Goal: Task Accomplishment & Management: Use online tool/utility

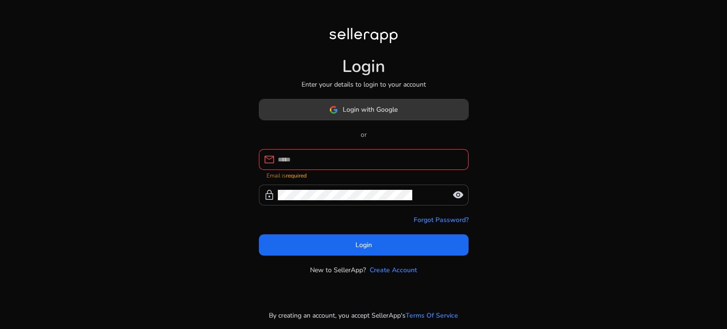
click at [386, 113] on span "Login with Google" at bounding box center [370, 110] width 55 height 10
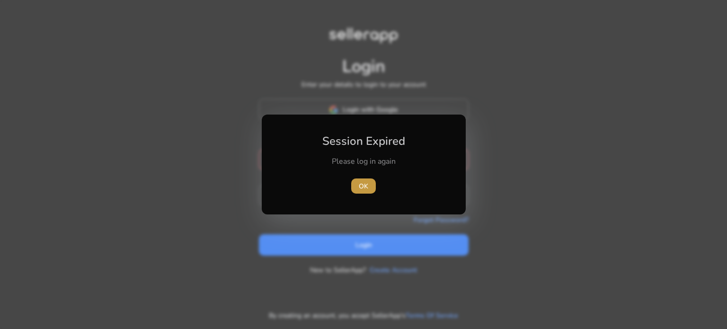
click at [367, 189] on span "OK" at bounding box center [363, 186] width 9 height 10
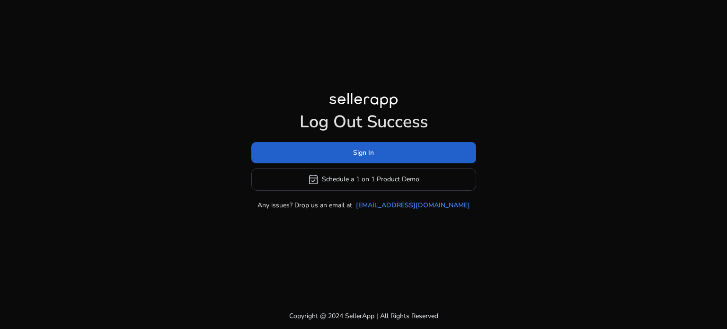
click at [342, 150] on span at bounding box center [363, 152] width 225 height 23
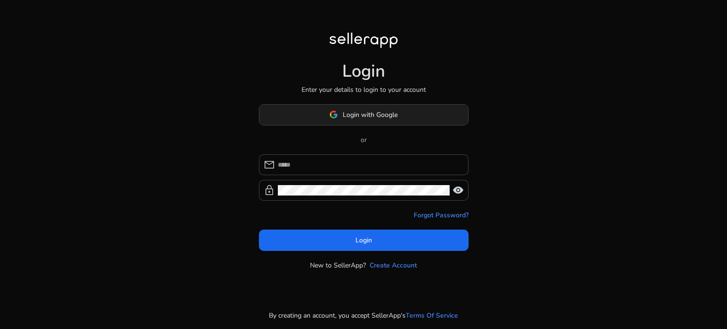
click at [385, 112] on span "Login with Google" at bounding box center [370, 115] width 55 height 10
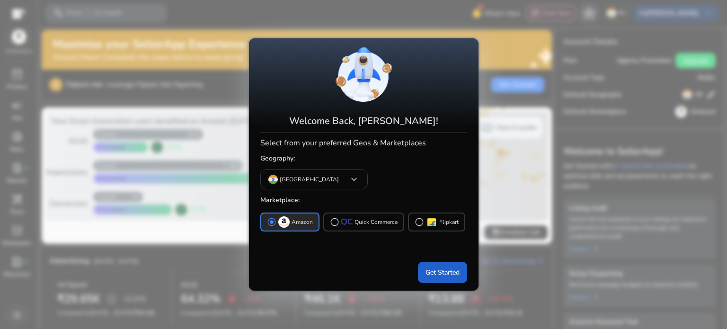
click at [434, 270] on span "Get Started" at bounding box center [442, 272] width 34 height 10
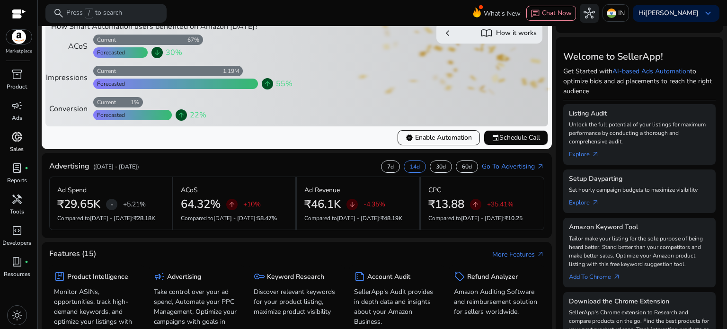
scroll to position [142, 0]
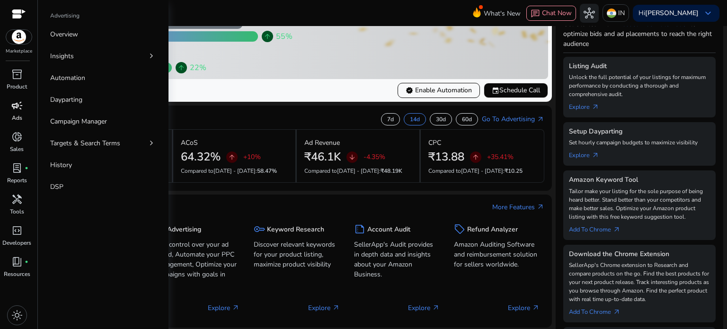
click at [20, 105] on span "campaign" at bounding box center [16, 105] width 11 height 11
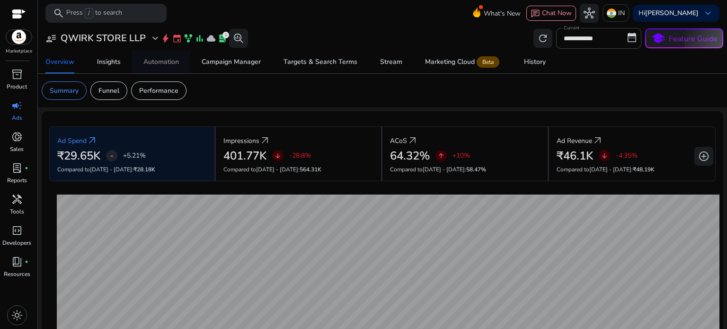
click at [176, 60] on div "Automation" at bounding box center [160, 62] width 35 height 7
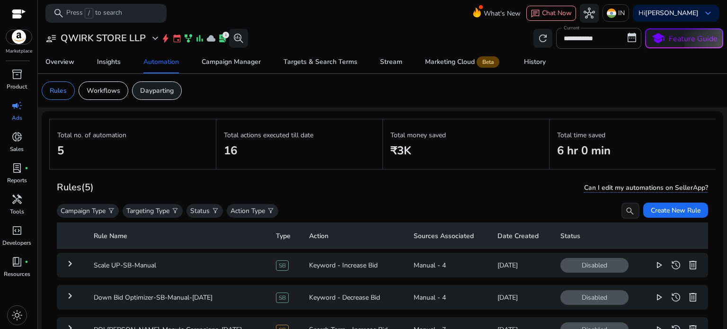
click at [147, 90] on p "Dayparting" at bounding box center [157, 91] width 34 height 10
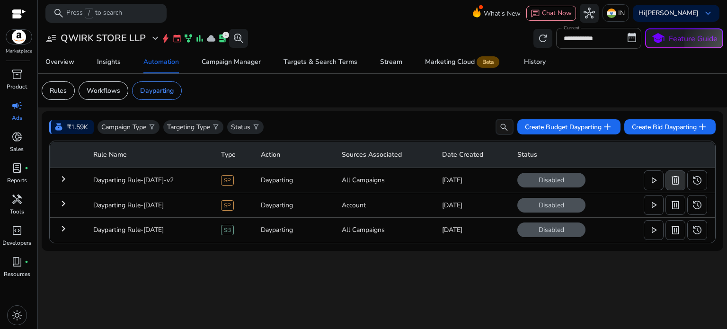
click at [674, 182] on span "delete" at bounding box center [674, 180] width 11 height 11
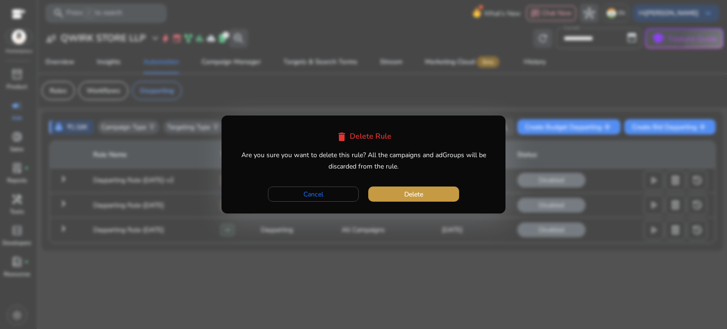
click at [386, 193] on span "button" at bounding box center [413, 194] width 91 height 23
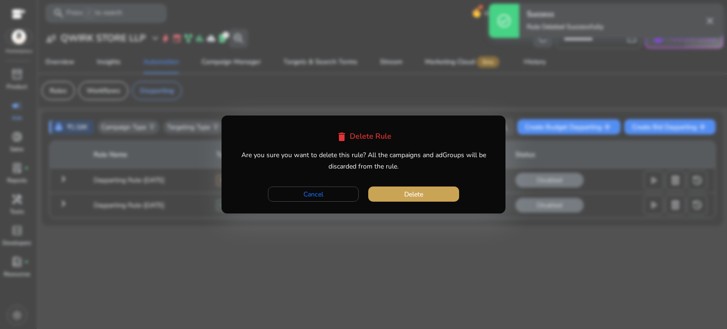
click at [423, 185] on span "button" at bounding box center [413, 194] width 91 height 23
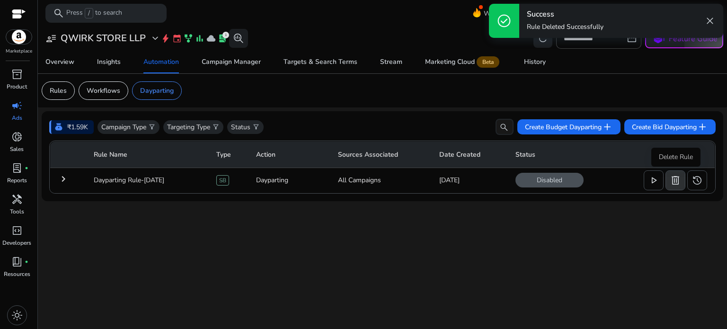
click at [678, 179] on span "delete" at bounding box center [674, 180] width 11 height 11
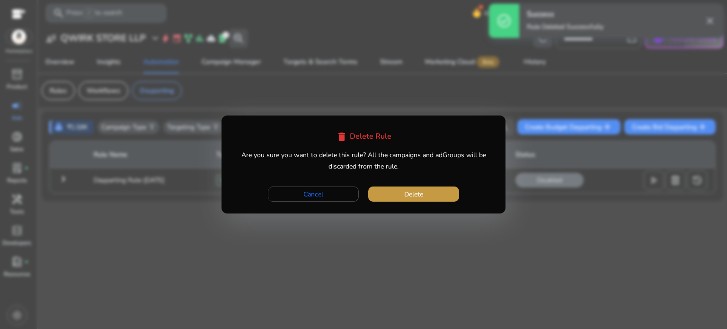
click at [453, 194] on span "button" at bounding box center [413, 194] width 91 height 23
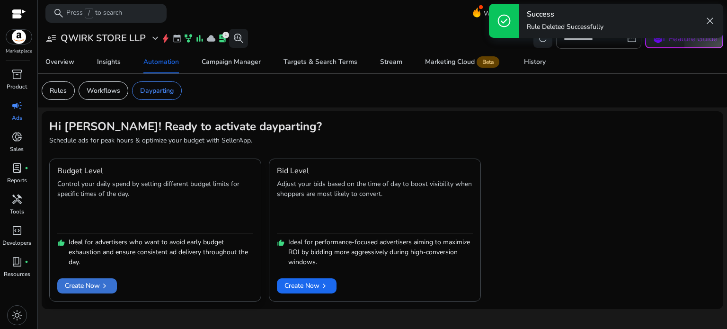
click at [88, 286] on span "Create Now chevron_right" at bounding box center [87, 286] width 44 height 10
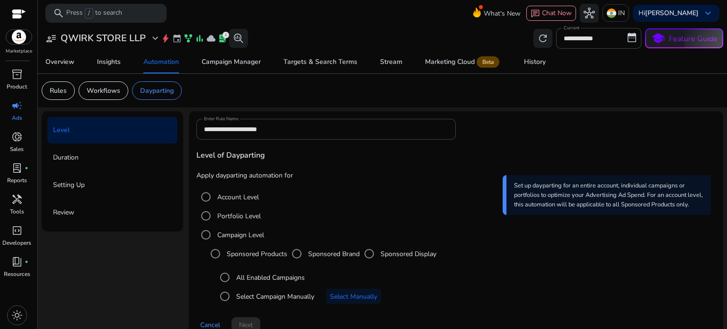
scroll to position [18, 0]
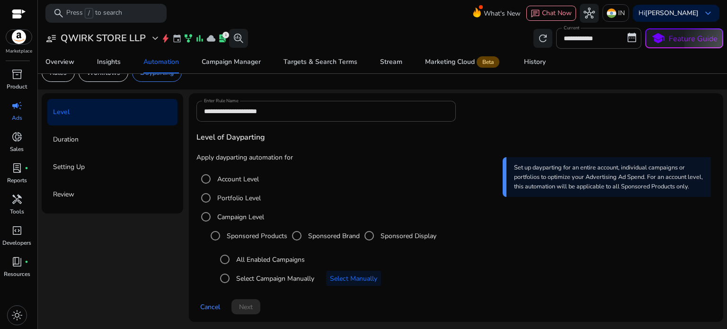
click at [385, 236] on label "Sponsored Display" at bounding box center [408, 236] width 58 height 10
click at [229, 231] on label "Sponsored Products" at bounding box center [256, 236] width 62 height 10
click at [249, 312] on span at bounding box center [245, 306] width 29 height 23
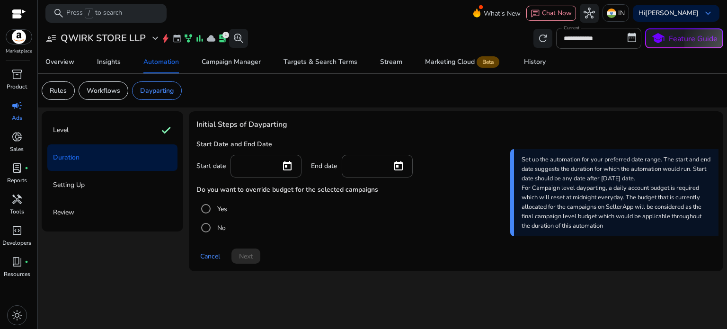
scroll to position [0, 0]
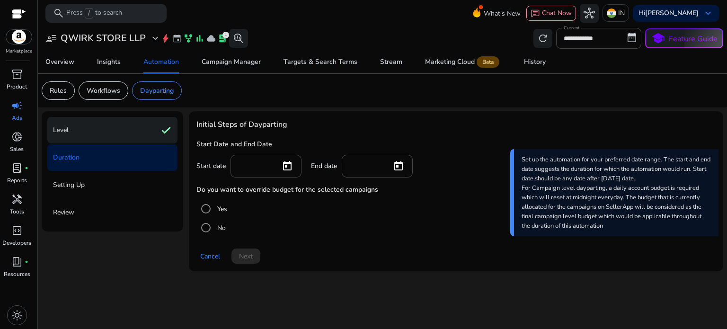
click at [79, 137] on div "Level check" at bounding box center [112, 130] width 130 height 26
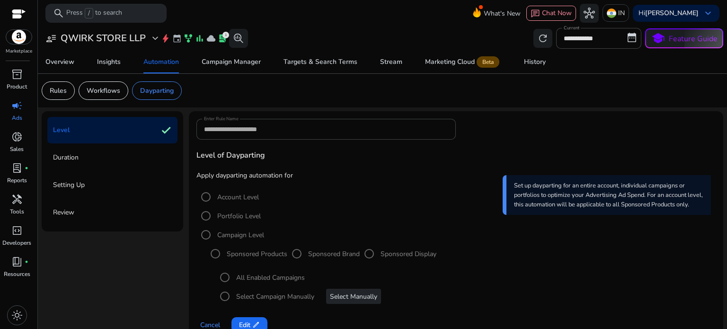
click at [351, 297] on div "Select Campaign Manually Select Manually" at bounding box center [465, 296] width 500 height 19
click at [225, 297] on div "Select Campaign Manually Select Manually" at bounding box center [465, 296] width 500 height 19
click at [216, 297] on div "Select Campaign Manually Select Manually" at bounding box center [465, 296] width 500 height 19
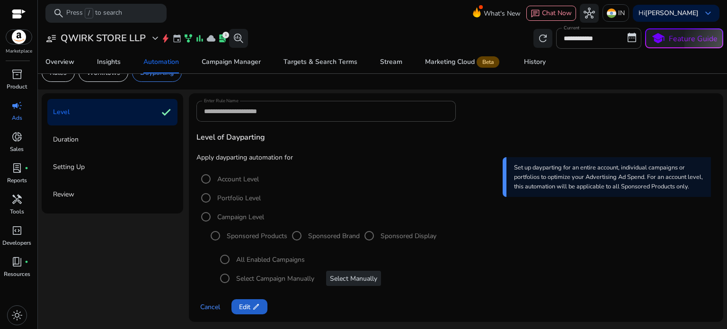
click at [255, 303] on span "edit" at bounding box center [256, 307] width 8 height 8
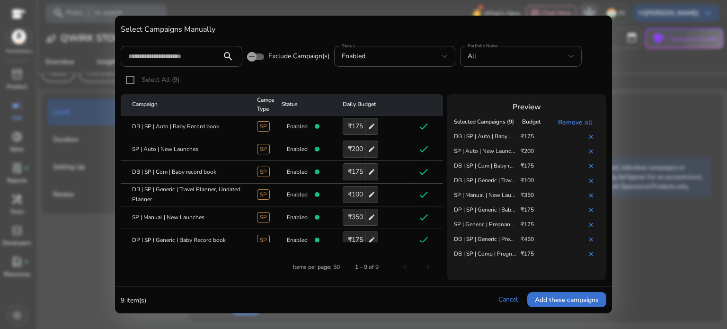
click at [549, 300] on span "Add these campaigns" at bounding box center [567, 300] width 64 height 10
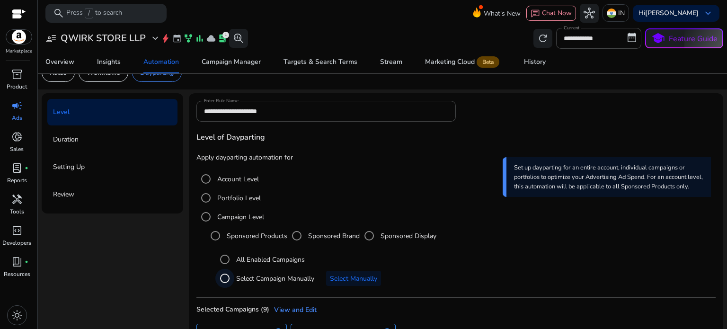
scroll to position [79, 0]
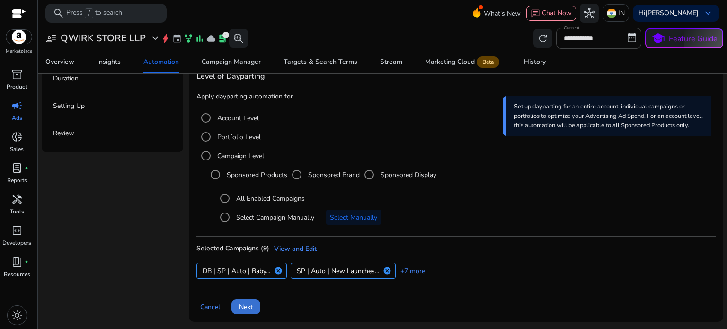
click at [246, 309] on span "Next" at bounding box center [246, 307] width 14 height 10
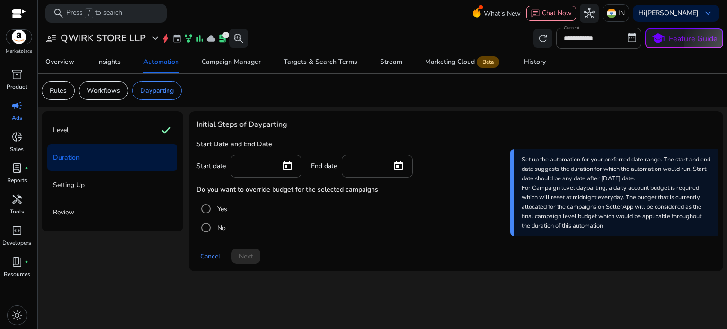
scroll to position [0, 0]
click at [261, 163] on input at bounding box center [255, 165] width 35 height 10
click at [289, 164] on span "Open calendar" at bounding box center [287, 166] width 23 height 23
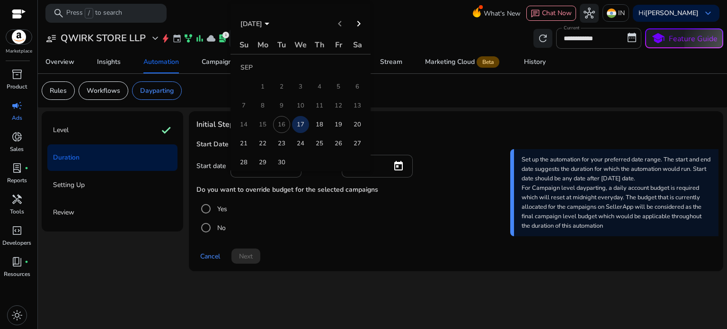
click at [300, 123] on span "17" at bounding box center [300, 124] width 17 height 17
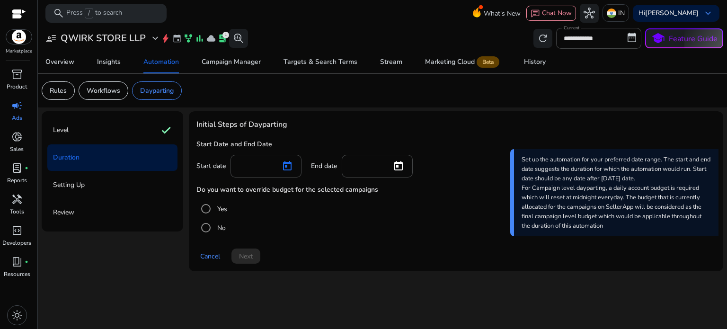
type input "*********"
click at [403, 162] on span "Open calendar" at bounding box center [398, 166] width 23 height 23
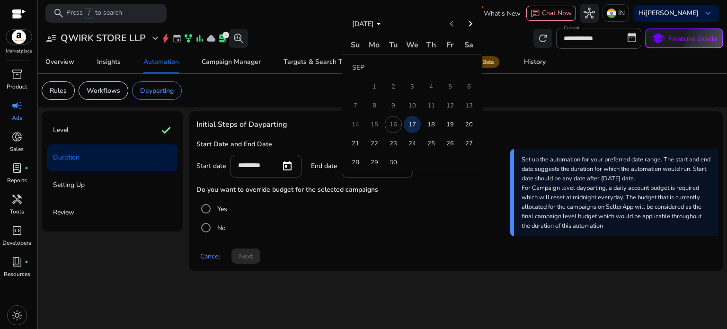
click at [352, 140] on span "21" at bounding box center [355, 143] width 17 height 17
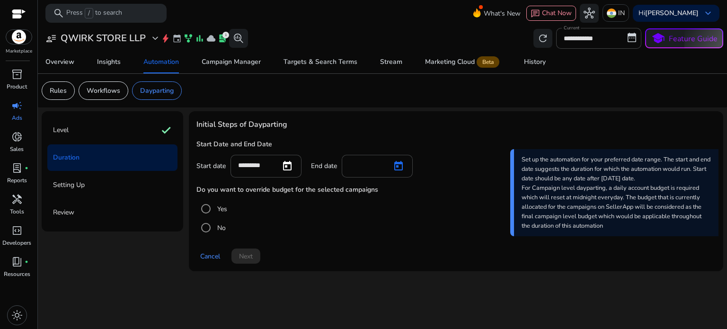
type input "*********"
click at [244, 258] on span "Next" at bounding box center [246, 256] width 14 height 10
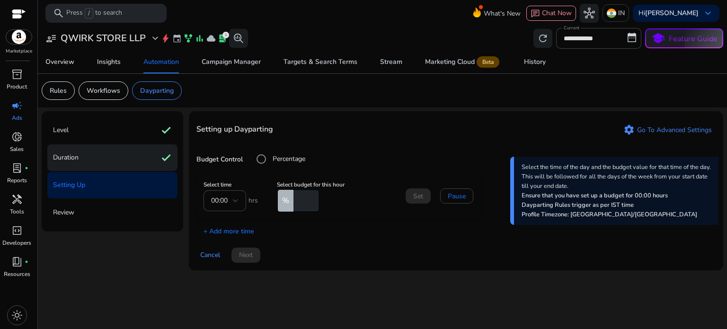
click at [86, 160] on div "Duration check" at bounding box center [112, 157] width 130 height 26
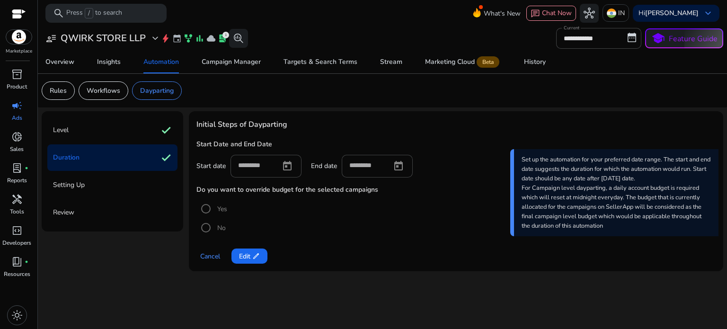
click at [74, 185] on p "Setting Up" at bounding box center [69, 184] width 32 height 15
click at [212, 256] on span "Cancel" at bounding box center [210, 256] width 20 height 10
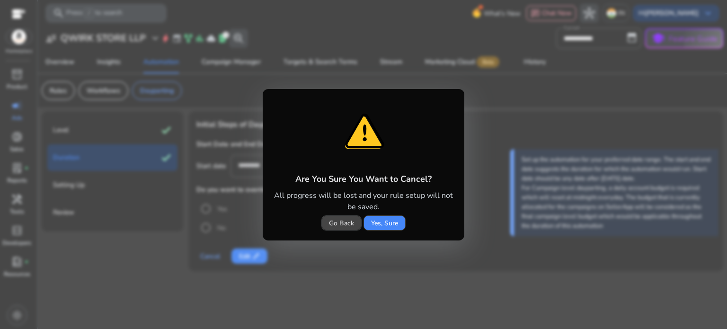
click at [347, 222] on span "Go Back" at bounding box center [341, 223] width 25 height 10
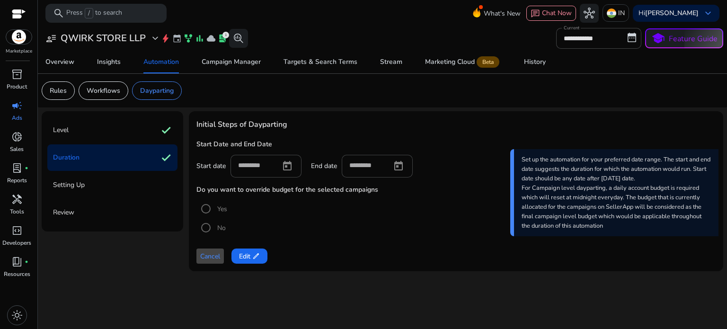
click at [78, 186] on p "Setting Up" at bounding box center [69, 184] width 32 height 15
click at [255, 253] on span "edit" at bounding box center [256, 256] width 8 height 8
click at [257, 255] on span at bounding box center [245, 256] width 29 height 23
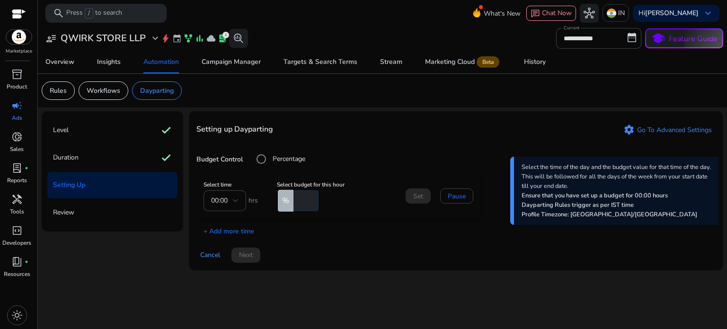
click at [309, 201] on input "**" at bounding box center [304, 200] width 27 height 21
type input "*"
click at [314, 199] on input "*" at bounding box center [304, 200] width 27 height 21
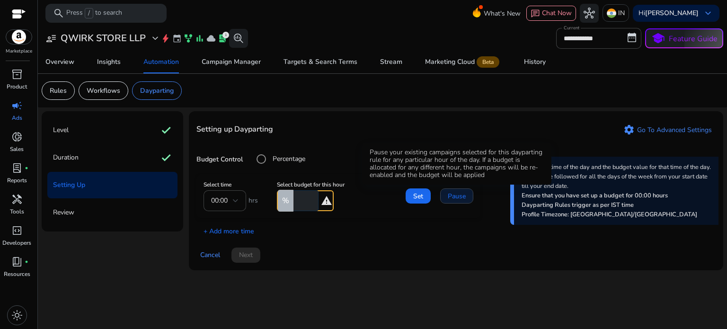
click at [456, 197] on span "Pause" at bounding box center [457, 196] width 18 height 10
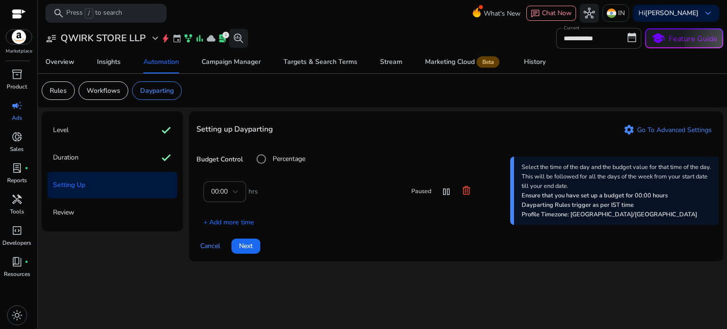
click at [236, 193] on mat-form-field "00:00" at bounding box center [224, 191] width 43 height 21
click at [467, 191] on icon at bounding box center [465, 189] width 9 height 9
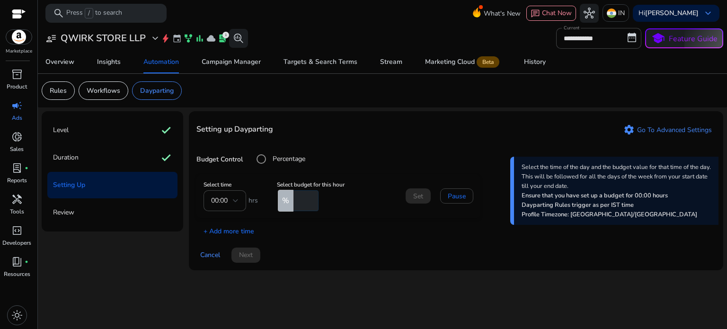
click at [239, 198] on mat-form-field "00:00" at bounding box center [224, 200] width 43 height 21
click at [235, 199] on mat-form-field "00:00" at bounding box center [224, 200] width 43 height 21
click at [220, 200] on mat-form-field "00:00" at bounding box center [224, 200] width 43 height 21
drag, startPoint x: 213, startPoint y: 199, endPoint x: 251, endPoint y: 195, distance: 38.0
click at [299, 198] on input "number" at bounding box center [304, 200] width 27 height 21
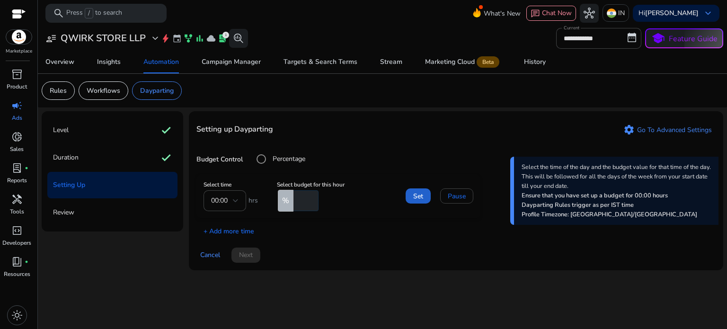
type input "**"
click at [420, 197] on span "Set" at bounding box center [418, 196] width 10 height 10
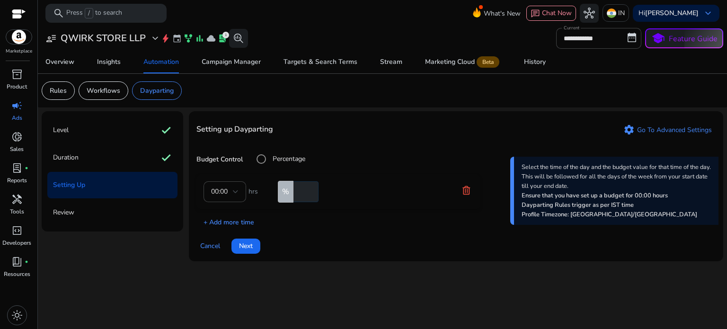
click at [213, 219] on p "+ Add more time" at bounding box center [225, 219] width 58 height 15
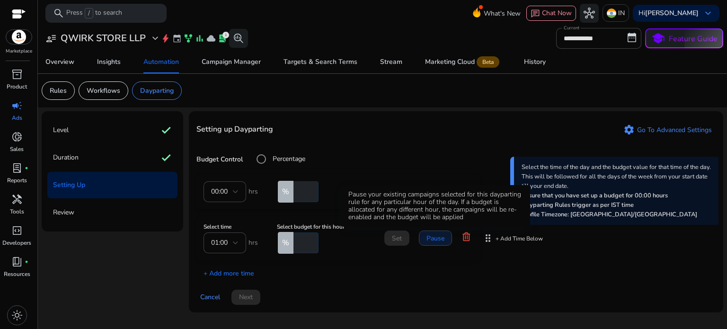
click at [428, 239] on span "Pause" at bounding box center [435, 238] width 18 height 10
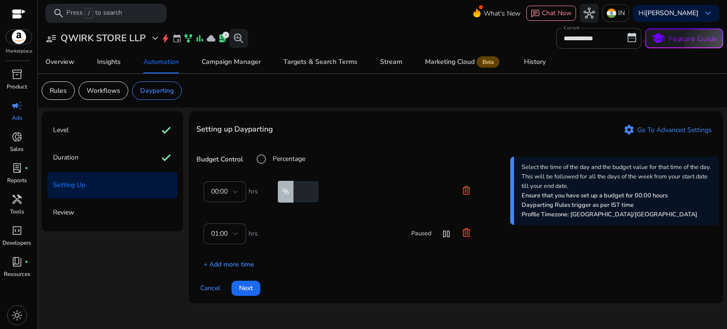
click at [223, 263] on p "+ Add more time" at bounding box center [225, 262] width 58 height 15
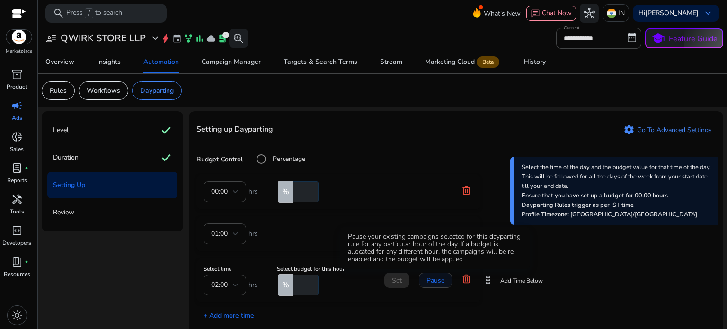
click at [435, 281] on span "Pause" at bounding box center [435, 280] width 18 height 10
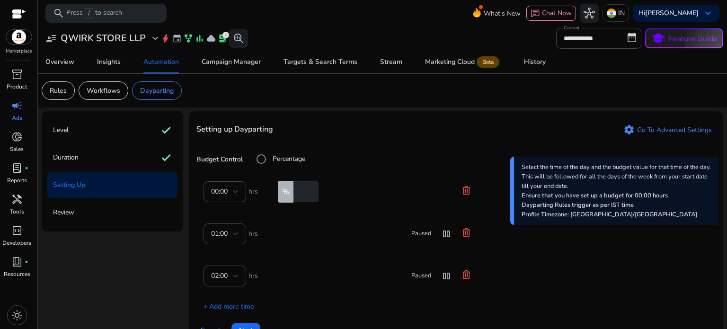
scroll to position [23, 0]
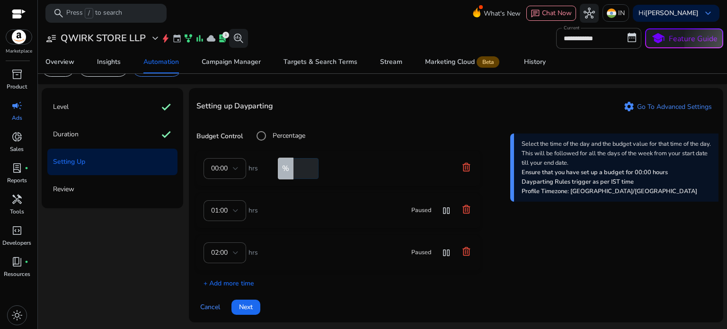
click at [223, 288] on div "Setting up Dayparting settings Go To Advanced Settings Budget Control Percentag…" at bounding box center [456, 205] width 534 height 234
click at [229, 283] on p "+ Add more time" at bounding box center [225, 280] width 58 height 15
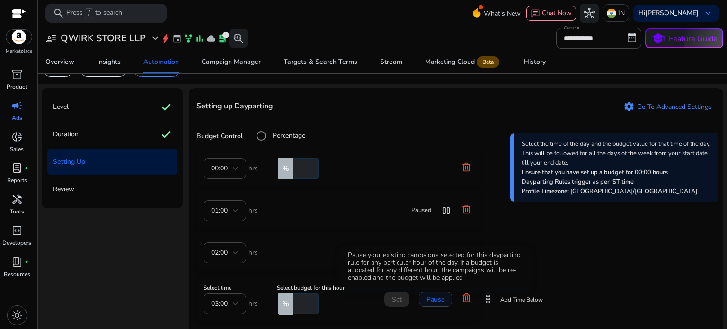
click at [443, 300] on button "Pause" at bounding box center [435, 298] width 33 height 15
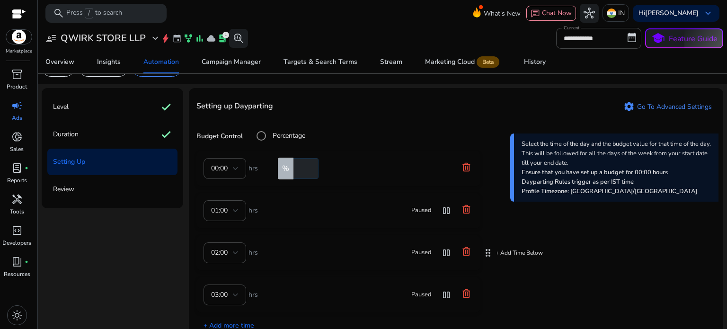
scroll to position [66, 0]
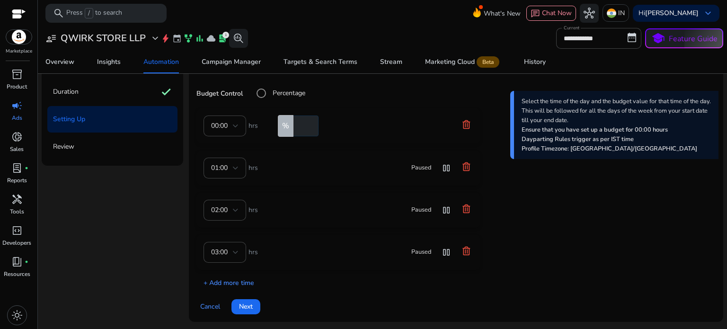
click at [222, 280] on p "+ Add more time" at bounding box center [225, 280] width 58 height 15
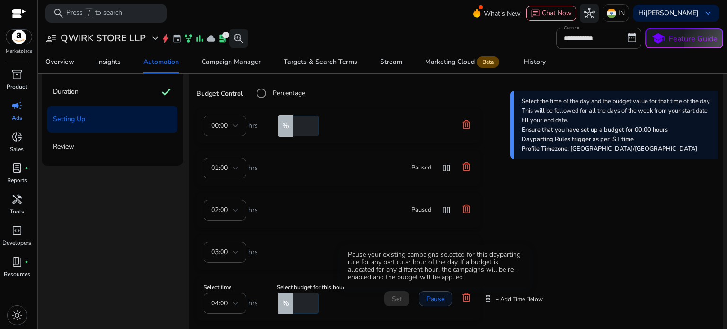
drag, startPoint x: 440, startPoint y: 296, endPoint x: 403, endPoint y: 295, distance: 36.9
click at [440, 296] on span "Pause" at bounding box center [435, 299] width 18 height 10
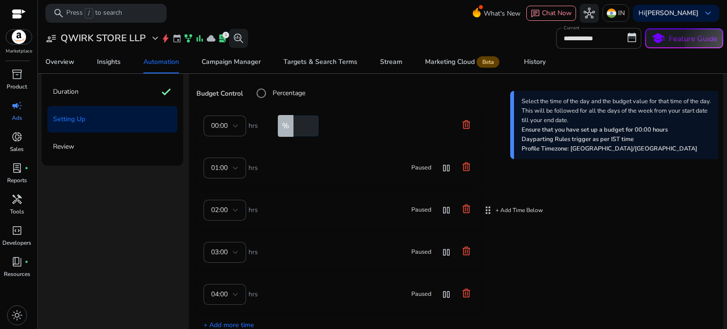
scroll to position [108, 0]
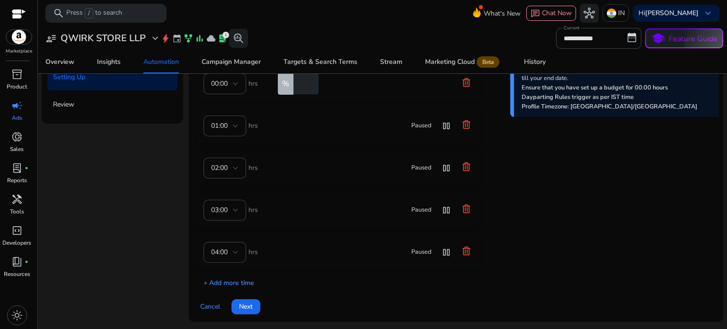
click at [223, 284] on p "+ Add more time" at bounding box center [225, 280] width 58 height 15
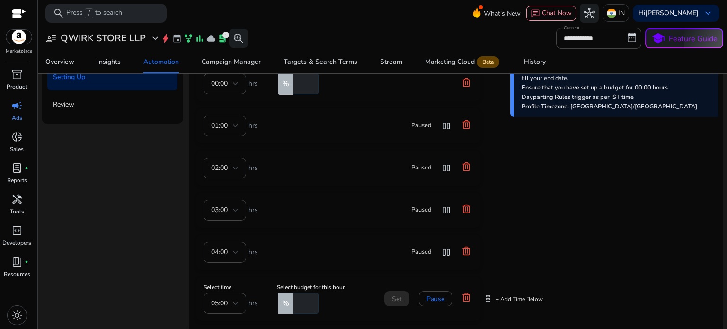
scroll to position [47, 0]
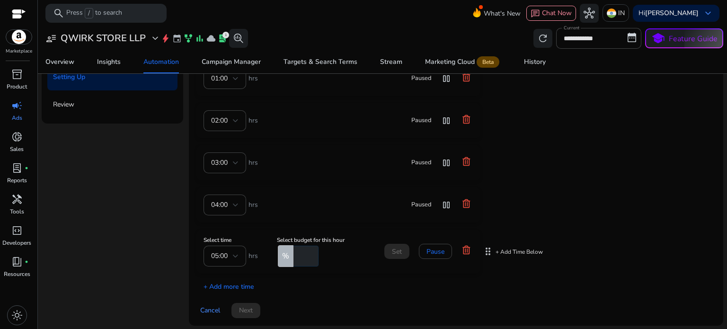
click at [303, 256] on input "number" at bounding box center [304, 256] width 27 height 21
type input "*"
click at [405, 249] on span at bounding box center [396, 251] width 25 height 23
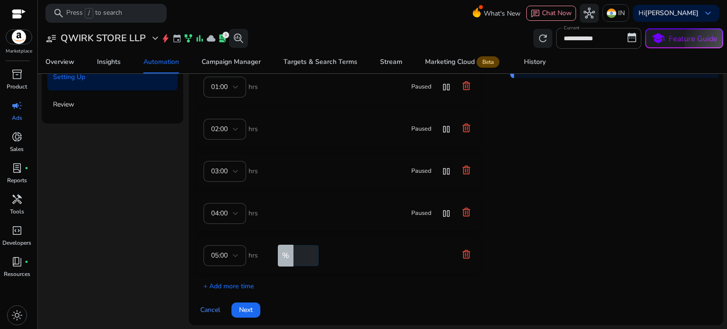
scroll to position [111, 0]
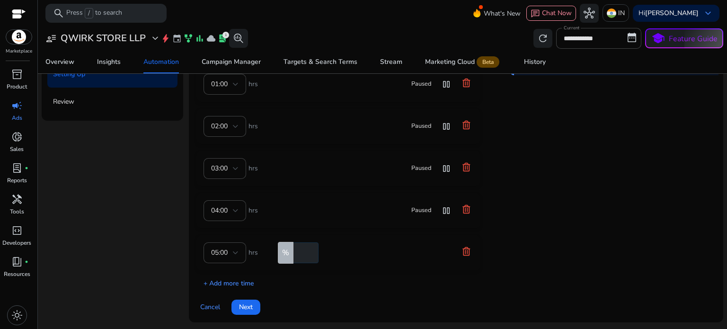
click at [225, 282] on p "+ Add more time" at bounding box center [225, 280] width 58 height 15
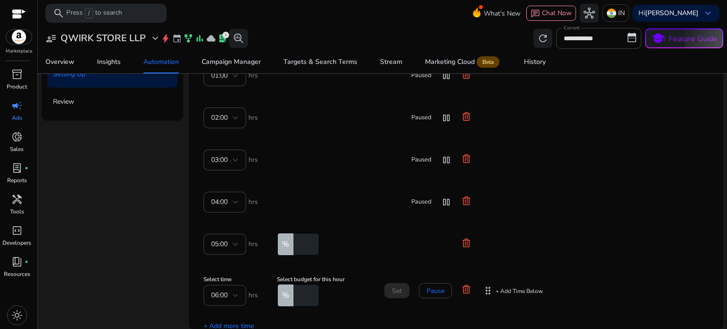
scroll to position [90, 0]
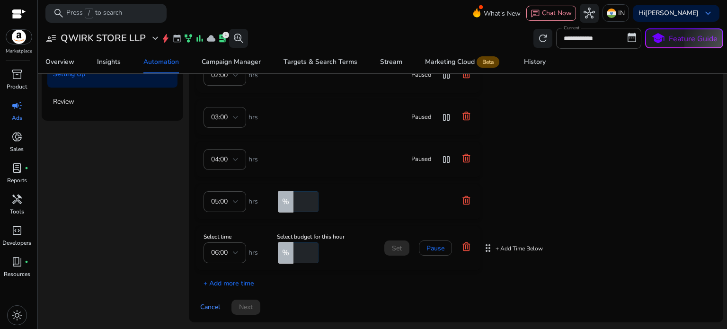
click at [301, 253] on input "number" at bounding box center [304, 252] width 27 height 21
type input "*"
click at [395, 251] on span "Set" at bounding box center [397, 248] width 10 height 10
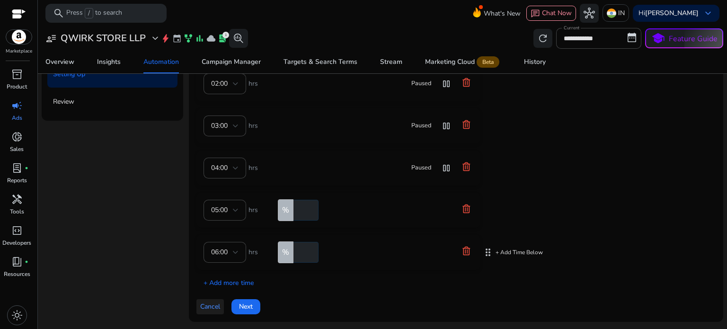
scroll to position [81, 0]
click at [233, 280] on p "+ Add more time" at bounding box center [225, 280] width 58 height 15
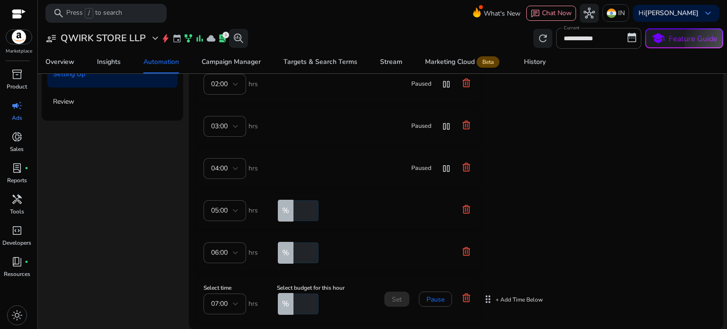
scroll to position [90, 0]
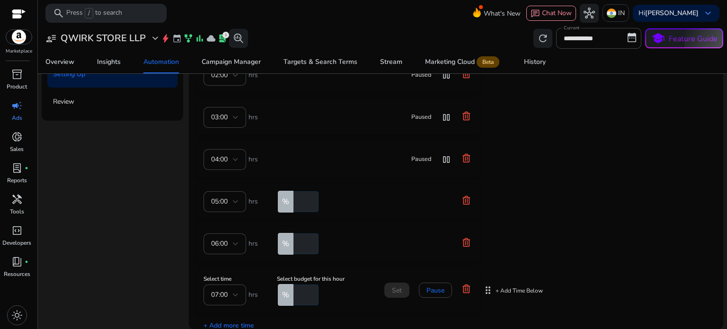
click at [302, 294] on input "number" at bounding box center [304, 294] width 27 height 21
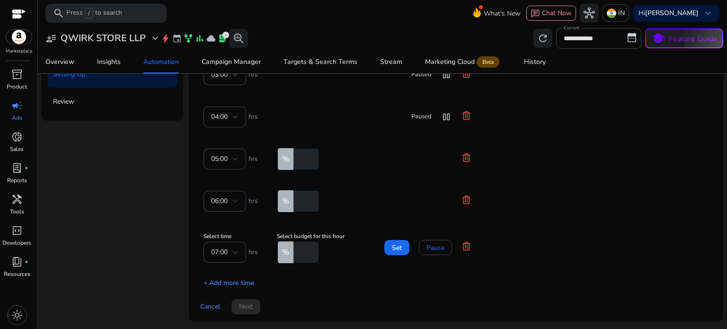
type input "*"
click at [225, 282] on p "+ Add more time" at bounding box center [225, 280] width 58 height 15
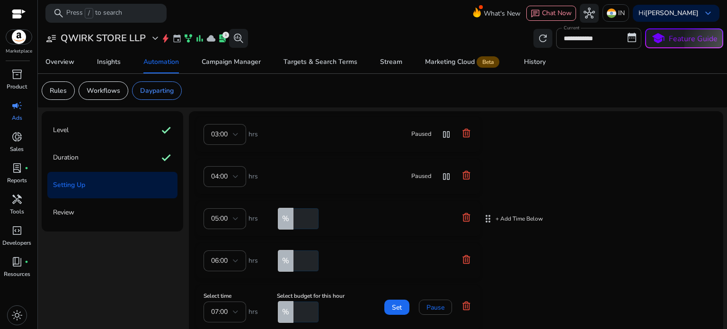
scroll to position [111, 0]
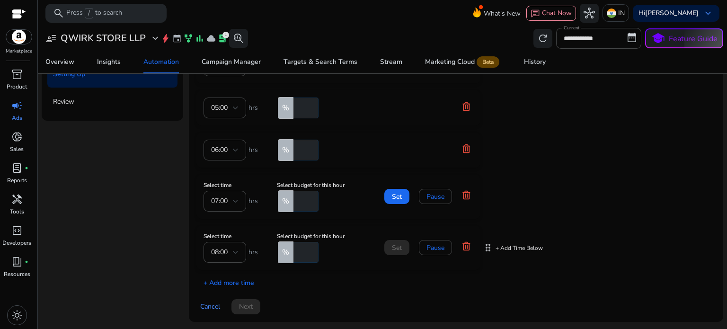
click at [300, 248] on input "number" at bounding box center [304, 252] width 27 height 21
type input "**"
click at [400, 247] on span "Set" at bounding box center [397, 248] width 10 height 10
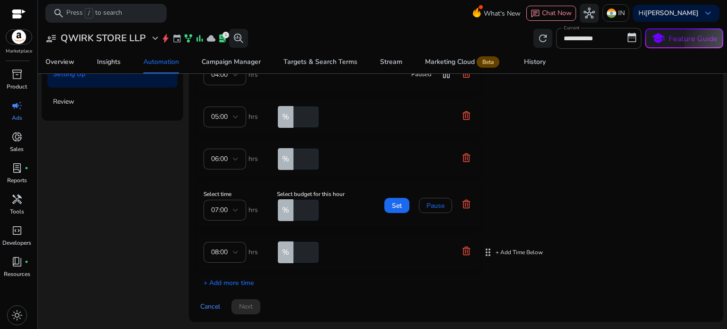
scroll to position [174, 0]
click at [228, 283] on p "+ Add more time" at bounding box center [225, 280] width 58 height 15
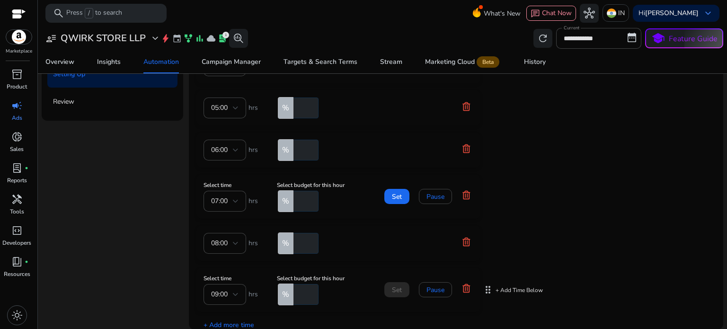
scroll to position [225, 0]
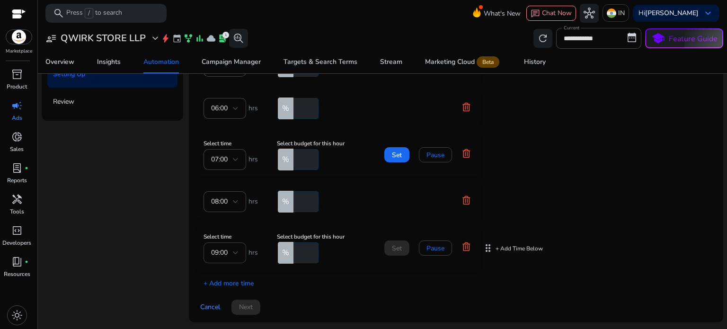
click at [223, 249] on span "09:00" at bounding box center [219, 252] width 17 height 9
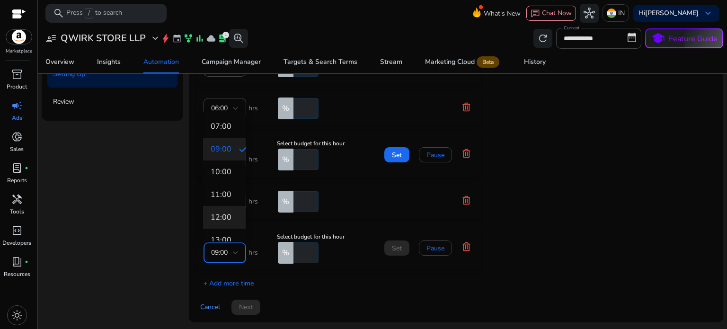
click at [223, 225] on mat-option "12:00" at bounding box center [224, 217] width 43 height 23
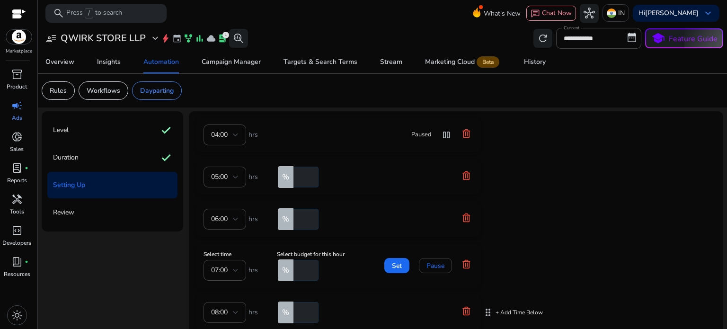
scroll to position [95, 0]
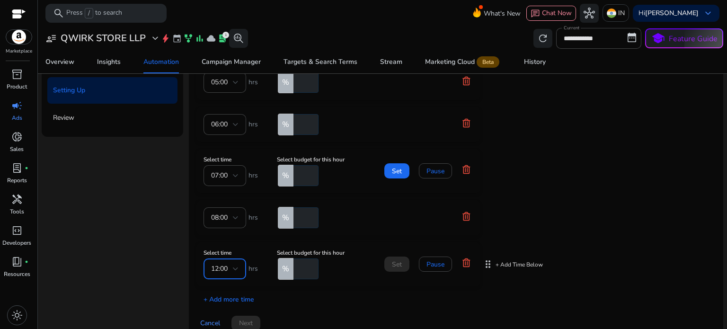
click at [223, 268] on span "12:00" at bounding box center [219, 268] width 17 height 9
click at [219, 230] on span "16:00" at bounding box center [224, 230] width 27 height 10
click at [296, 266] on input "number" at bounding box center [304, 268] width 27 height 21
type input "**"
click at [395, 265] on span "Set" at bounding box center [397, 264] width 10 height 10
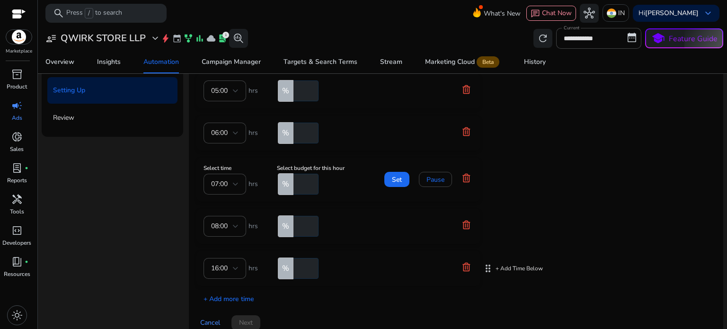
scroll to position [216, 0]
click at [463, 267] on icon at bounding box center [466, 267] width 8 height 9
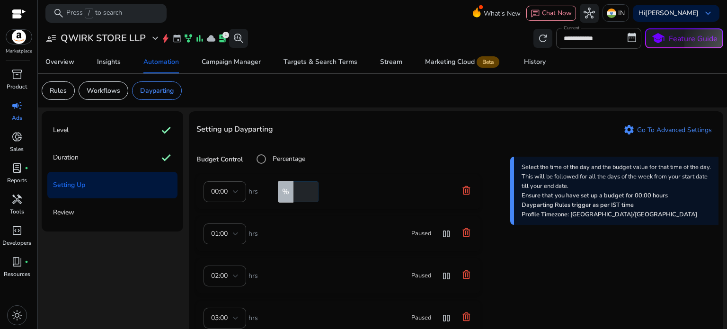
scroll to position [174, 0]
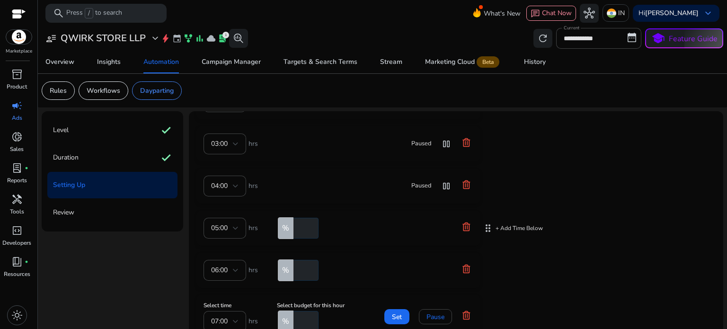
click at [467, 225] on icon at bounding box center [465, 226] width 9 height 9
click at [467, 222] on icon at bounding box center [466, 225] width 8 height 9
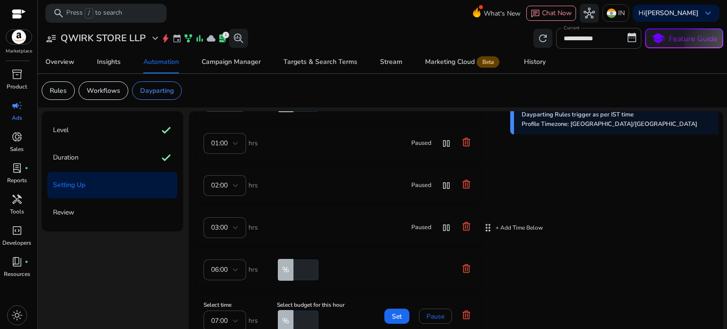
scroll to position [90, 0]
click at [229, 272] on mat-form-field "06:00" at bounding box center [224, 270] width 43 height 21
click at [473, 265] on mat-card "06:00 hrs % *" at bounding box center [338, 270] width 284 height 35
click at [463, 268] on icon at bounding box center [465, 268] width 9 height 9
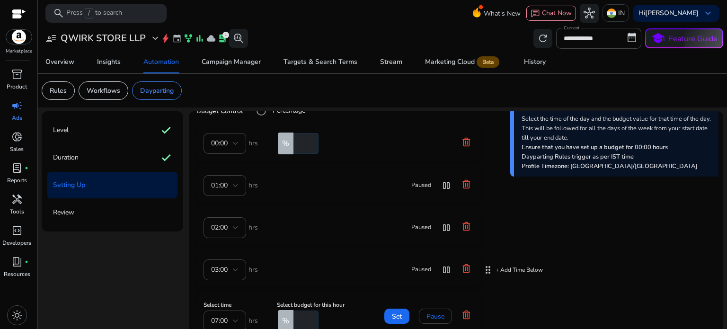
scroll to position [48, 0]
click at [466, 311] on icon at bounding box center [466, 315] width 8 height 9
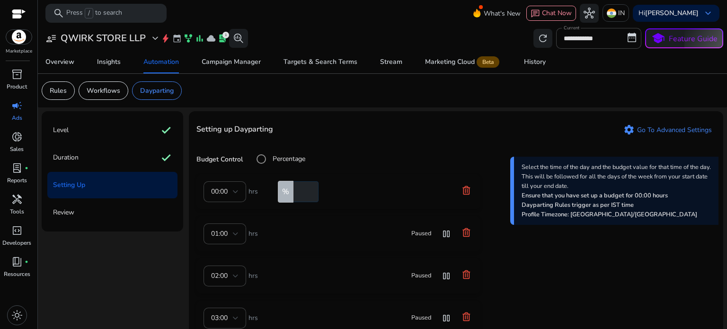
scroll to position [108, 0]
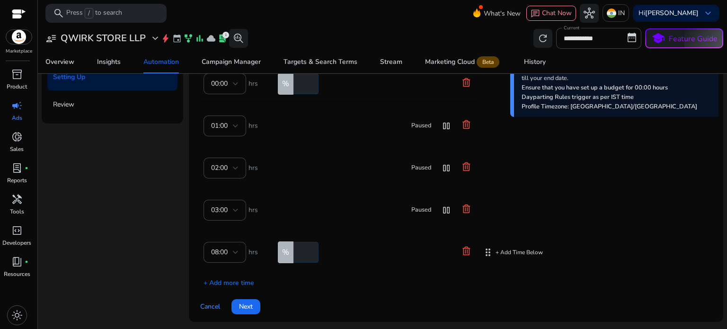
click at [470, 248] on icon at bounding box center [465, 250] width 9 height 9
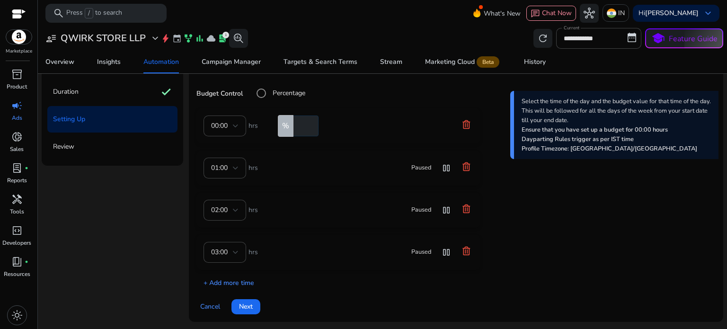
click at [218, 283] on p "+ Add more time" at bounding box center [225, 280] width 58 height 15
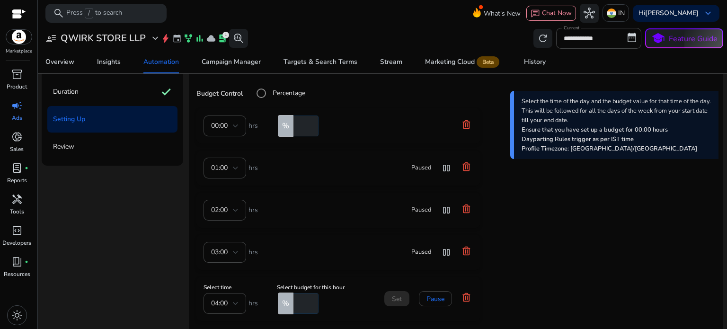
scroll to position [108, 0]
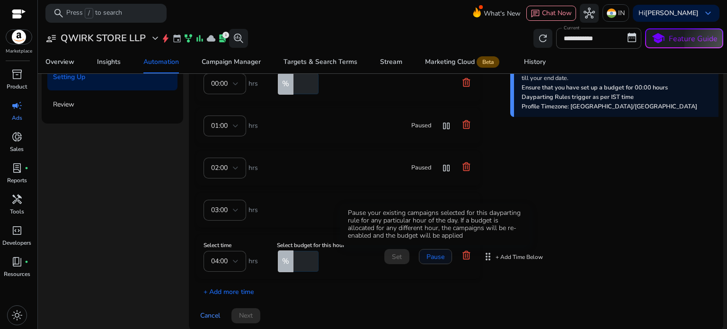
click at [438, 259] on span "Pause" at bounding box center [435, 257] width 18 height 10
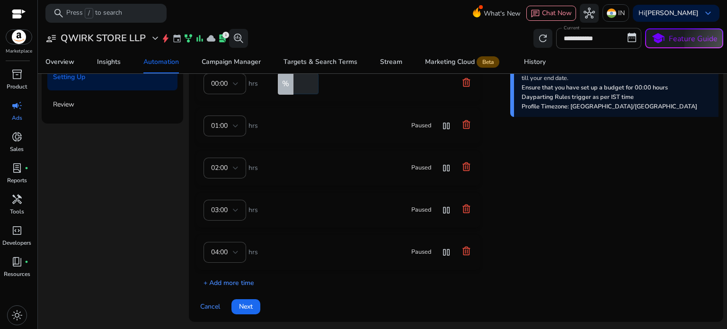
click at [237, 280] on p "+ Add more time" at bounding box center [225, 280] width 58 height 15
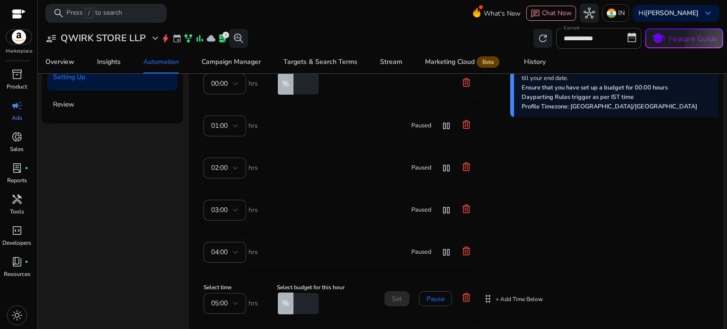
scroll to position [47, 0]
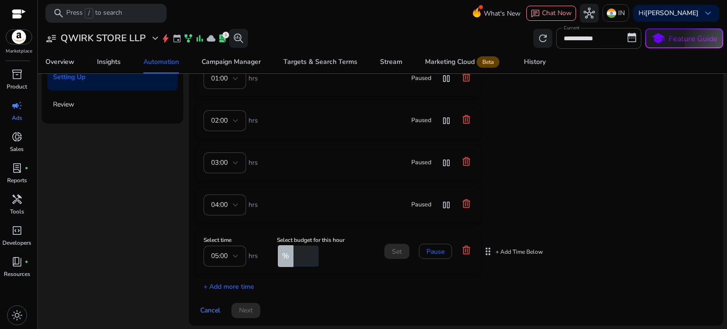
click at [299, 254] on input "number" at bounding box center [304, 256] width 27 height 21
type input "**"
click at [388, 249] on span at bounding box center [396, 251] width 25 height 23
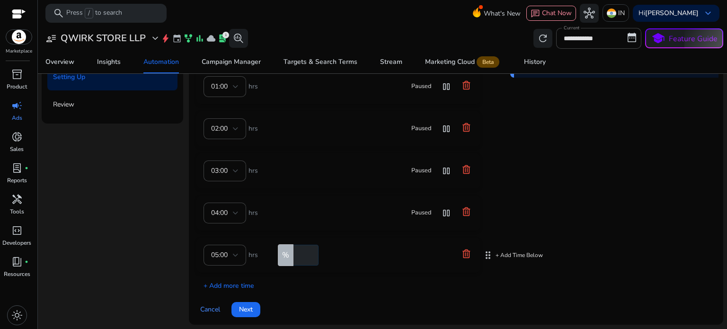
scroll to position [39, 0]
click at [213, 286] on p "+ Add more time" at bounding box center [225, 283] width 58 height 15
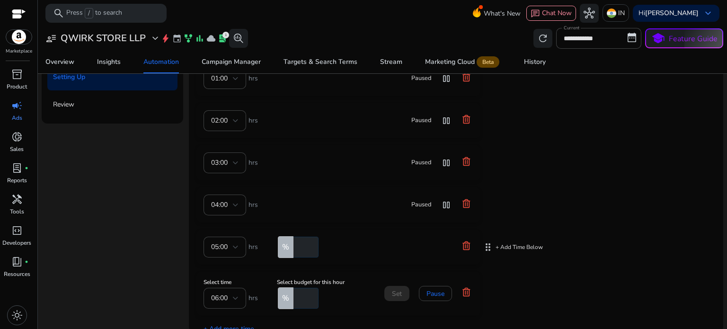
scroll to position [90, 0]
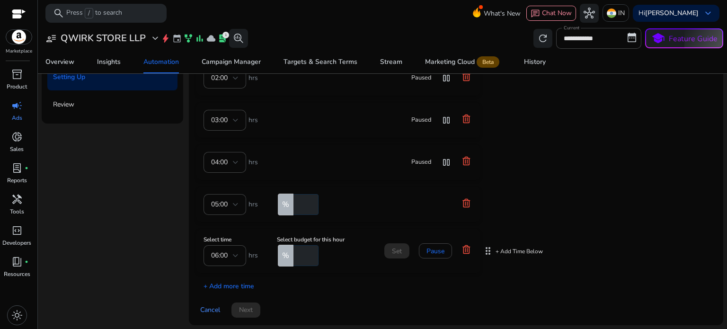
click at [301, 254] on input "number" at bounding box center [304, 255] width 27 height 21
type input "**"
click at [402, 247] on span at bounding box center [396, 250] width 25 height 23
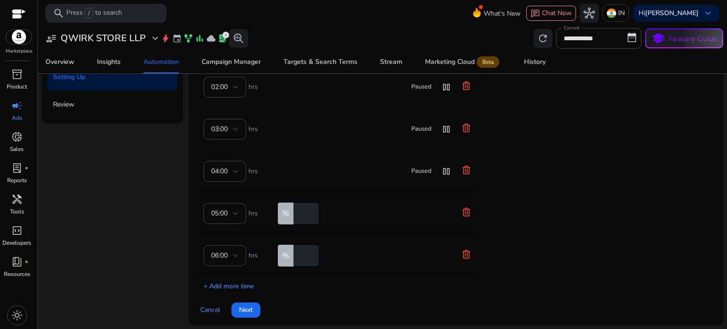
click at [232, 287] on p "+ Add more time" at bounding box center [225, 283] width 58 height 15
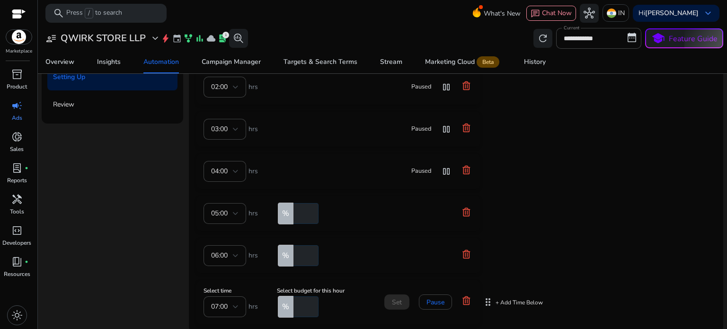
scroll to position [90, 0]
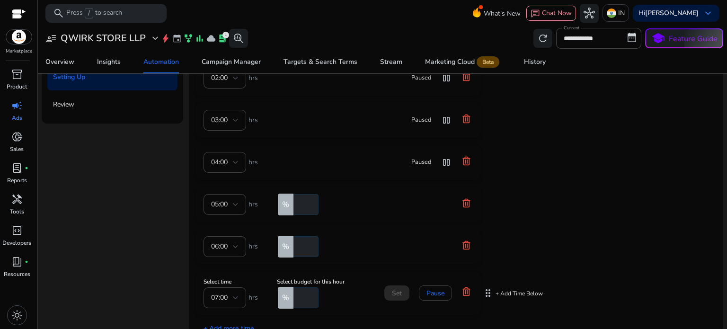
click at [305, 296] on input "number" at bounding box center [304, 297] width 27 height 21
type input "**"
click at [403, 288] on span at bounding box center [396, 293] width 25 height 23
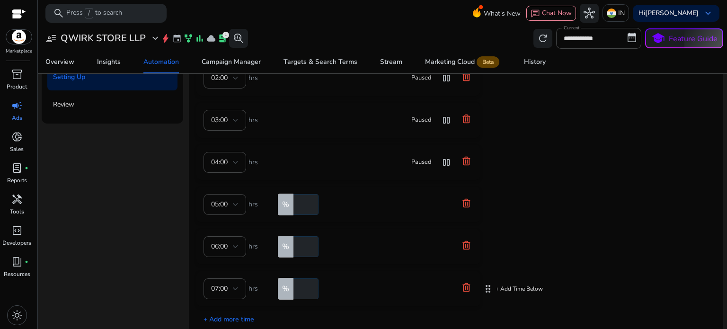
scroll to position [123, 0]
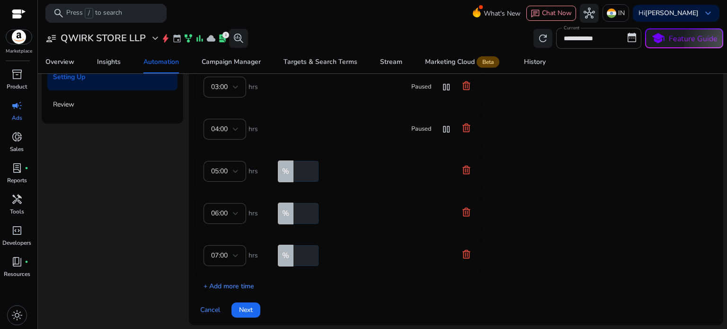
click at [235, 285] on p "+ Add more time" at bounding box center [225, 283] width 58 height 15
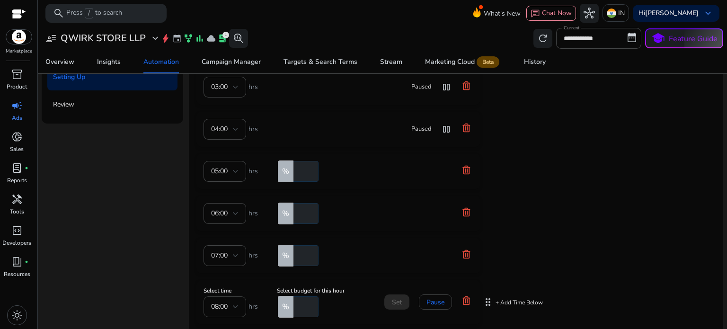
click at [230, 308] on div "08:00" at bounding box center [222, 306] width 22 height 10
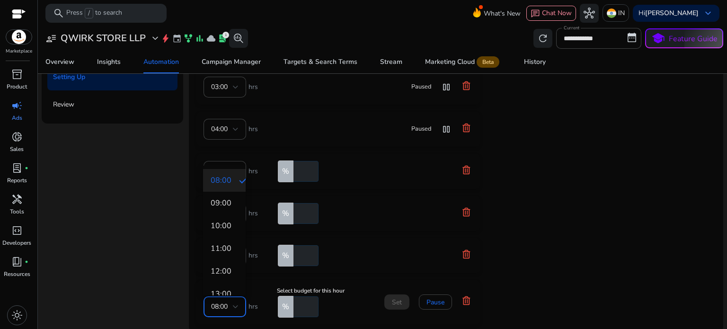
click at [230, 308] on div at bounding box center [363, 164] width 727 height 329
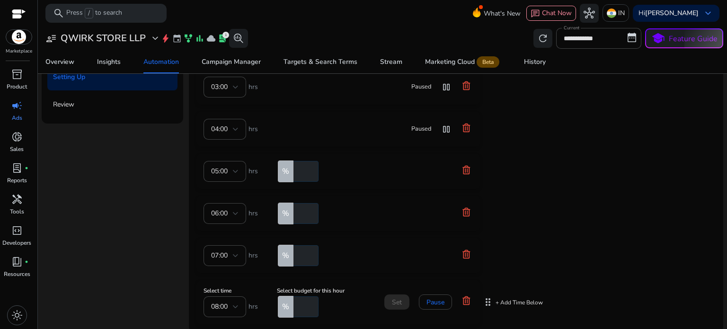
click at [302, 308] on input "number" at bounding box center [304, 306] width 27 height 21
type input "**"
click at [405, 298] on span at bounding box center [396, 302] width 25 height 23
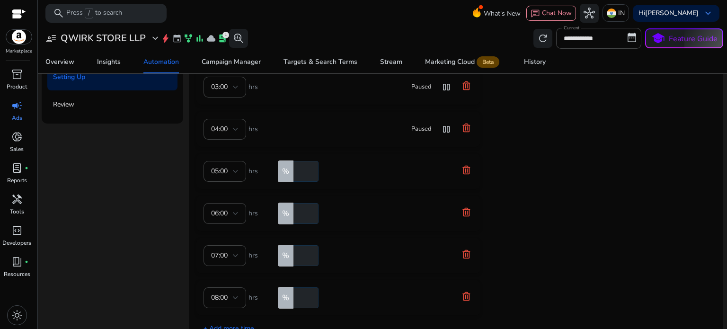
scroll to position [165, 0]
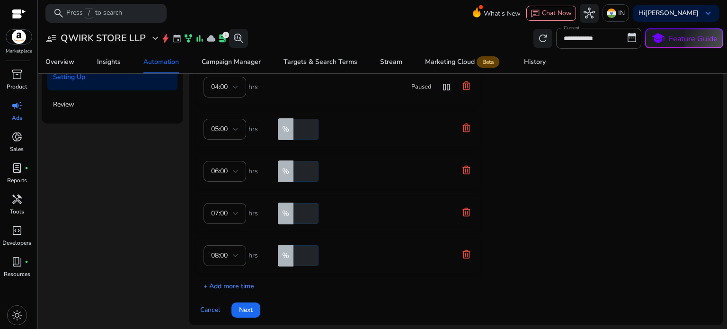
click at [233, 284] on p "+ Add more time" at bounding box center [225, 283] width 58 height 15
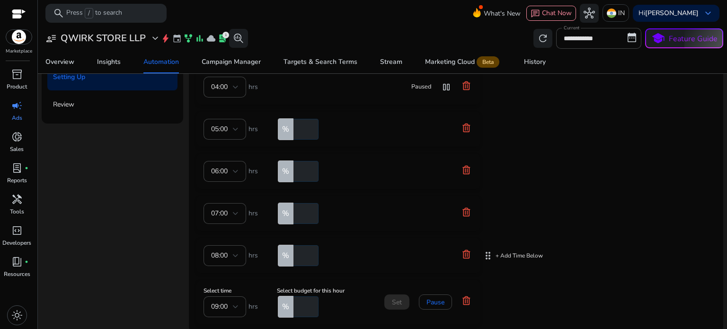
scroll to position [216, 0]
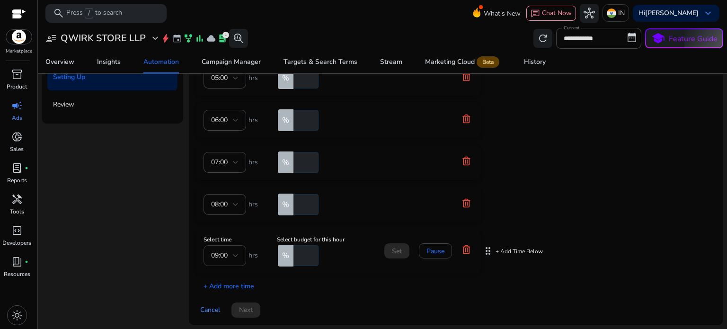
click at [225, 259] on span "09:00" at bounding box center [219, 255] width 17 height 9
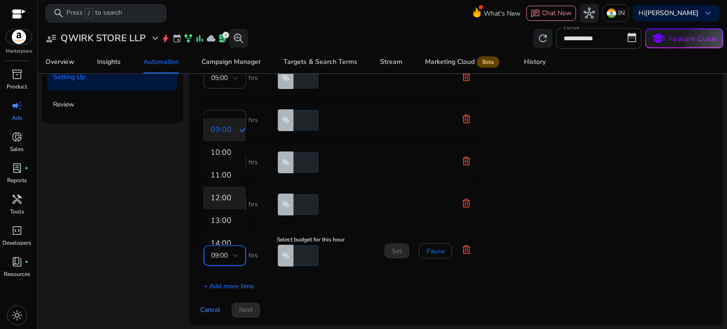
click at [225, 204] on mat-option "12:00" at bounding box center [224, 197] width 43 height 23
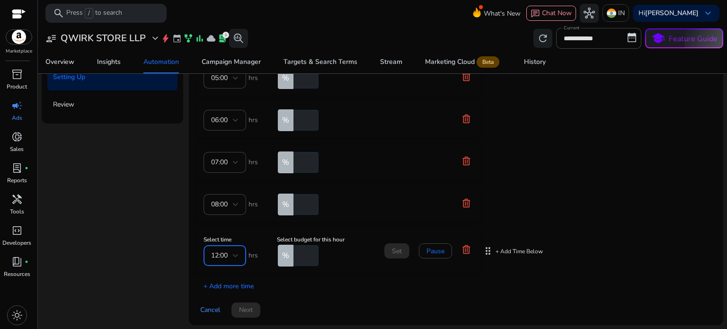
click at [303, 251] on input "number" at bounding box center [304, 255] width 27 height 21
type input "**"
click at [396, 255] on span "Set" at bounding box center [397, 251] width 10 height 10
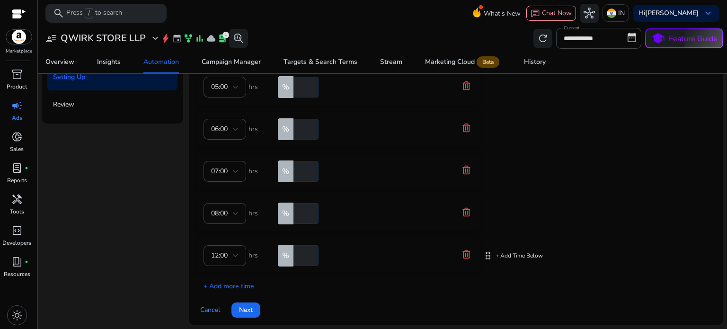
scroll to position [111, 0]
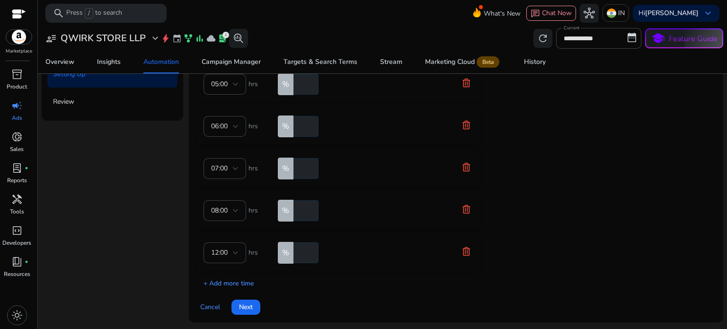
click at [231, 282] on p "+ Add more time" at bounding box center [225, 280] width 58 height 15
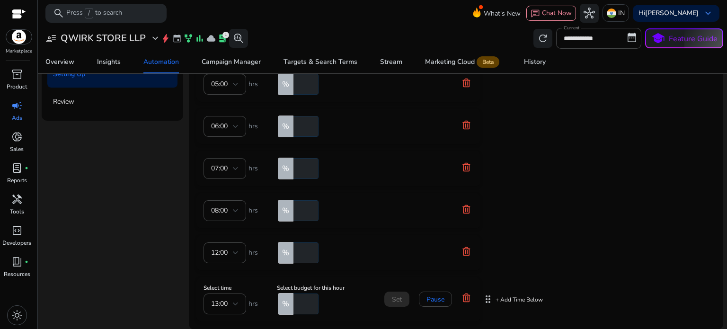
scroll to position [216, 0]
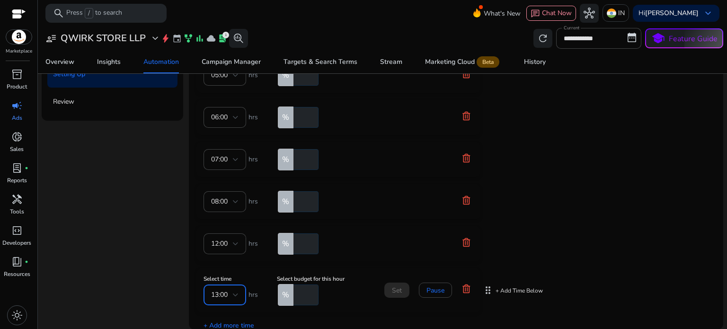
click at [230, 294] on div "13:00" at bounding box center [222, 295] width 22 height 10
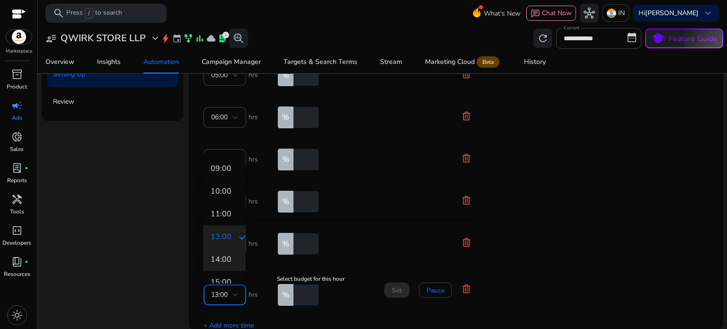
scroll to position [95, 0]
click at [221, 210] on span "16:00" at bounding box center [224, 210] width 27 height 10
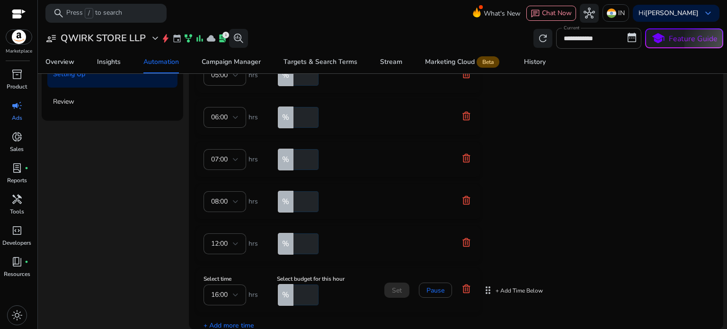
click at [301, 296] on input "number" at bounding box center [304, 294] width 27 height 21
type input "***"
click at [400, 293] on span "Set" at bounding box center [397, 290] width 10 height 10
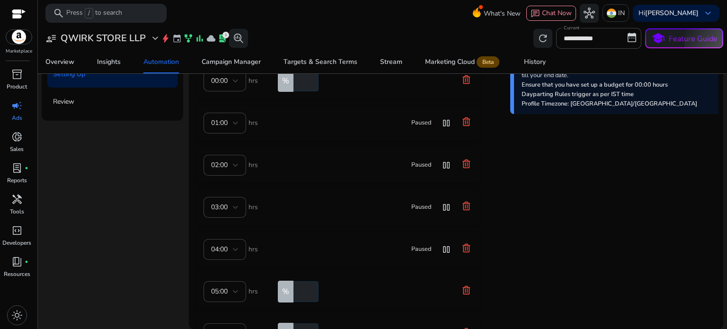
scroll to position [249, 0]
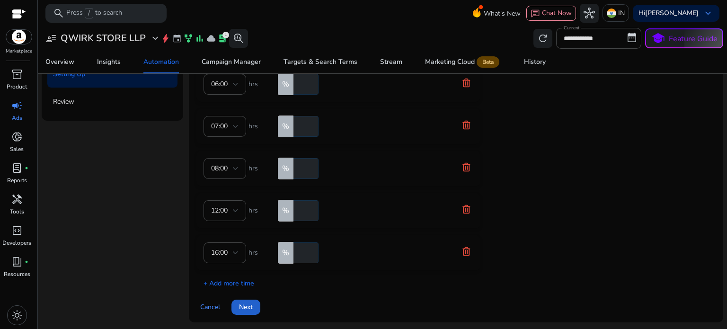
click at [246, 302] on span "Next" at bounding box center [246, 307] width 14 height 10
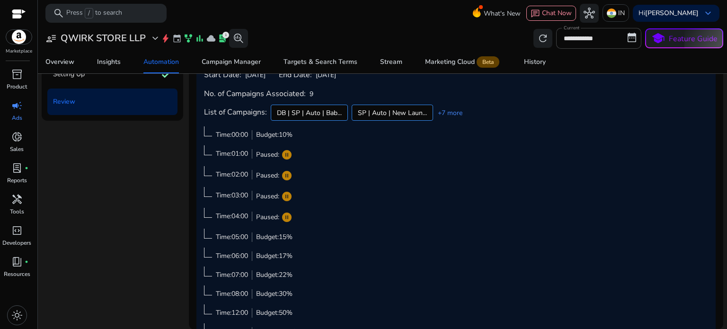
scroll to position [82, 0]
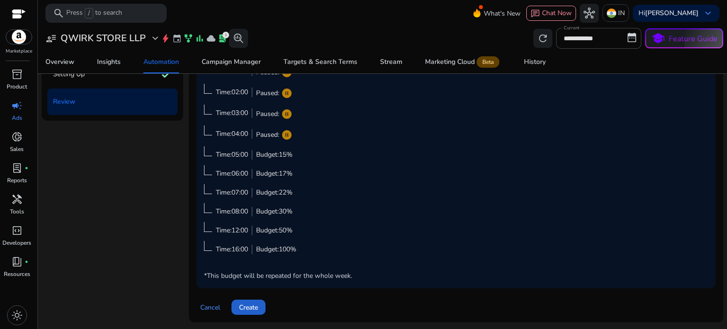
click at [238, 310] on span at bounding box center [248, 307] width 34 height 23
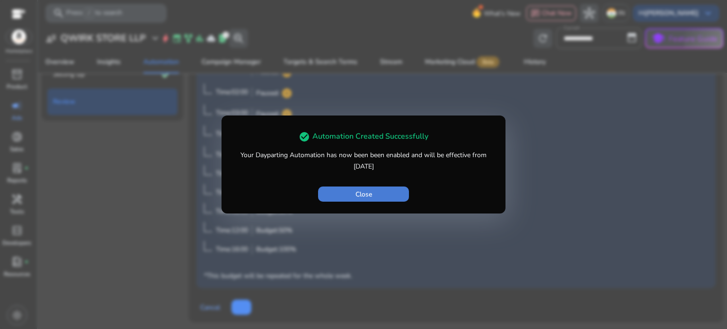
click at [360, 201] on span "button" at bounding box center [363, 194] width 91 height 23
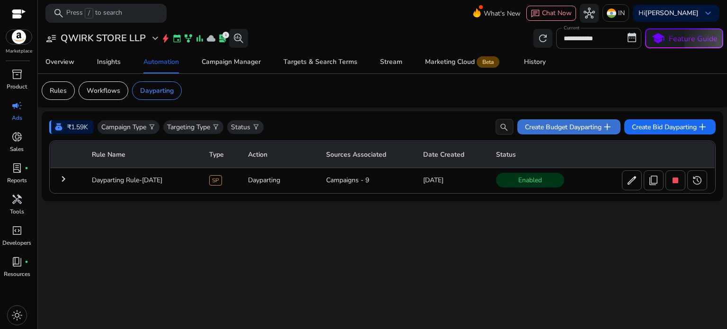
click at [564, 128] on span "Create Budget Dayparting add" at bounding box center [569, 126] width 88 height 11
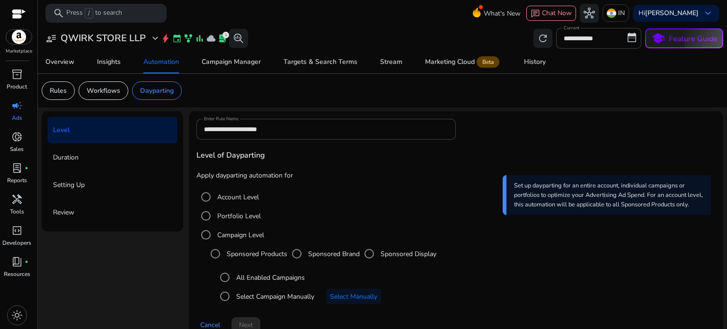
click at [317, 249] on label "Sponsored Brand" at bounding box center [332, 254] width 53 height 10
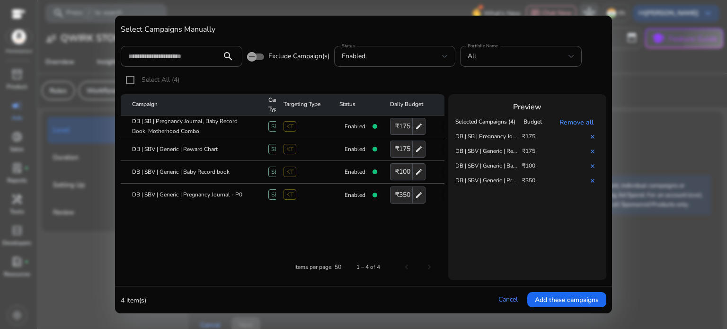
scroll to position [0, 26]
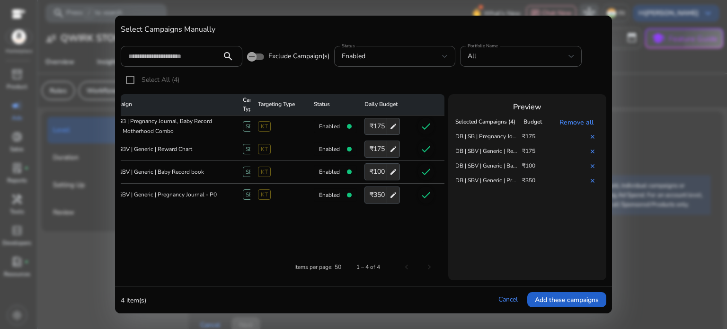
click at [583, 300] on span "Add these campaigns" at bounding box center [567, 300] width 64 height 10
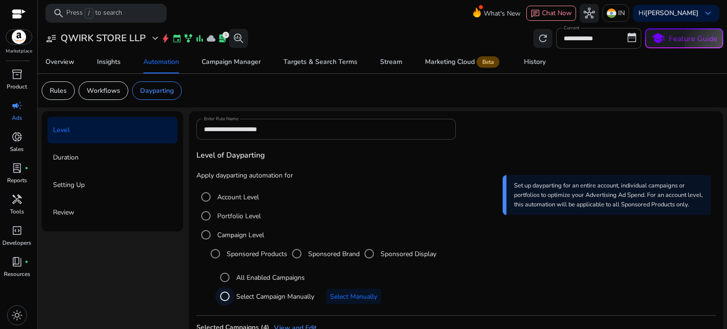
scroll to position [79, 0]
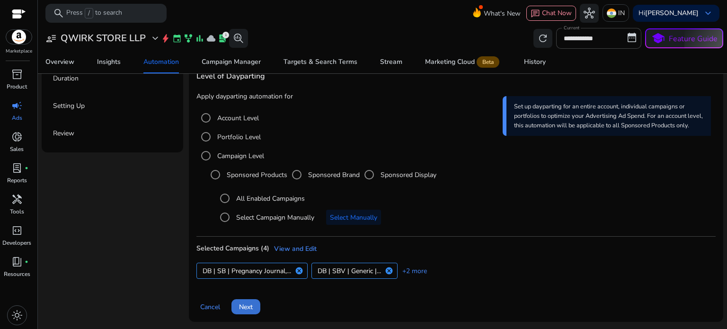
click at [251, 299] on span at bounding box center [245, 306] width 29 height 23
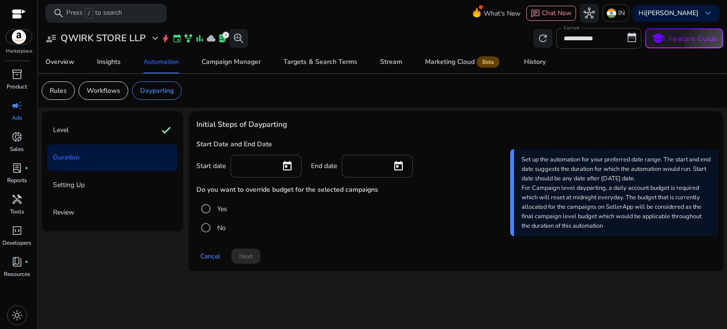
scroll to position [0, 0]
click at [247, 167] on input at bounding box center [255, 165] width 35 height 10
click at [284, 164] on span "Open calendar" at bounding box center [287, 166] width 23 height 23
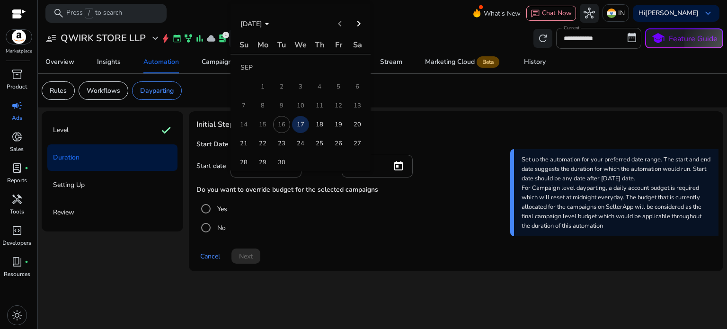
click at [301, 129] on span "17" at bounding box center [300, 124] width 17 height 17
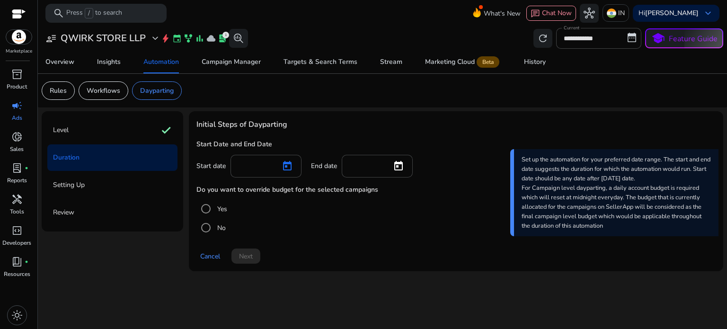
type input "*********"
click at [394, 164] on span "Open calendar" at bounding box center [398, 166] width 23 height 23
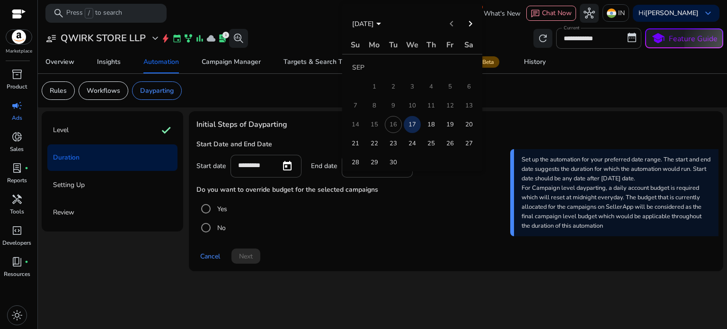
click at [353, 146] on span "21" at bounding box center [355, 143] width 17 height 17
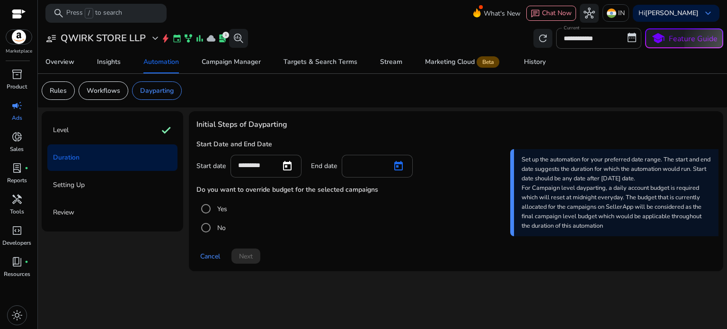
type input "*********"
click at [237, 256] on span at bounding box center [245, 256] width 29 height 23
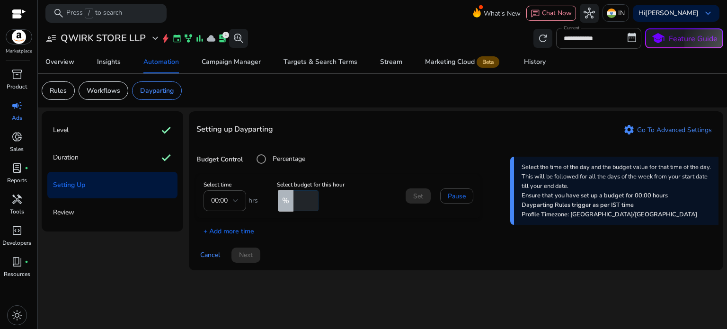
click at [301, 200] on input "number" at bounding box center [304, 200] width 27 height 21
type input "*"
click at [414, 197] on span "Set" at bounding box center [418, 196] width 10 height 10
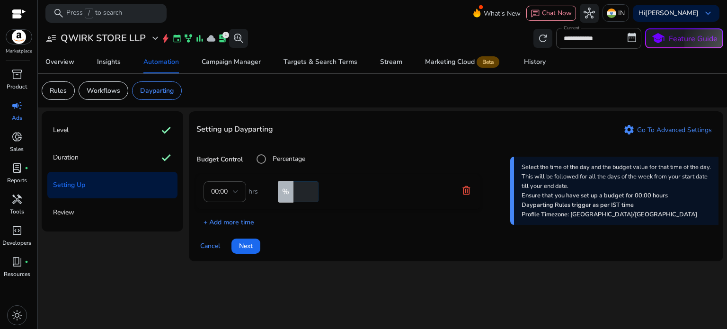
click at [227, 221] on p "+ Add more time" at bounding box center [225, 219] width 58 height 15
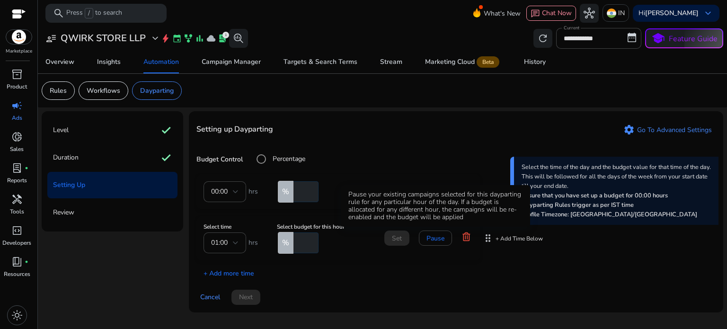
click at [437, 238] on span "Pause" at bounding box center [435, 238] width 18 height 10
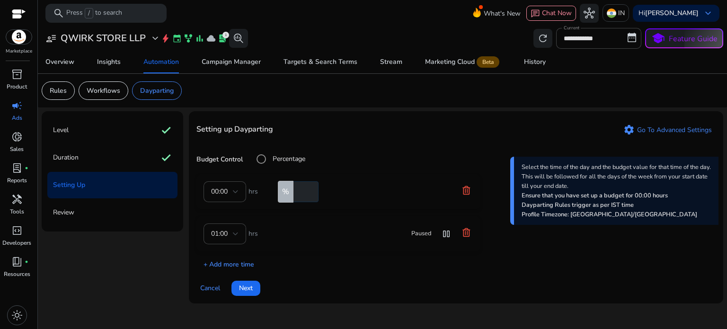
click at [230, 263] on p "+ Add more time" at bounding box center [225, 262] width 58 height 15
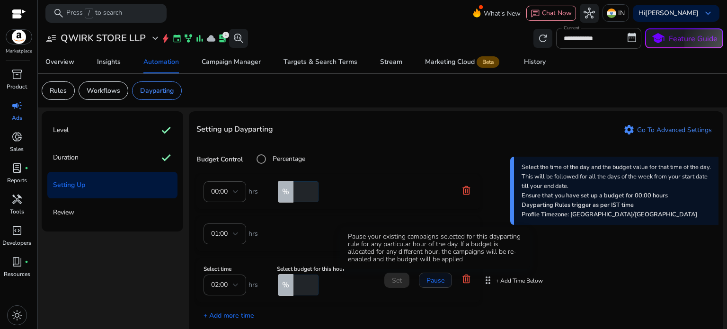
click at [435, 282] on span "Pause" at bounding box center [435, 280] width 18 height 10
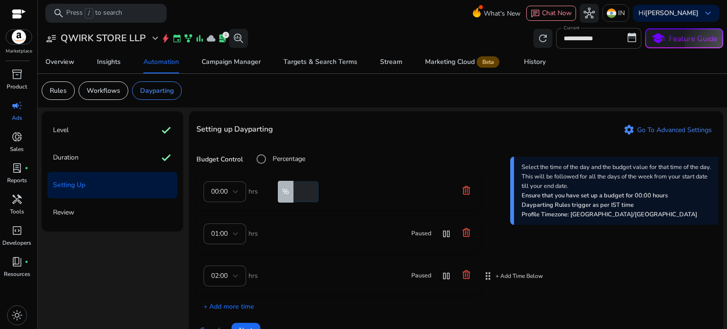
scroll to position [23, 0]
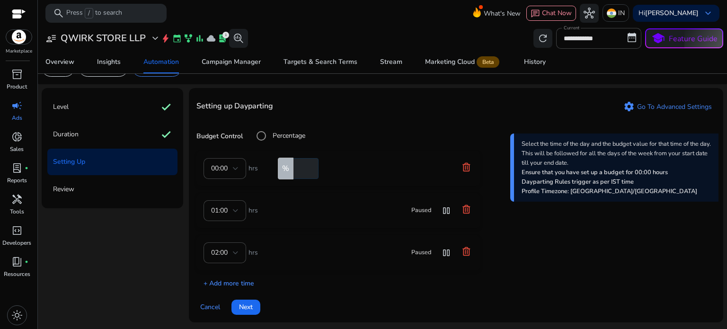
click at [229, 281] on p "+ Add more time" at bounding box center [225, 280] width 58 height 15
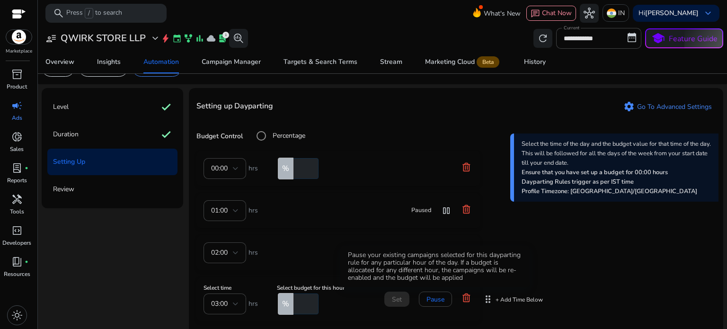
click at [439, 297] on span "Pause" at bounding box center [435, 299] width 18 height 10
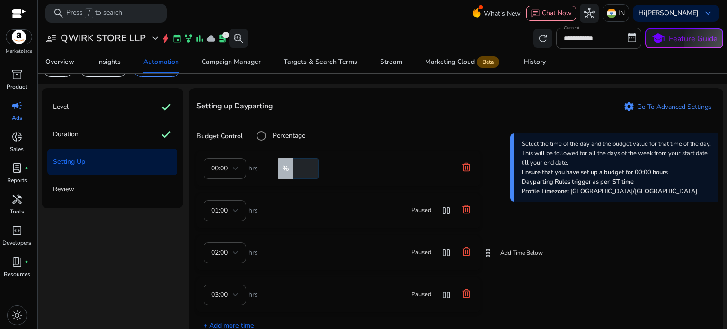
scroll to position [66, 0]
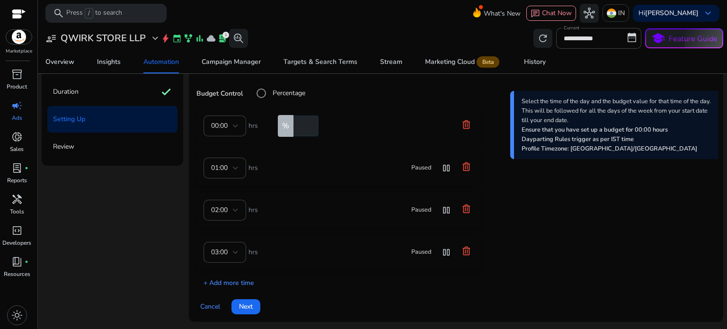
click at [235, 285] on p "+ Add more time" at bounding box center [225, 280] width 58 height 15
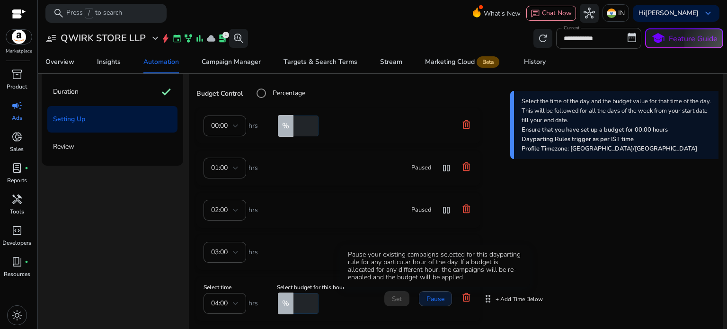
click at [432, 301] on span "Pause" at bounding box center [435, 299] width 18 height 10
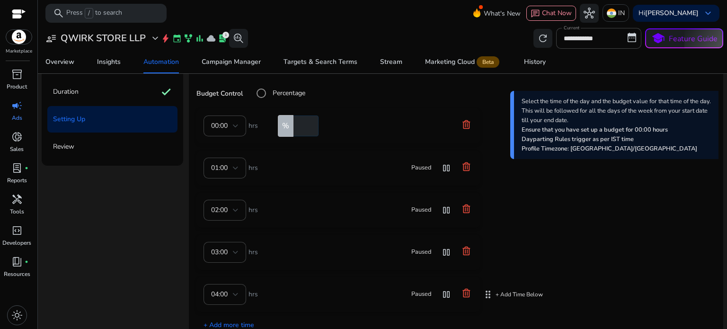
scroll to position [108, 0]
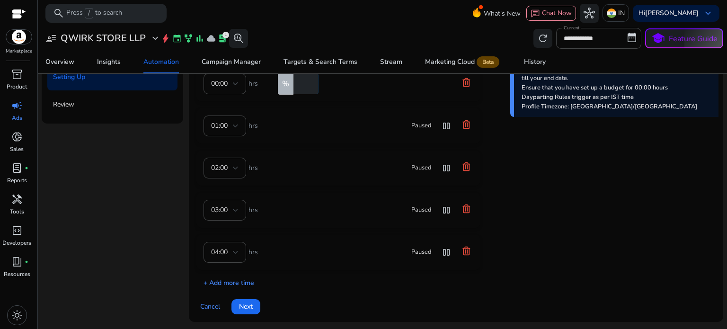
click at [237, 285] on p "+ Add more time" at bounding box center [225, 280] width 58 height 15
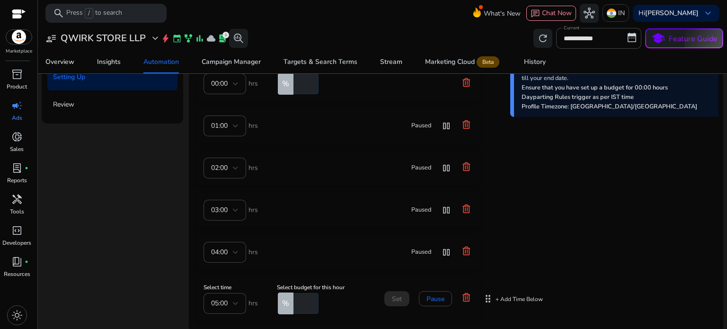
click at [302, 308] on input "number" at bounding box center [304, 303] width 27 height 21
type input "**"
click at [396, 299] on span "Set" at bounding box center [397, 299] width 10 height 10
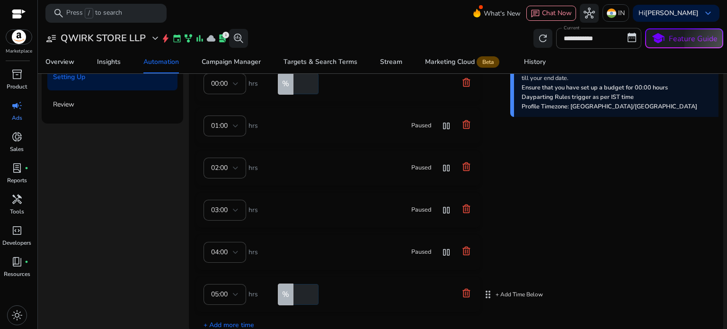
scroll to position [39, 0]
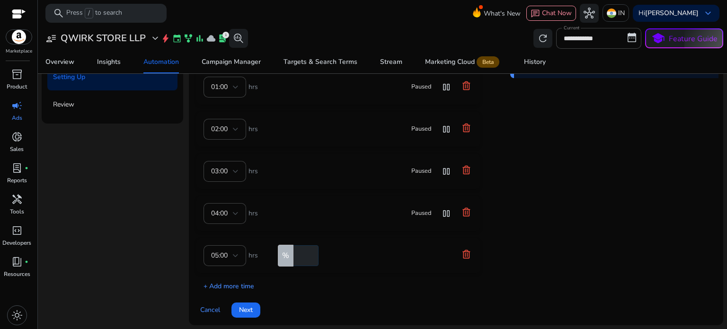
click at [231, 285] on p "+ Add more time" at bounding box center [225, 283] width 58 height 15
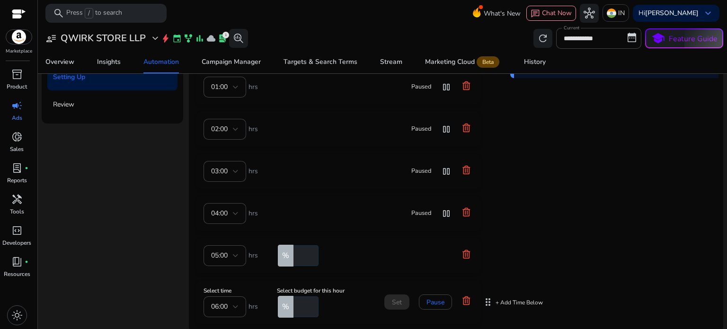
click at [301, 310] on input "number" at bounding box center [304, 306] width 27 height 21
type input "**"
click at [399, 297] on span "Set" at bounding box center [397, 302] width 10 height 10
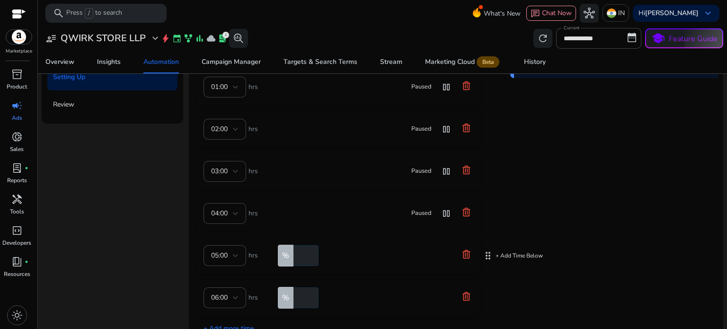
scroll to position [81, 0]
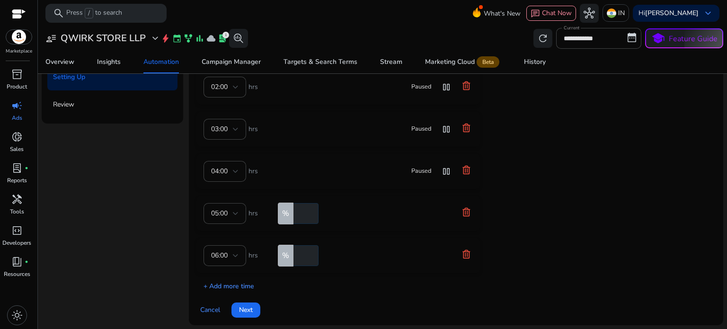
click at [223, 288] on p "+ Add more time" at bounding box center [225, 283] width 58 height 15
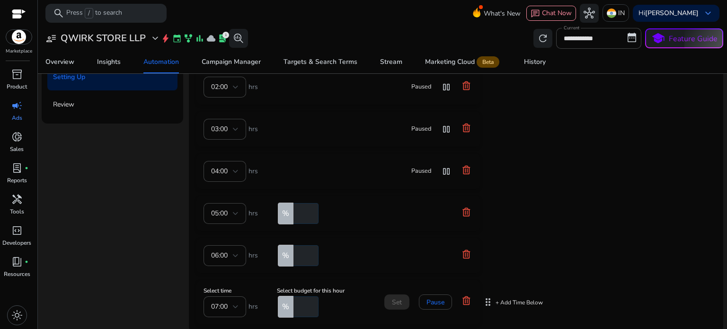
click at [306, 300] on input "number" at bounding box center [304, 306] width 27 height 21
type input "**"
click at [388, 299] on span at bounding box center [396, 302] width 25 height 23
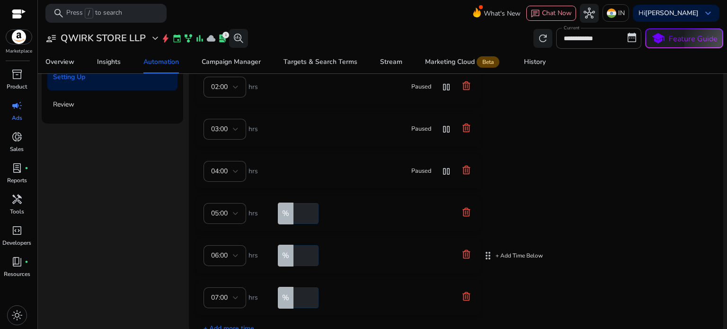
scroll to position [123, 0]
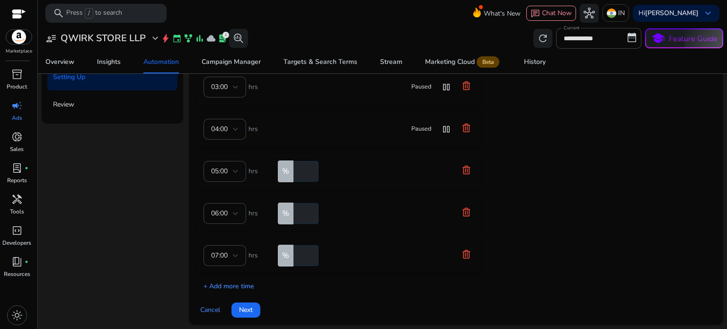
click at [229, 284] on p "+ Add more time" at bounding box center [225, 283] width 58 height 15
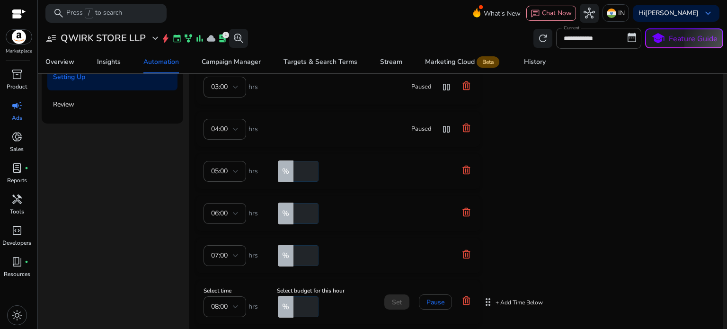
scroll to position [174, 0]
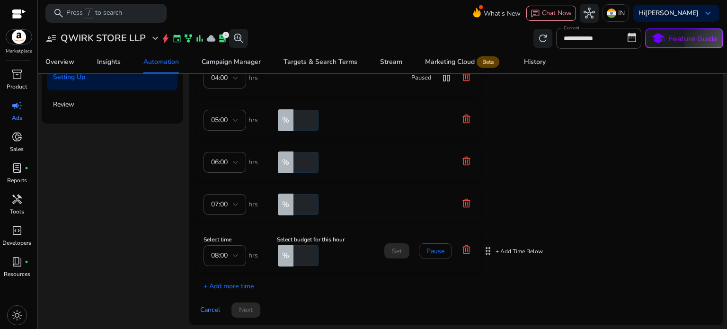
click at [306, 249] on input "number" at bounding box center [304, 255] width 27 height 21
type input "**"
click at [403, 245] on span at bounding box center [396, 250] width 25 height 23
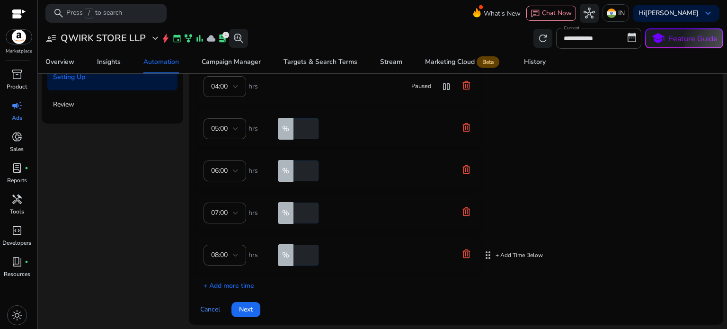
scroll to position [165, 0]
click at [220, 287] on p "+ Add more time" at bounding box center [225, 283] width 58 height 15
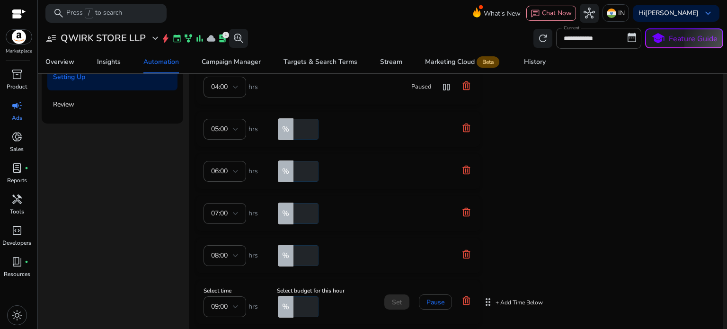
scroll to position [174, 0]
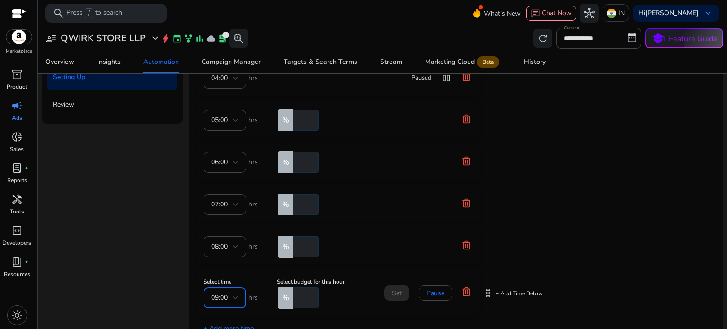
click at [211, 301] on div "09:00" at bounding box center [222, 297] width 22 height 10
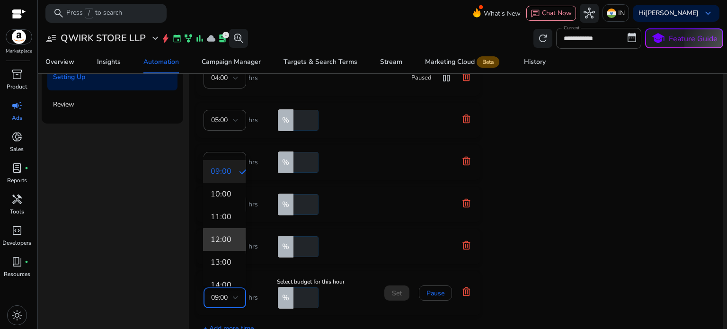
click at [229, 240] on span "12:00" at bounding box center [224, 239] width 27 height 10
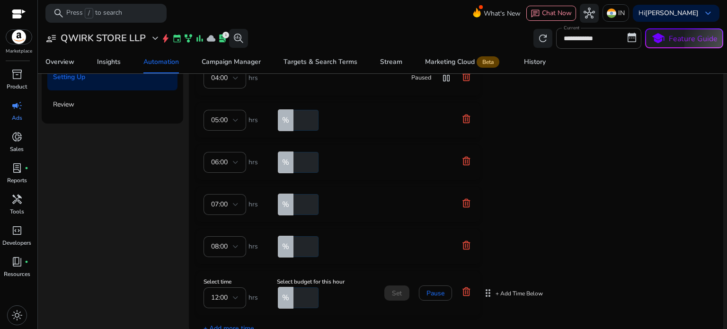
click at [298, 295] on input "number" at bounding box center [304, 297] width 27 height 21
type input "**"
click at [392, 291] on span "Set" at bounding box center [397, 293] width 10 height 10
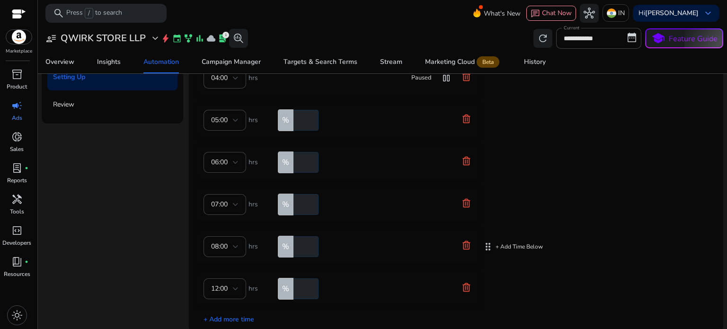
scroll to position [207, 0]
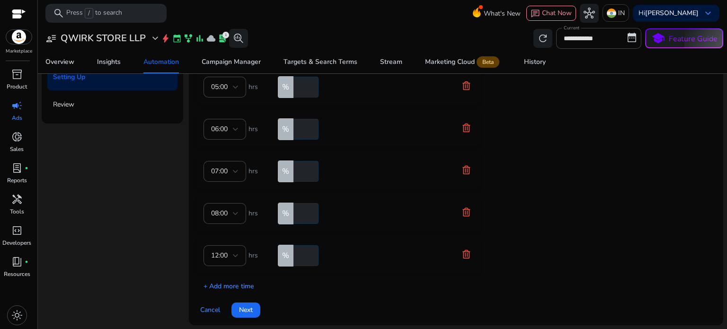
click at [229, 286] on p "+ Add more time" at bounding box center [225, 283] width 58 height 15
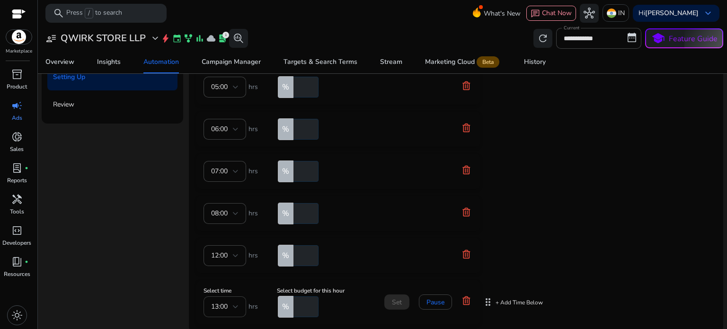
click at [227, 310] on span "13:00" at bounding box center [219, 306] width 17 height 9
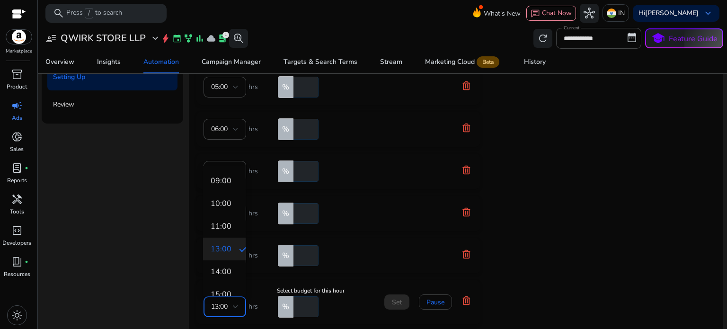
scroll to position [47, 0]
click at [224, 272] on span "16:00" at bounding box center [224, 269] width 27 height 10
click at [299, 304] on input "number" at bounding box center [304, 306] width 27 height 21
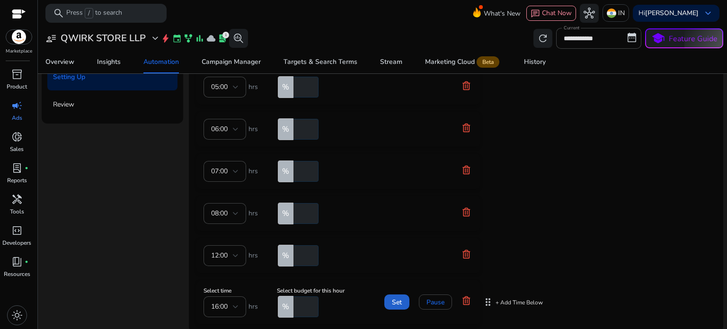
type input "***"
click at [401, 299] on span "Set" at bounding box center [397, 302] width 10 height 10
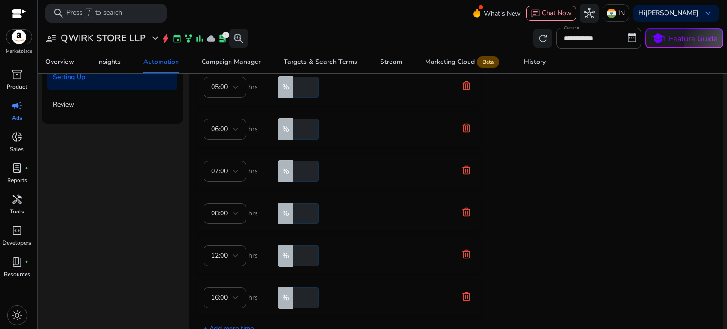
scroll to position [249, 0]
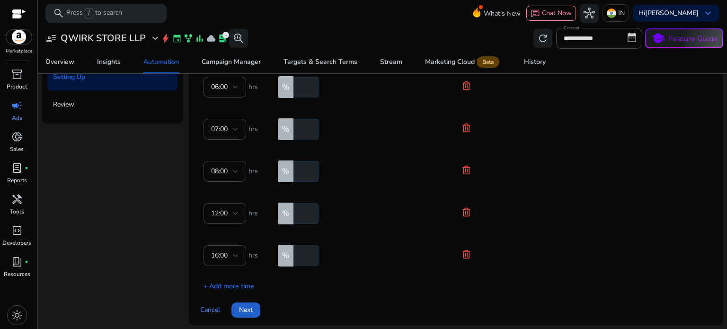
click at [248, 312] on span "Next" at bounding box center [246, 310] width 14 height 10
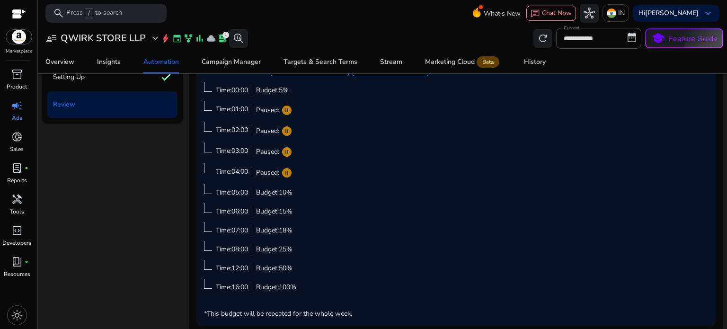
scroll to position [82, 0]
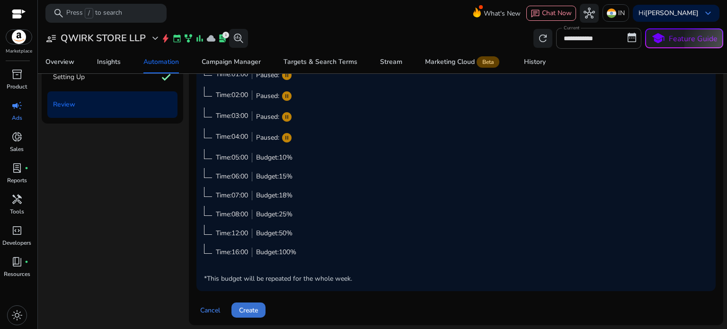
click at [259, 303] on span at bounding box center [248, 310] width 34 height 23
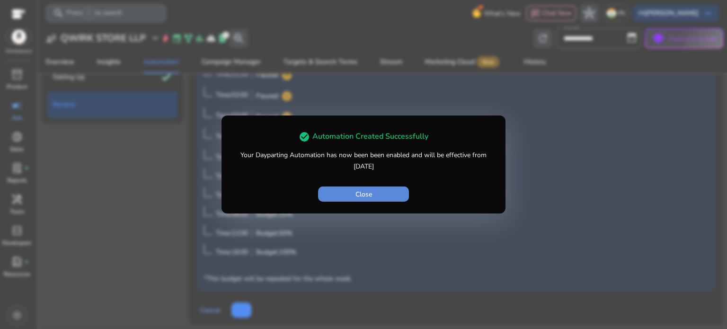
click at [352, 199] on span "button" at bounding box center [363, 194] width 91 height 23
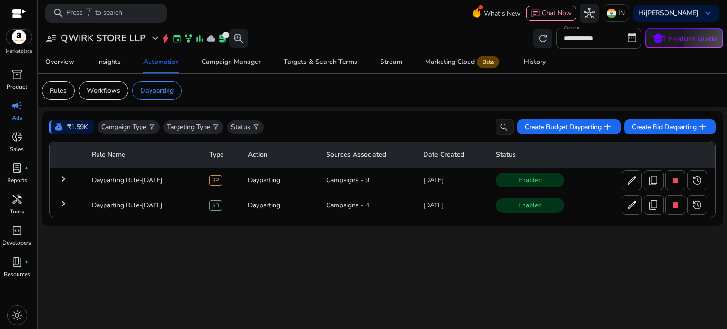
click at [261, 184] on td "Dayparting" at bounding box center [279, 180] width 78 height 25
click at [452, 183] on td "Sep 16, 2025" at bounding box center [451, 180] width 73 height 25
click at [695, 172] on span at bounding box center [696, 180] width 19 height 23
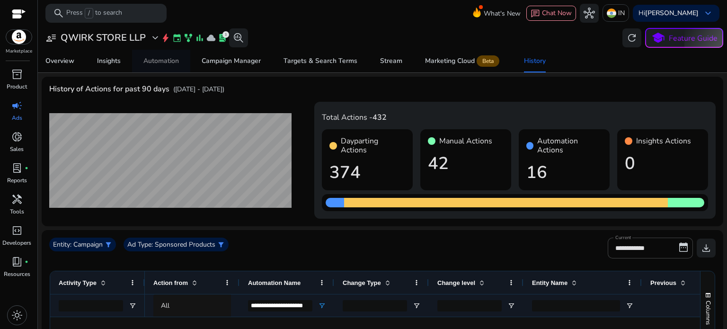
drag, startPoint x: 144, startPoint y: 62, endPoint x: 168, endPoint y: 66, distance: 25.0
click at [144, 62] on div "Automation" at bounding box center [160, 61] width 35 height 7
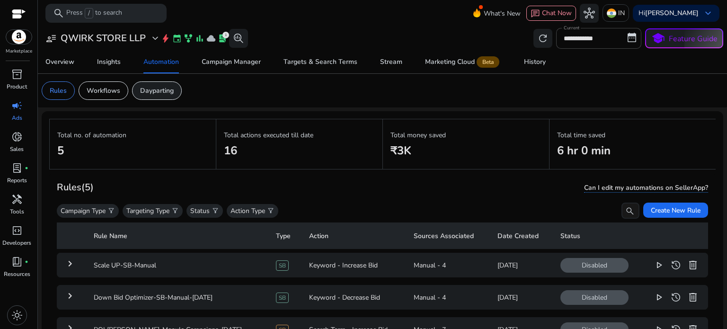
click at [148, 88] on p "Dayparting" at bounding box center [157, 91] width 34 height 10
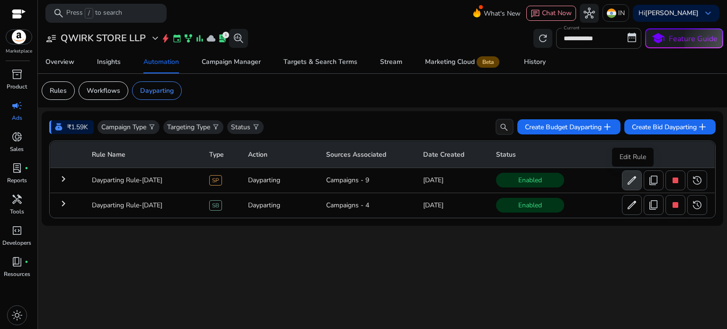
click at [634, 178] on span "edit" at bounding box center [631, 180] width 11 height 11
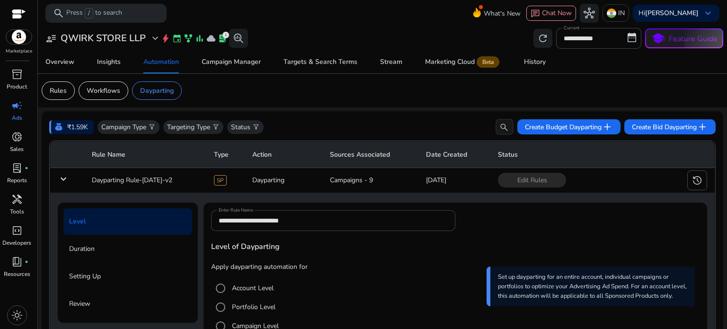
scroll to position [189, 0]
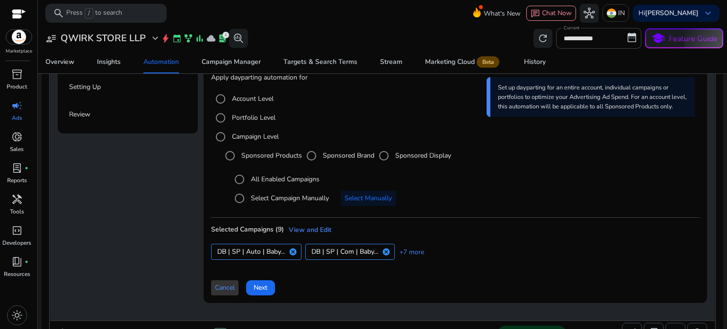
click at [226, 285] on span "Cancel" at bounding box center [225, 287] width 20 height 10
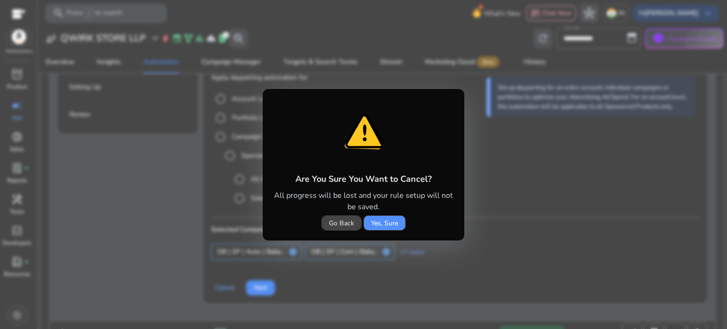
click at [370, 224] on span at bounding box center [384, 222] width 41 height 23
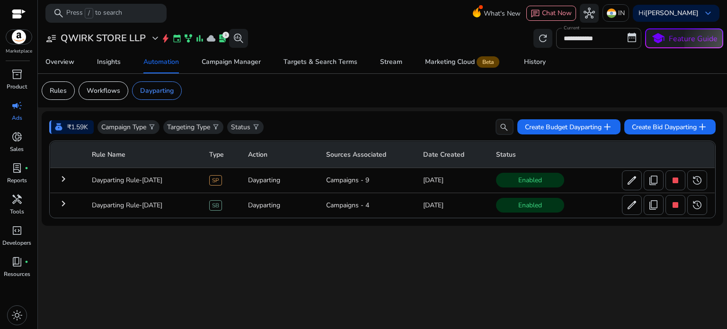
scroll to position [0, 0]
click at [657, 181] on span "content_copy" at bounding box center [653, 180] width 11 height 11
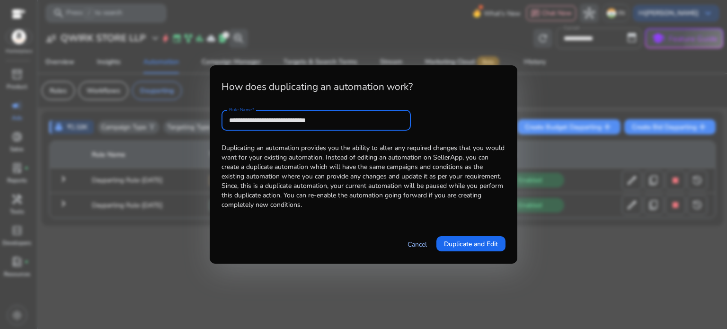
click at [414, 244] on link "Cancel" at bounding box center [416, 244] width 19 height 10
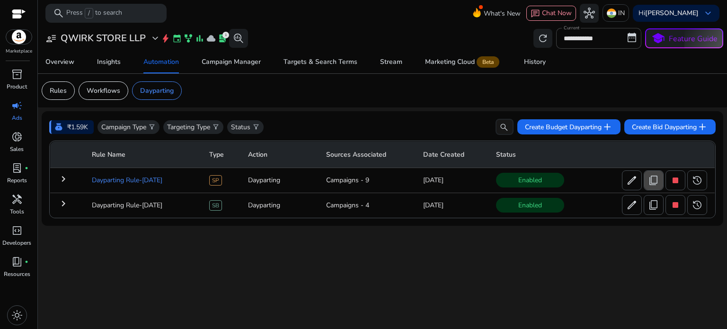
click at [117, 181] on td "Dayparting Rule-Sep 16" at bounding box center [142, 180] width 117 height 25
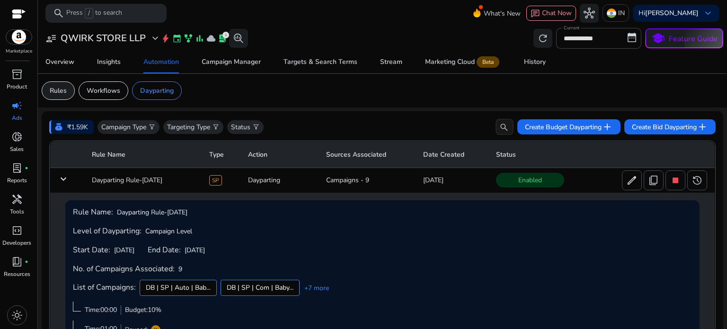
click at [43, 93] on div "Rules" at bounding box center [58, 90] width 33 height 18
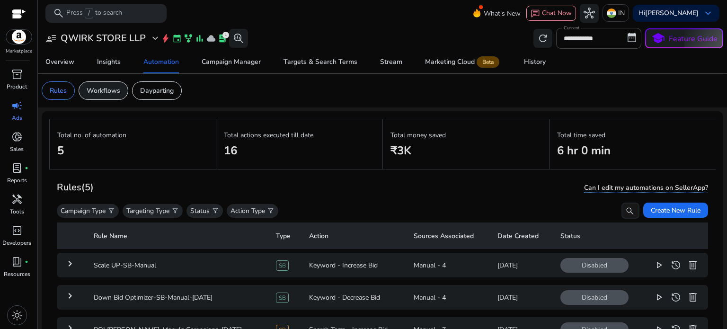
click at [112, 93] on p "Workflows" at bounding box center [104, 91] width 34 height 10
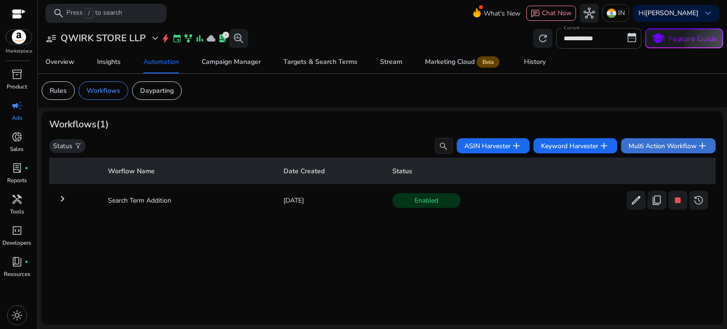
click at [683, 146] on span "Multi Action Workflow add" at bounding box center [667, 145] width 79 height 11
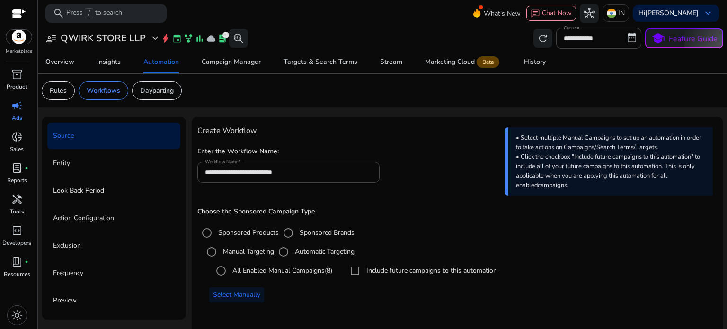
click at [60, 163] on p "Entity" at bounding box center [61, 163] width 17 height 15
click at [231, 291] on span "Select Manually" at bounding box center [236, 295] width 47 height 10
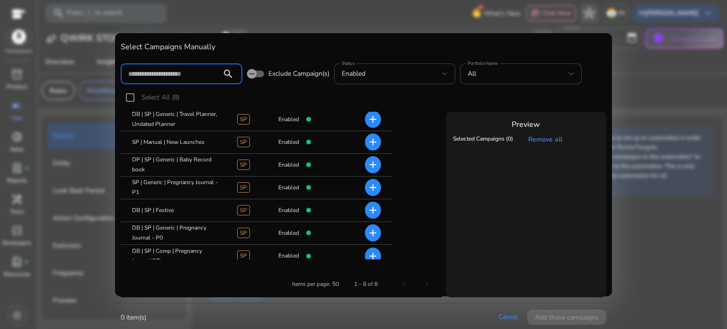
scroll to position [55, 0]
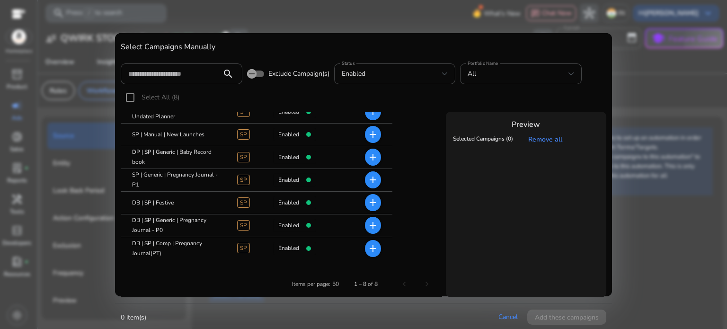
click at [368, 224] on mat-icon "add" at bounding box center [372, 225] width 11 height 11
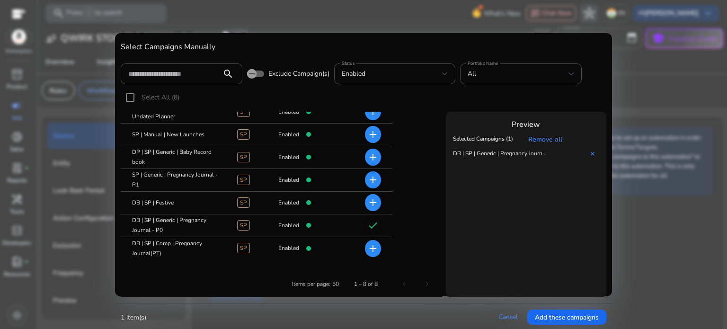
click at [375, 178] on mat-icon "add" at bounding box center [372, 179] width 11 height 11
click at [591, 153] on link "✕" at bounding box center [594, 154] width 9 height 9
click at [592, 153] on link "✕" at bounding box center [594, 154] width 9 height 9
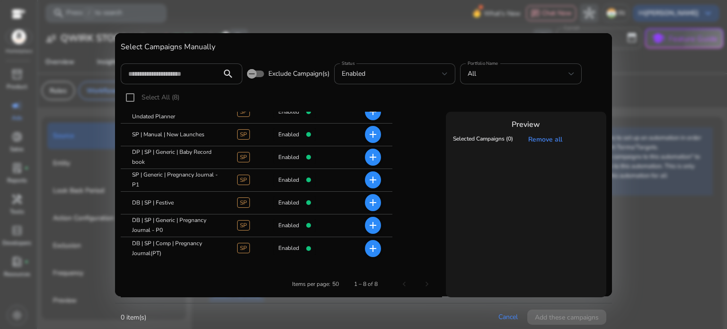
scroll to position [0, 0]
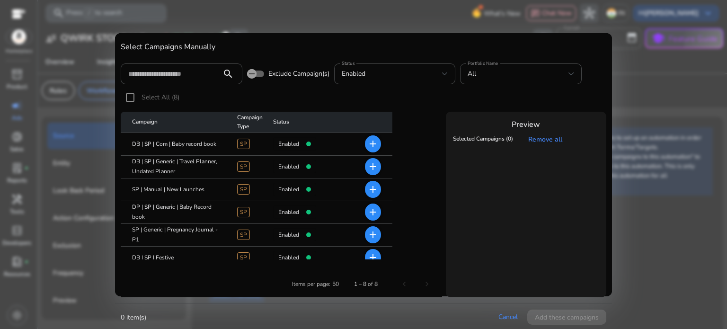
click at [372, 167] on mat-icon "add" at bounding box center [372, 166] width 11 height 11
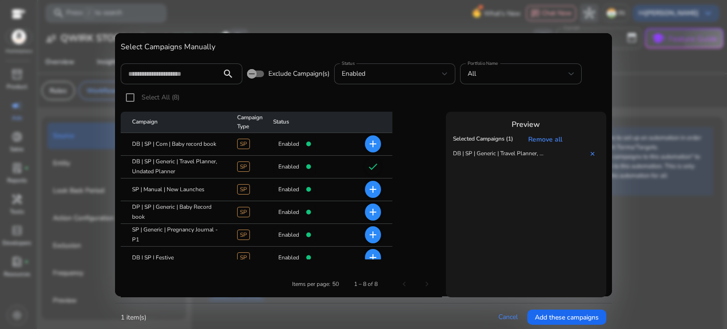
click at [369, 143] on mat-icon "add" at bounding box center [372, 143] width 11 height 11
click at [378, 213] on mat-icon "add" at bounding box center [372, 211] width 11 height 11
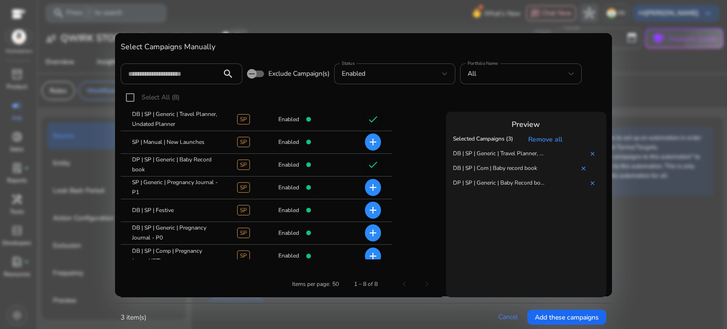
scroll to position [55, 0]
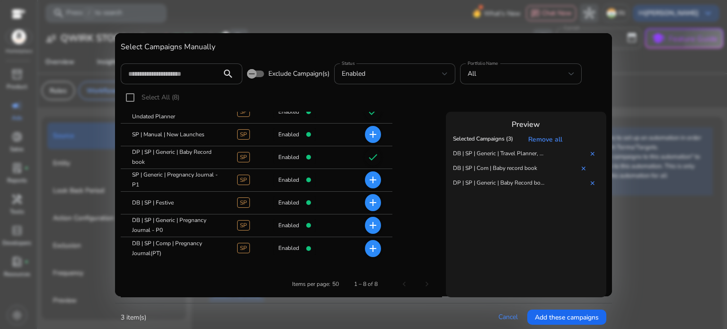
click at [374, 245] on mat-icon "add" at bounding box center [372, 248] width 11 height 11
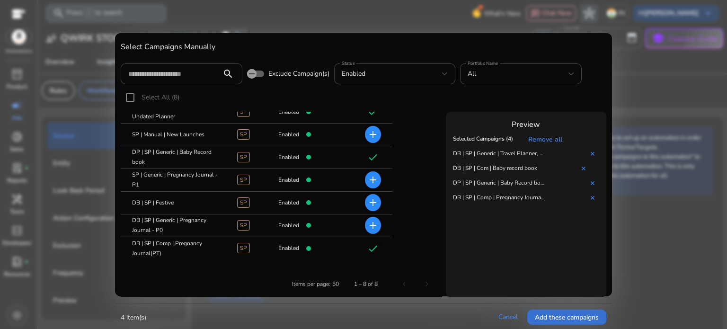
click at [557, 325] on span at bounding box center [566, 317] width 79 height 23
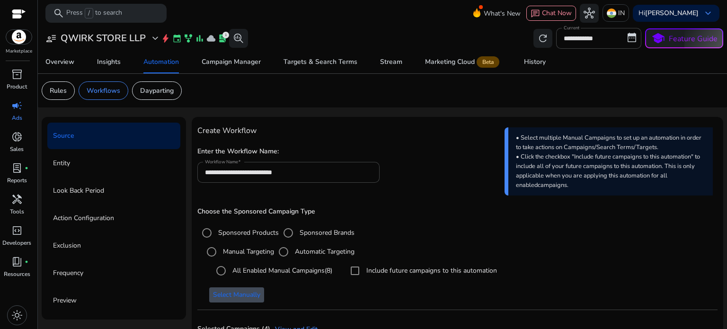
scroll to position [88, 0]
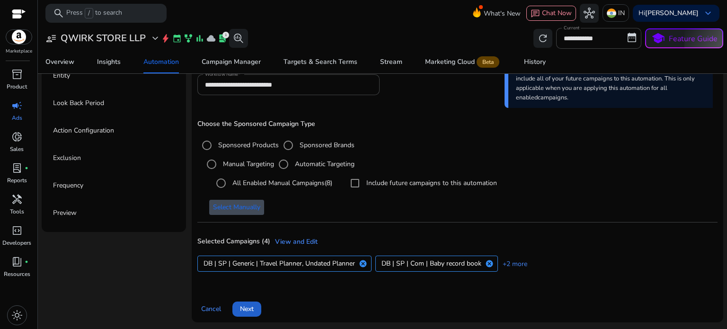
click at [248, 307] on span "Next" at bounding box center [247, 309] width 14 height 10
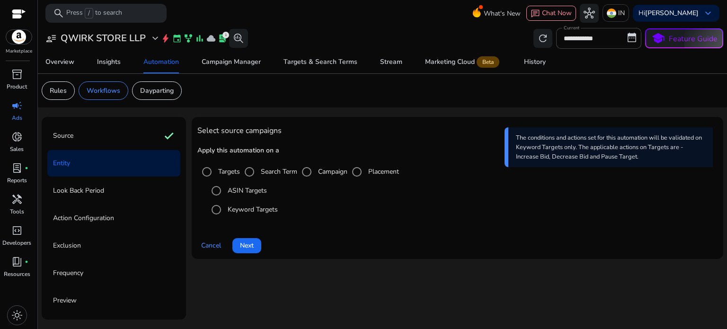
scroll to position [0, 0]
click at [248, 247] on span "Next" at bounding box center [247, 245] width 14 height 10
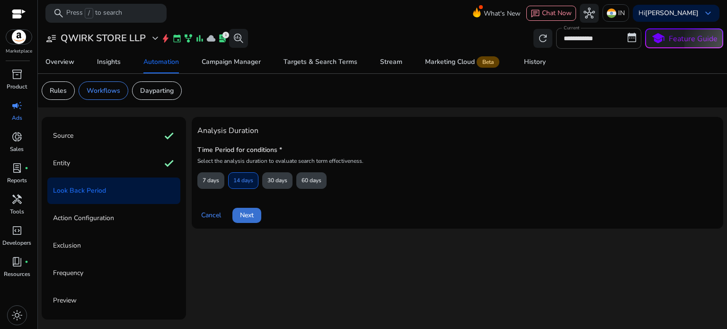
click at [246, 216] on span "Next" at bounding box center [247, 215] width 14 height 10
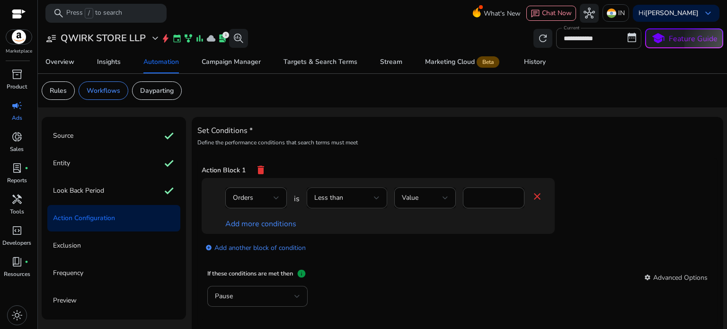
click at [346, 197] on div "Less than" at bounding box center [344, 198] width 60 height 10
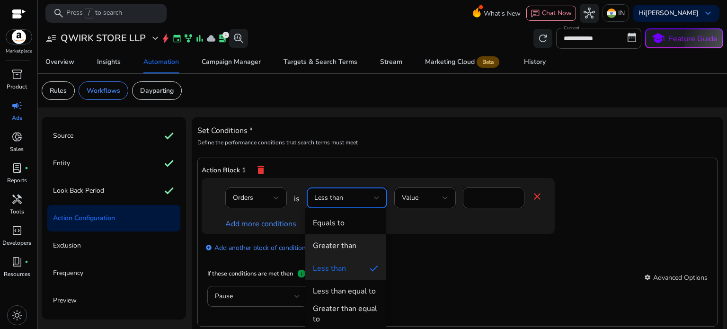
click at [337, 240] on div "Greater than" at bounding box center [335, 245] width 44 height 10
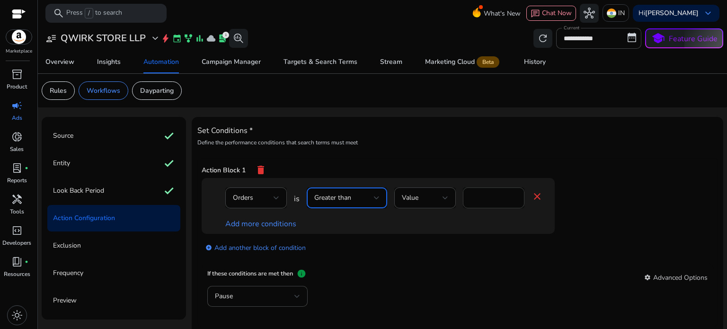
click at [476, 198] on input "*" at bounding box center [493, 198] width 46 height 10
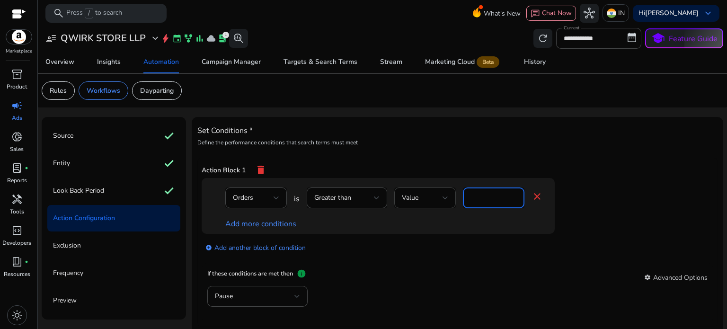
type input "*"
click at [272, 223] on link "Add more conditions" at bounding box center [260, 224] width 71 height 10
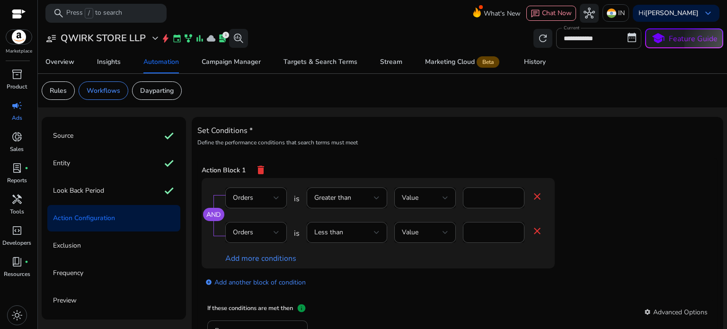
scroll to position [47, 0]
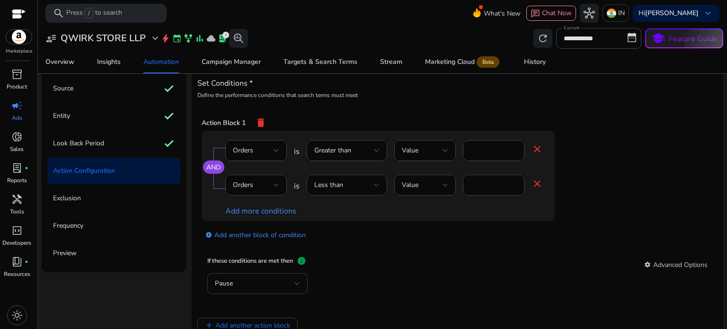
click at [239, 287] on div "Pause" at bounding box center [254, 283] width 79 height 10
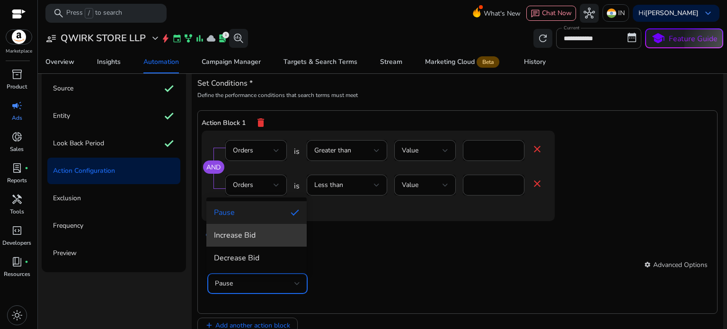
click at [249, 240] on span "Increase Bid" at bounding box center [256, 235] width 85 height 10
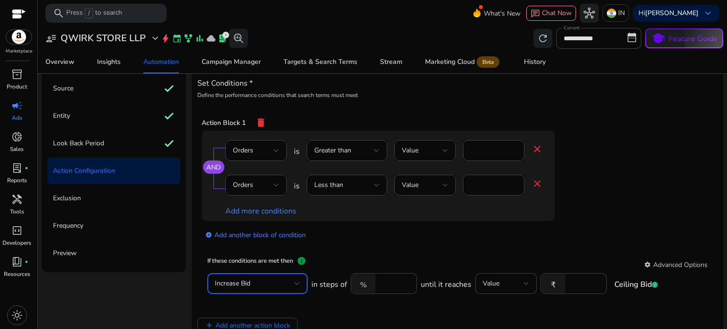
scroll to position [95, 0]
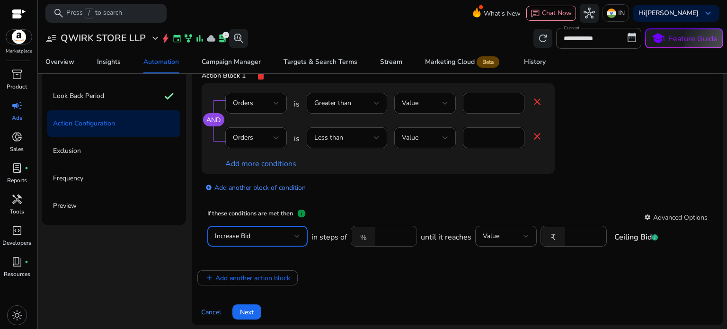
click at [363, 238] on mat-icon "%" at bounding box center [364, 236] width 24 height 19
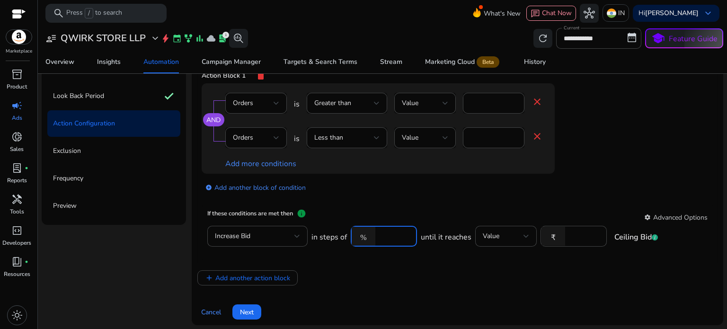
click at [380, 236] on input "****" at bounding box center [394, 236] width 29 height 10
type input "*****"
click at [502, 264] on div "Action Block 1 delete AND Orders is Greater than Value * close Orders is Less t…" at bounding box center [457, 164] width 520 height 203
click at [524, 237] on div at bounding box center [526, 236] width 6 height 4
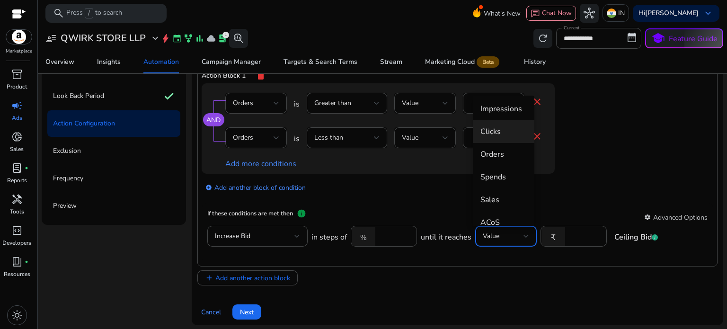
scroll to position [0, 0]
click at [487, 138] on span "Bid" at bounding box center [503, 133] width 46 height 10
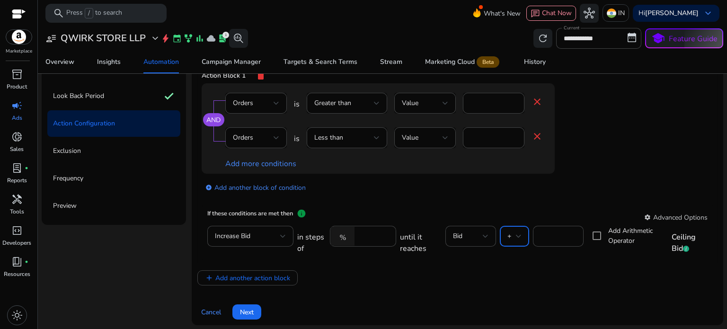
click at [516, 235] on div at bounding box center [519, 236] width 6 height 4
click at [554, 256] on div at bounding box center [363, 164] width 727 height 329
click at [455, 236] on span "Bid" at bounding box center [457, 235] width 9 height 9
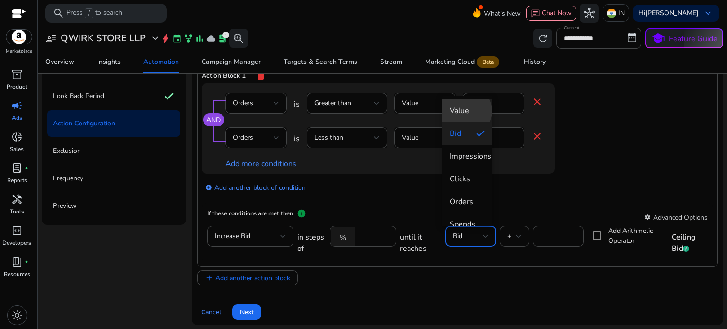
click at [466, 111] on span "Value" at bounding box center [466, 111] width 35 height 10
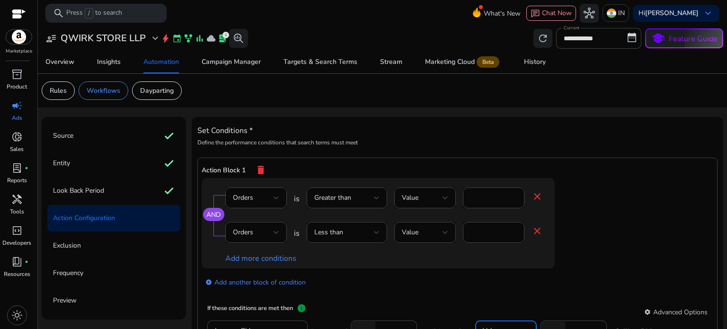
click at [572, 326] on input "****" at bounding box center [584, 331] width 29 height 10
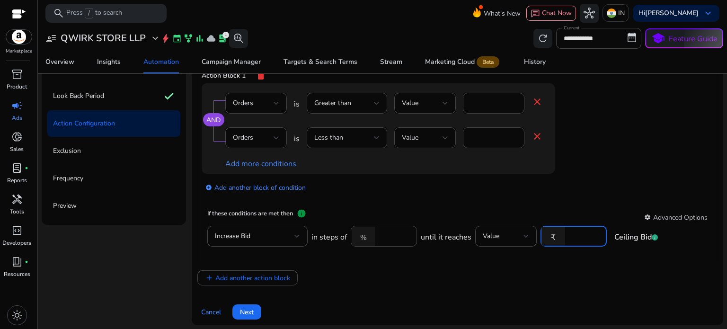
click at [570, 233] on input "****" at bounding box center [584, 236] width 29 height 10
type input "*****"
click at [547, 273] on div "add Add another action block" at bounding box center [457, 277] width 520 height 15
click at [252, 277] on span "Add another action block" at bounding box center [252, 278] width 75 height 10
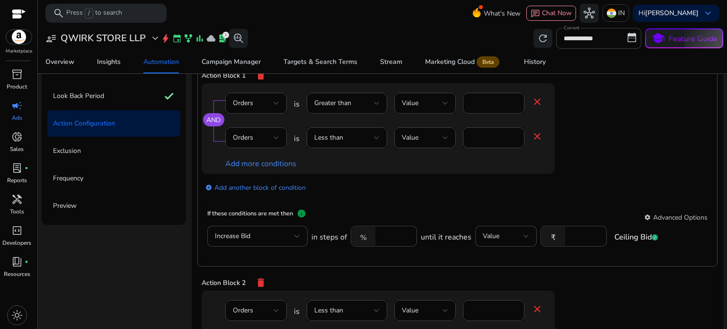
scroll to position [95, 0]
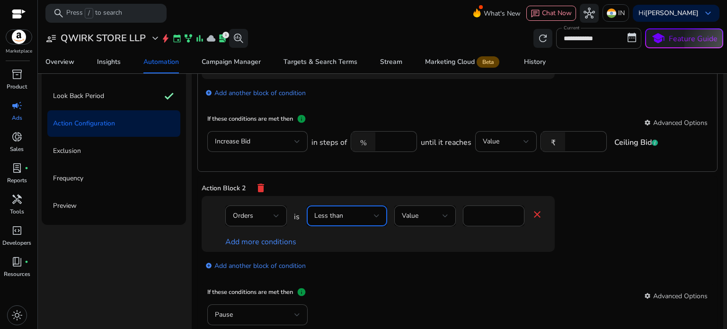
click at [343, 212] on div "Less than" at bounding box center [344, 216] width 60 height 10
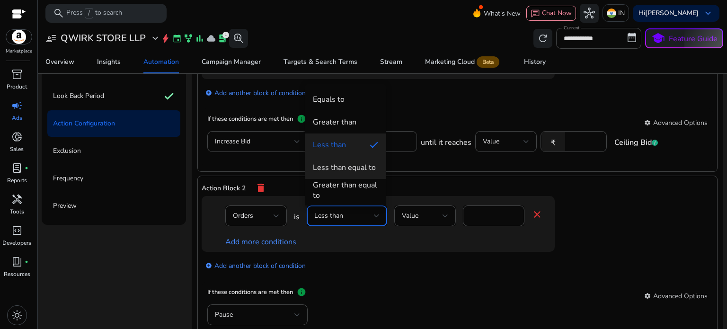
click at [350, 165] on div "Less than equal to" at bounding box center [344, 167] width 63 height 10
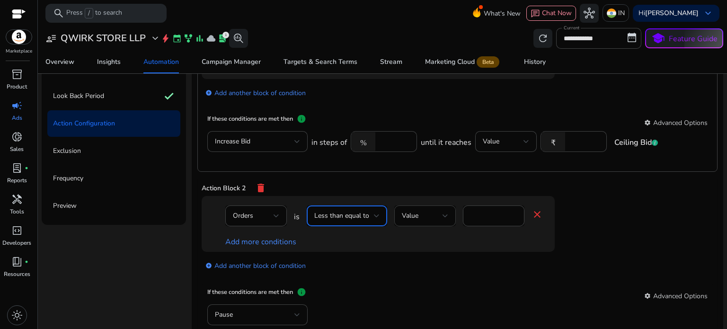
click at [436, 210] on div "Value" at bounding box center [425, 215] width 46 height 11
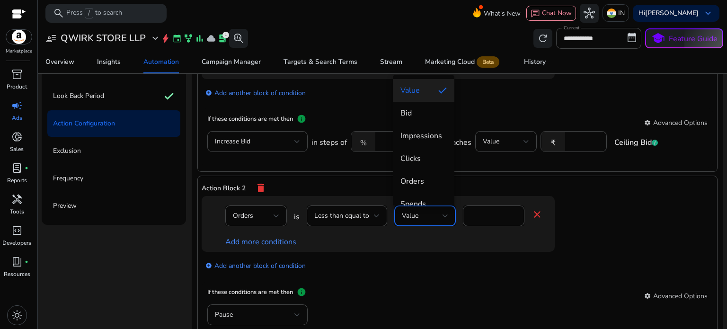
click at [493, 218] on div at bounding box center [363, 164] width 727 height 329
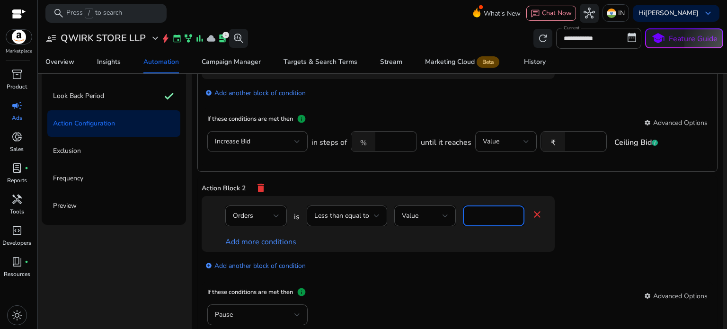
click at [486, 216] on input "*" at bounding box center [493, 216] width 46 height 10
type input "*"
click at [444, 255] on div "add_circle Add another block of condition" at bounding box center [397, 265] width 391 height 26
click at [255, 240] on link "Add more conditions" at bounding box center [260, 242] width 71 height 10
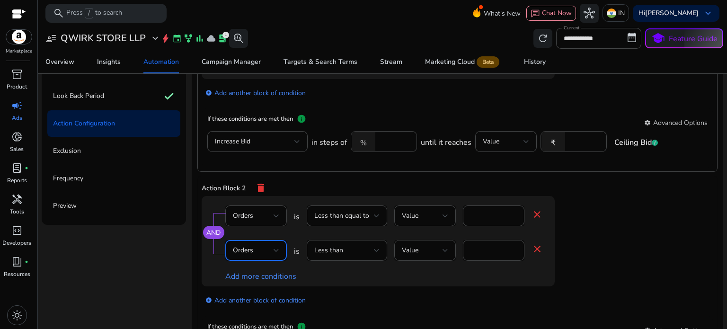
click at [264, 251] on div "Orders" at bounding box center [253, 250] width 41 height 10
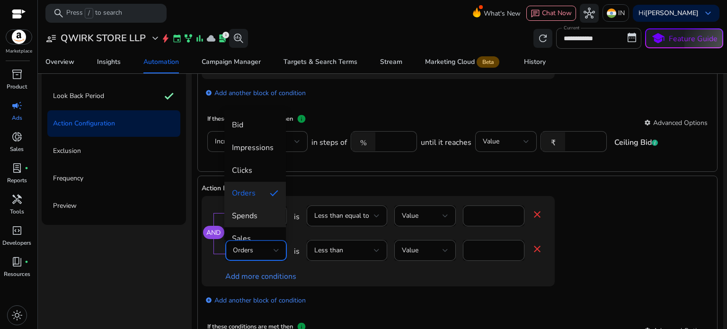
click at [257, 212] on span "Spends" at bounding box center [255, 216] width 46 height 10
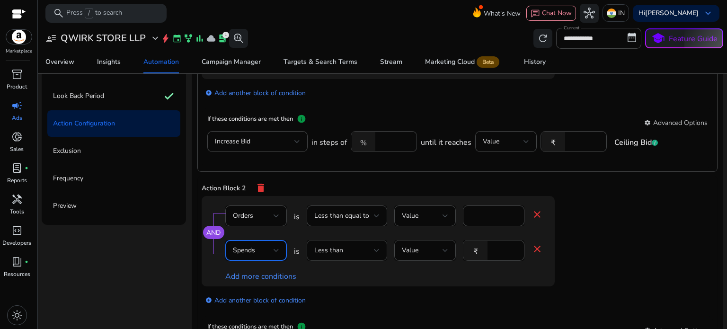
click at [356, 248] on div "Less than" at bounding box center [344, 250] width 60 height 10
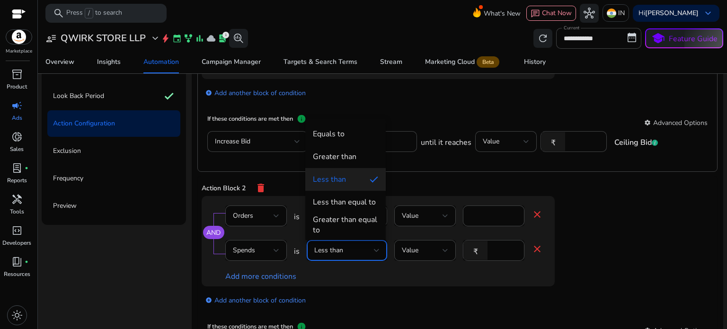
click at [360, 224] on div "Greater than equal to" at bounding box center [345, 224] width 65 height 21
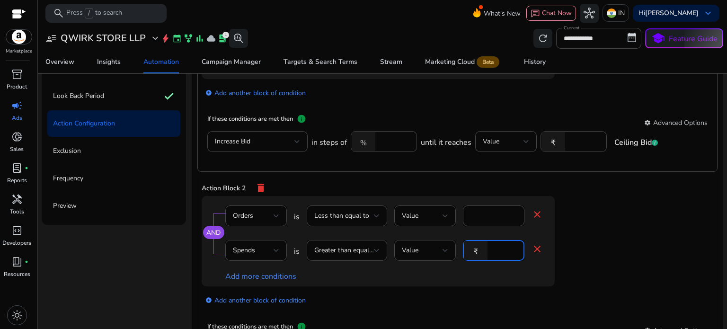
click at [493, 250] on input "*" at bounding box center [504, 250] width 25 height 10
click at [455, 278] on div "Add more conditions" at bounding box center [383, 276] width 317 height 11
click at [498, 252] on input "****" at bounding box center [504, 250] width 25 height 10
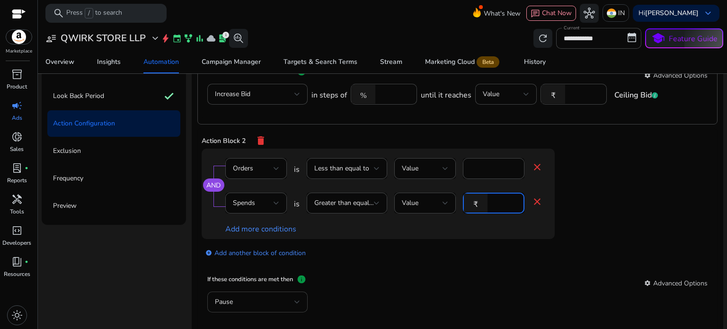
type input "***"
click at [254, 299] on div "Pause" at bounding box center [254, 302] width 79 height 10
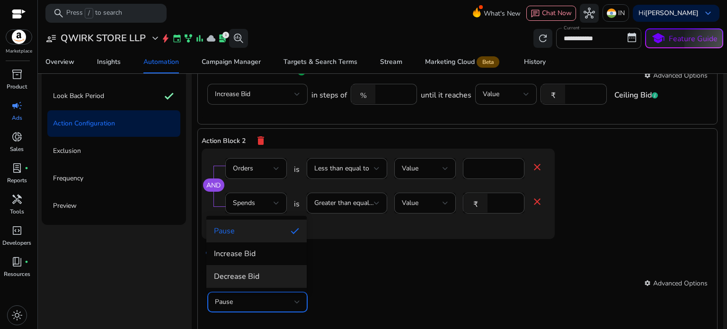
click at [252, 270] on mat-option "Decrease Bid" at bounding box center [256, 276] width 100 height 23
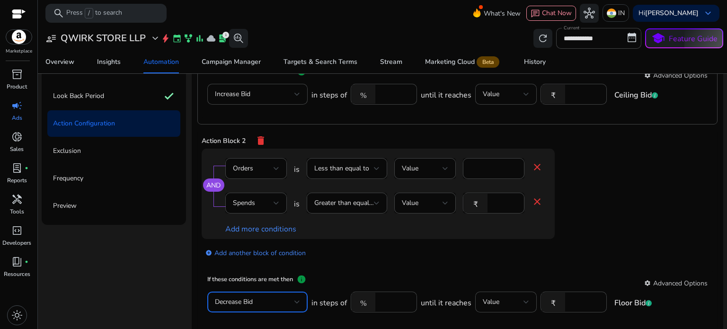
scroll to position [189, 0]
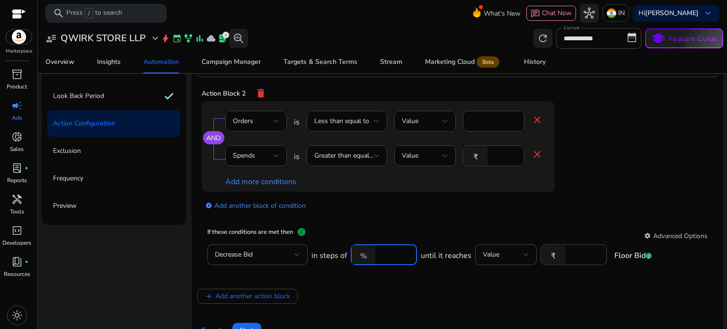
click at [380, 253] on input "****" at bounding box center [394, 254] width 29 height 10
type input "*****"
click at [570, 254] on input "number" at bounding box center [584, 254] width 29 height 10
type input "*"
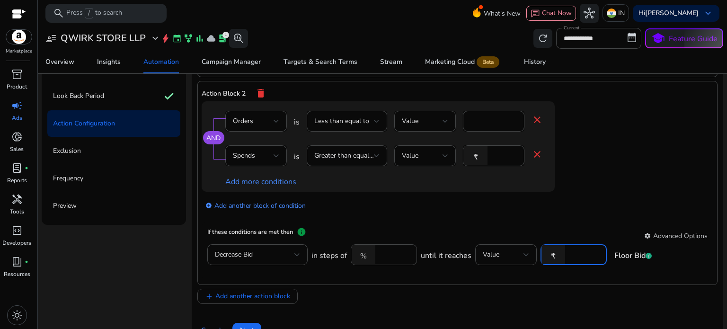
type input "**"
click at [476, 303] on div "Set Conditions * Define the performance conditions that search terms must meet …" at bounding box center [457, 88] width 520 height 499
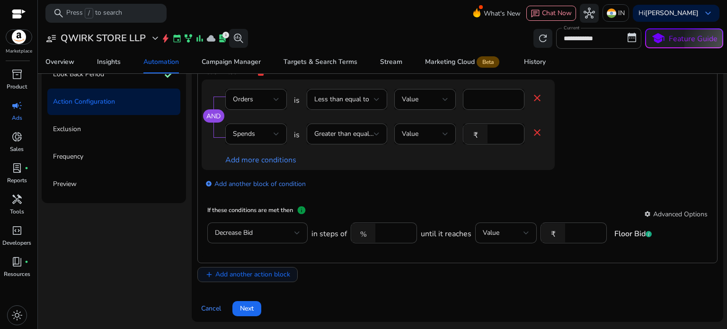
click at [261, 277] on span "Add another action block" at bounding box center [252, 274] width 75 height 10
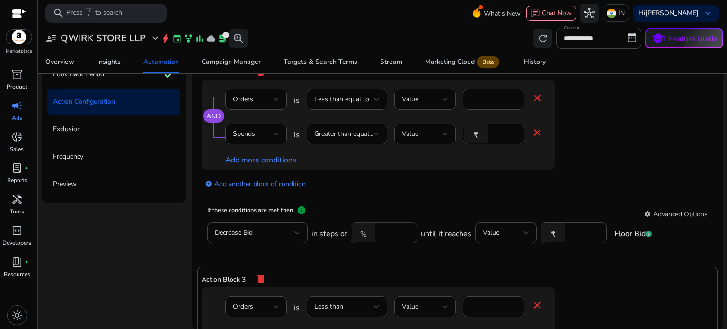
scroll to position [331, 0]
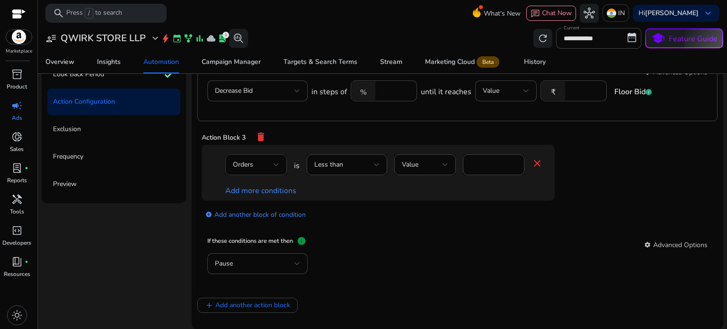
click at [264, 169] on div "Orders" at bounding box center [253, 164] width 41 height 10
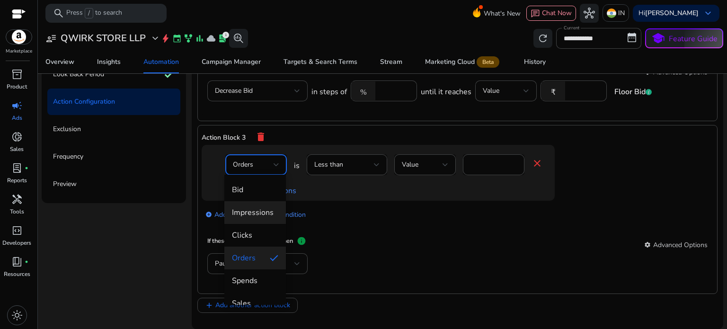
click at [260, 214] on span "Impressions" at bounding box center [255, 212] width 46 height 10
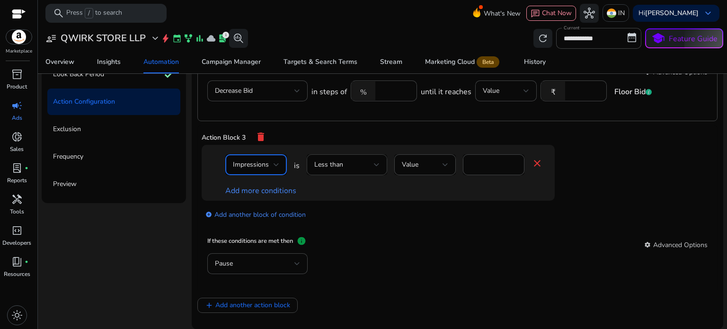
click at [334, 166] on span "Less than" at bounding box center [328, 164] width 29 height 9
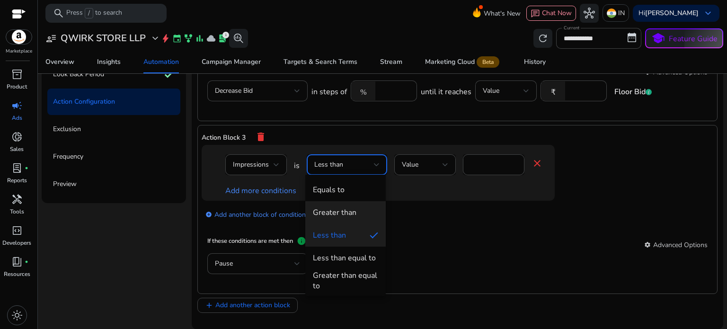
click at [334, 213] on div "Greater than" at bounding box center [335, 212] width 44 height 10
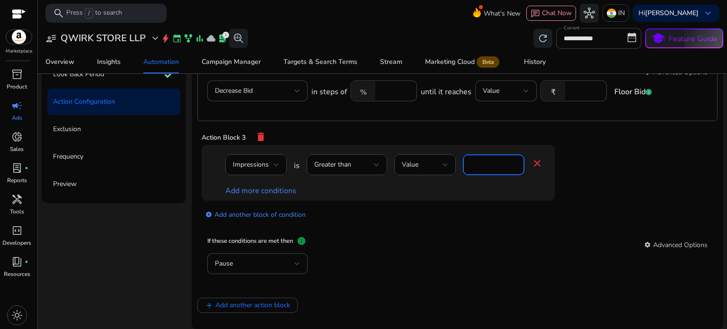
click at [487, 163] on input "*" at bounding box center [493, 164] width 46 height 10
type input "***"
click at [268, 191] on link "Add more conditions" at bounding box center [260, 190] width 71 height 10
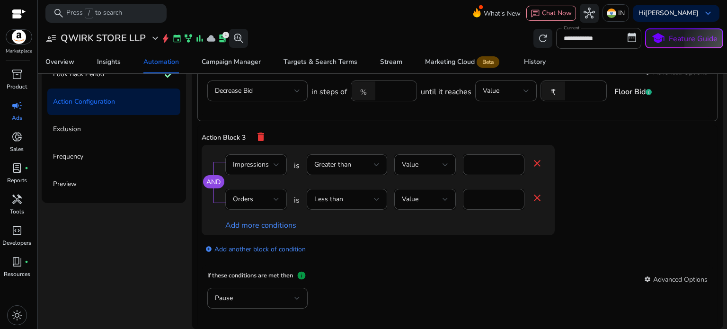
click at [270, 201] on div "Orders" at bounding box center [253, 199] width 41 height 10
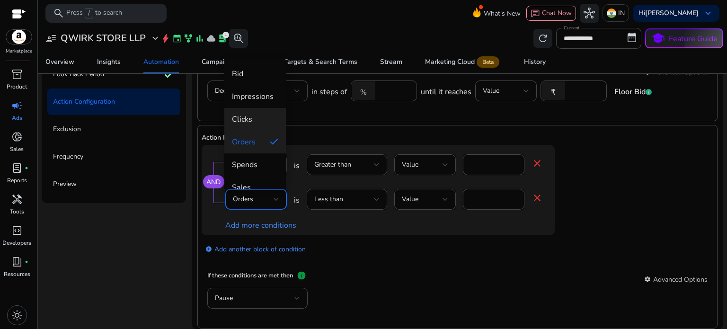
click at [253, 120] on span "Clicks" at bounding box center [255, 119] width 46 height 10
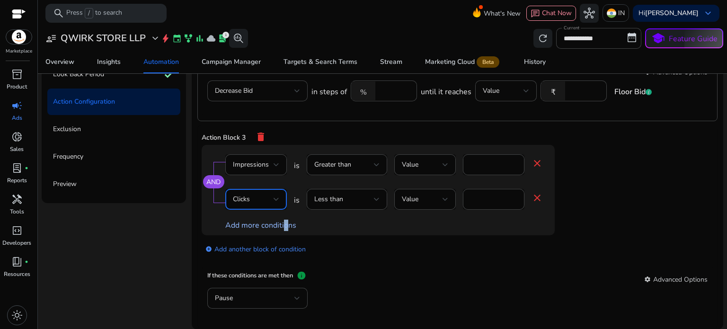
click at [284, 226] on link "Add more conditions" at bounding box center [260, 225] width 71 height 10
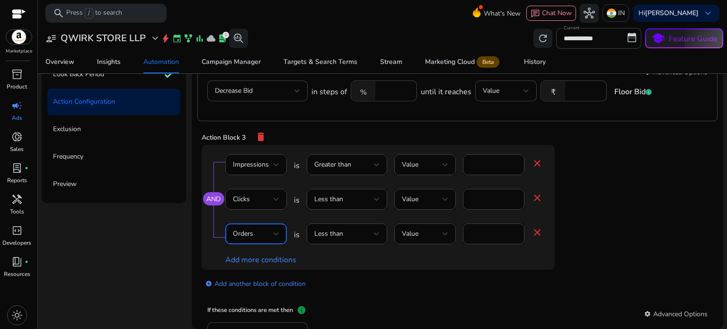
click at [264, 234] on div "Orders" at bounding box center [253, 234] width 41 height 10
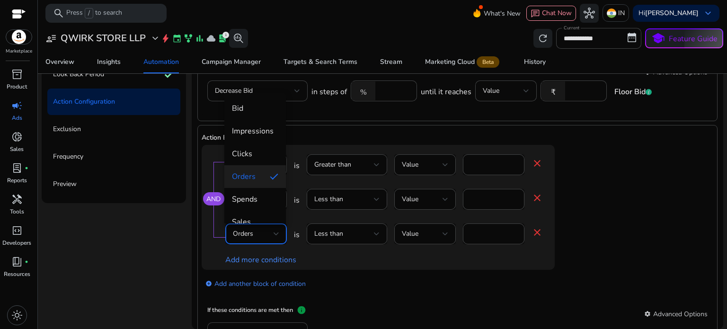
click at [536, 229] on div at bounding box center [363, 164] width 727 height 329
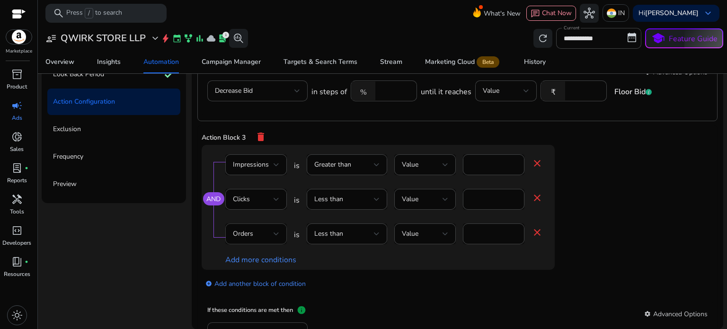
click at [260, 233] on div "Orders" at bounding box center [253, 234] width 41 height 10
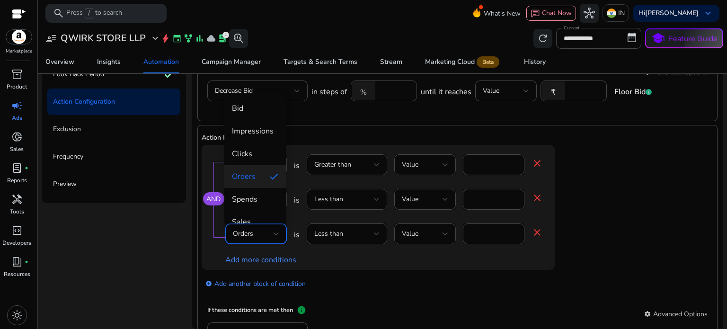
scroll to position [142, 0]
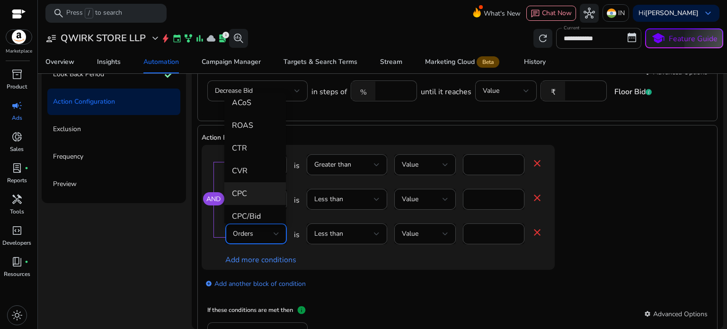
click at [261, 202] on mat-option "CPC" at bounding box center [255, 193] width 62 height 23
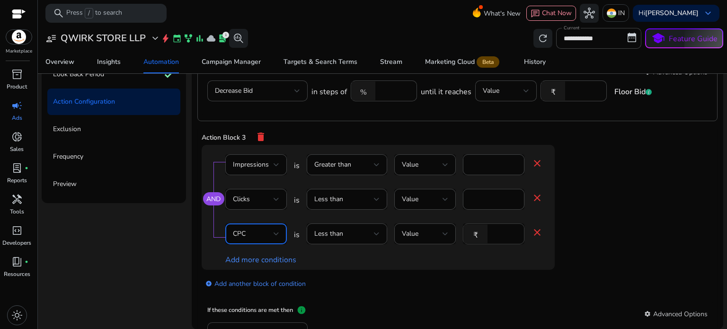
click at [490, 232] on div "₹ *" at bounding box center [490, 233] width 54 height 21
type input "**"
click at [345, 263] on div "Add more conditions" at bounding box center [383, 259] width 317 height 11
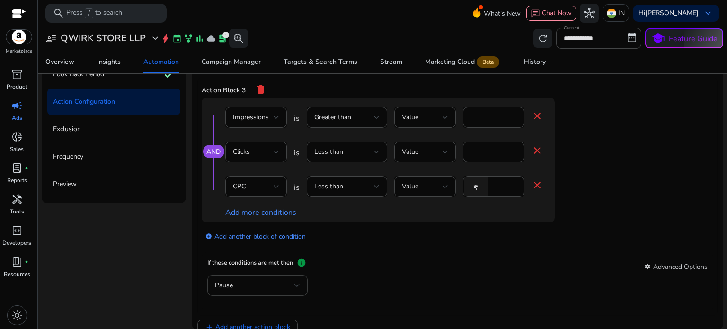
click at [264, 282] on div "Pause" at bounding box center [254, 285] width 79 height 10
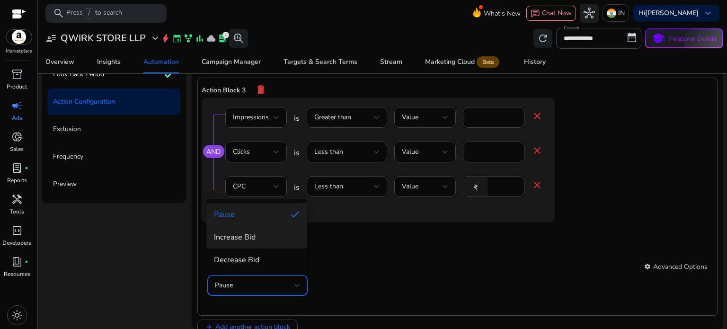
click at [261, 244] on mat-option "Increase Bid" at bounding box center [256, 237] width 100 height 23
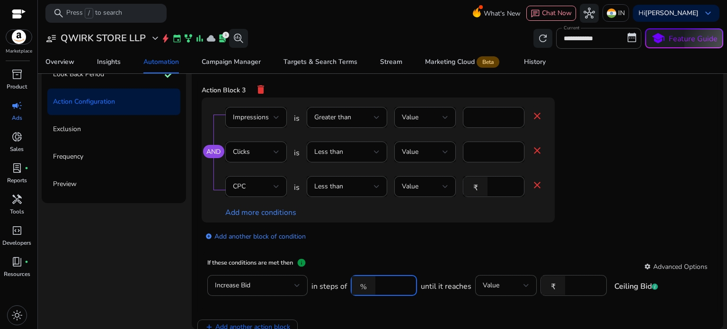
click at [388, 285] on input "**" at bounding box center [394, 285] width 29 height 10
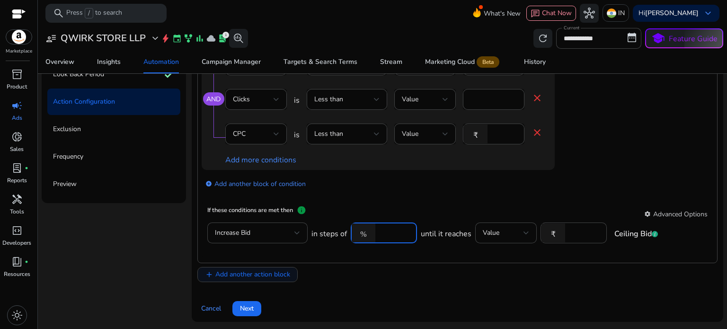
type input "**"
click at [246, 278] on span "Add another action block" at bounding box center [252, 274] width 75 height 10
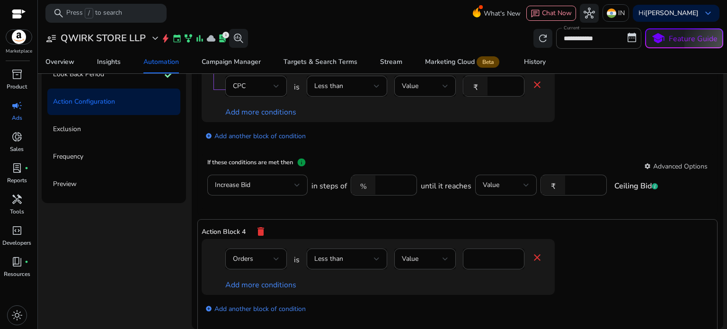
scroll to position [526, 0]
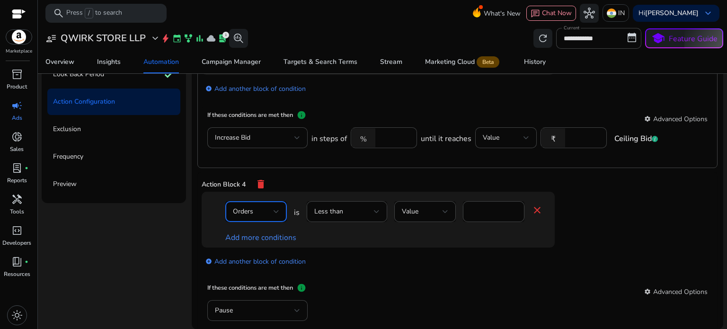
click at [257, 215] on div "Orders" at bounding box center [253, 211] width 41 height 10
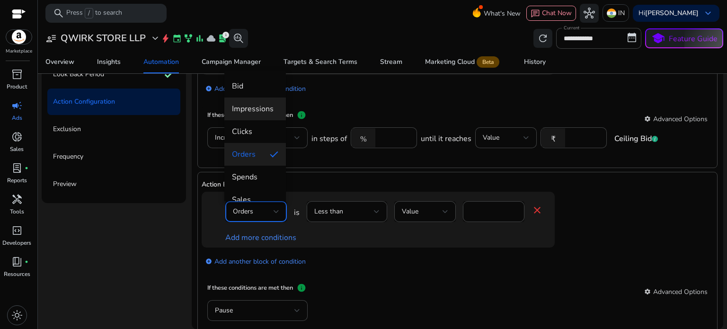
click at [257, 113] on span "Impressions" at bounding box center [255, 109] width 46 height 10
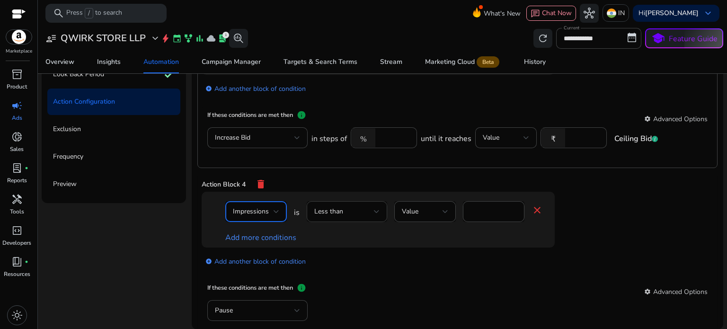
click at [361, 217] on div "Less than" at bounding box center [346, 211] width 65 height 11
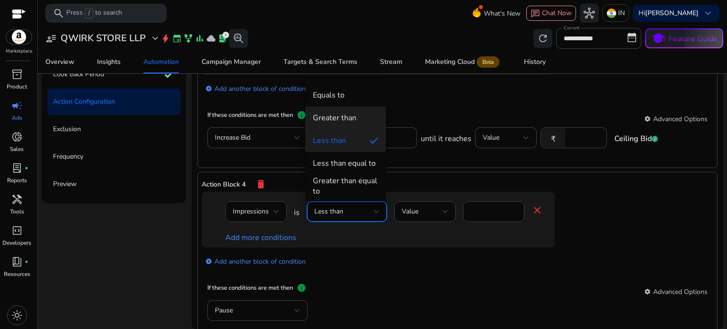
click at [334, 118] on div "Greater than" at bounding box center [335, 118] width 44 height 10
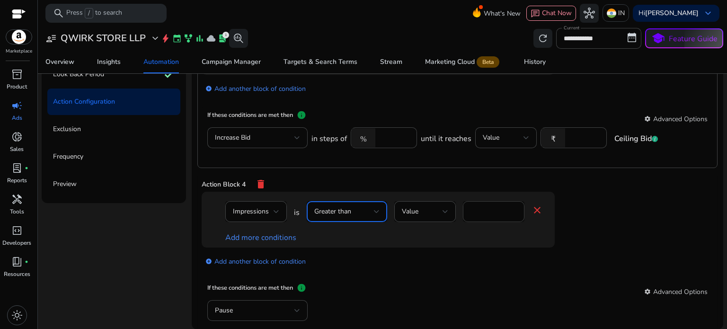
click at [484, 215] on input "*" at bounding box center [493, 211] width 46 height 10
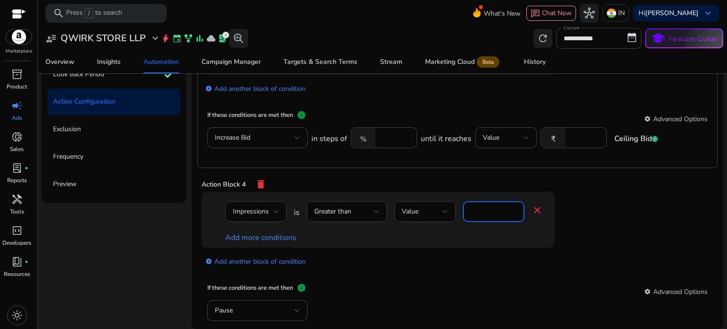
type input "***"
click at [268, 242] on link "Add more conditions" at bounding box center [260, 237] width 71 height 10
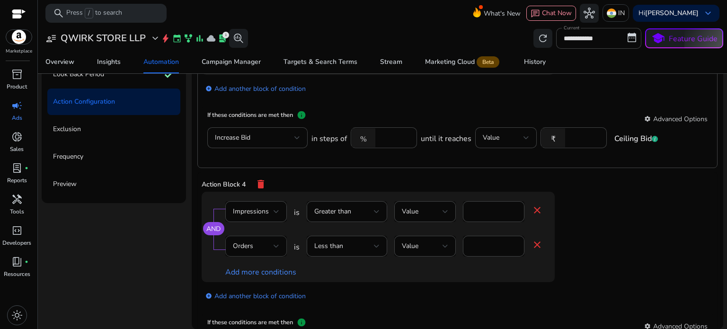
click at [265, 244] on div "Orders" at bounding box center [253, 246] width 41 height 10
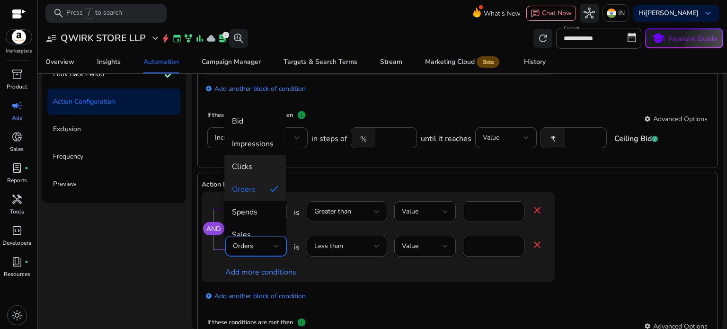
click at [255, 163] on span "Clicks" at bounding box center [255, 166] width 46 height 10
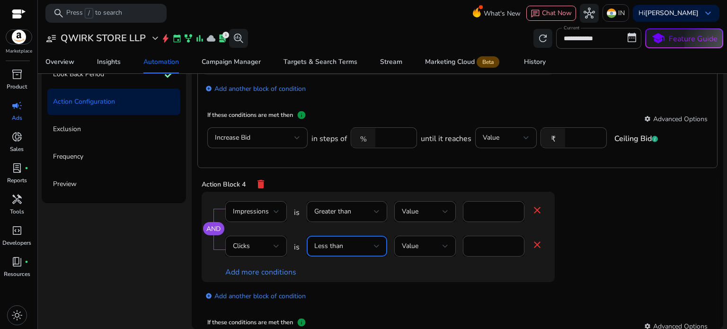
click at [339, 251] on div "Less than" at bounding box center [344, 246] width 60 height 10
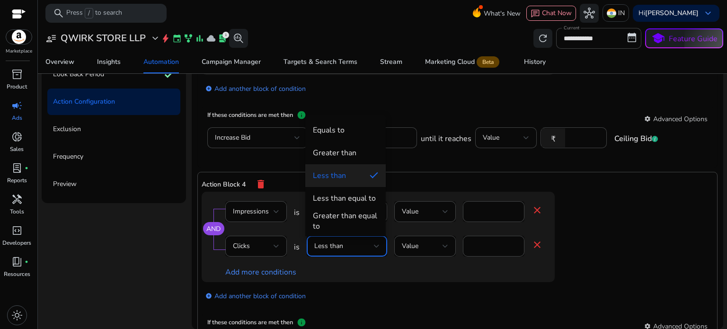
click at [337, 155] on div "Greater than" at bounding box center [335, 153] width 44 height 10
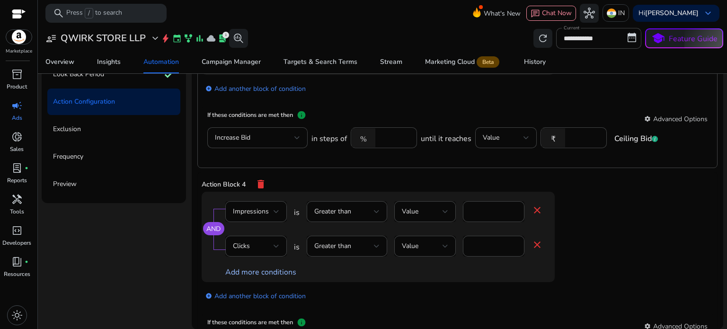
click at [240, 274] on link "Add more conditions" at bounding box center [260, 272] width 71 height 10
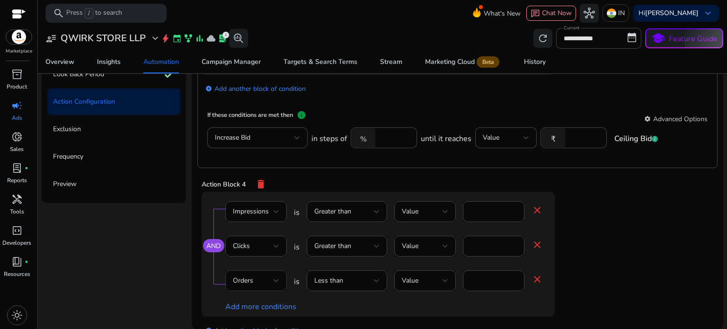
click at [269, 285] on div "Orders" at bounding box center [253, 280] width 41 height 10
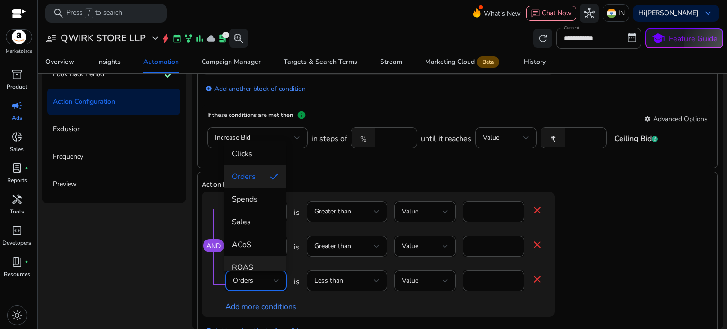
scroll to position [189, 0]
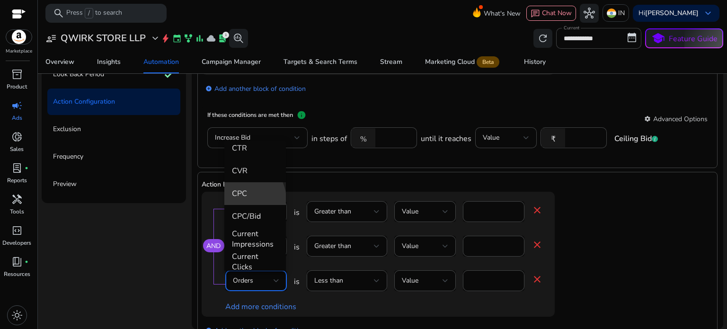
click at [245, 199] on mat-option "CPC" at bounding box center [255, 193] width 62 height 23
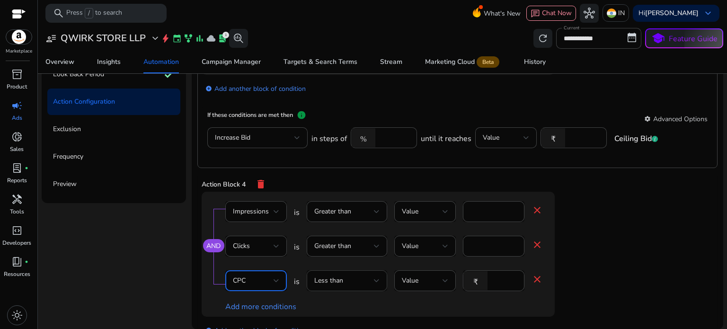
click at [352, 276] on div "Less than" at bounding box center [344, 280] width 60 height 10
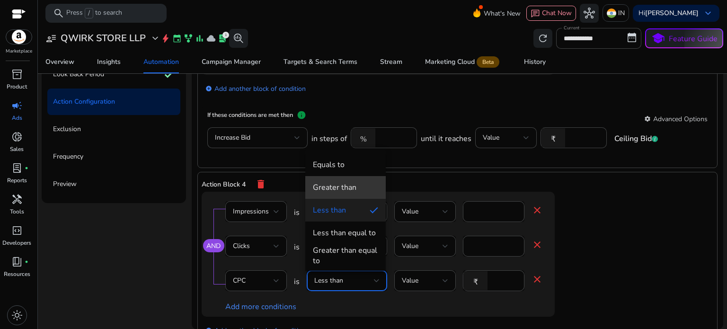
click at [337, 190] on div "Greater than" at bounding box center [335, 187] width 44 height 10
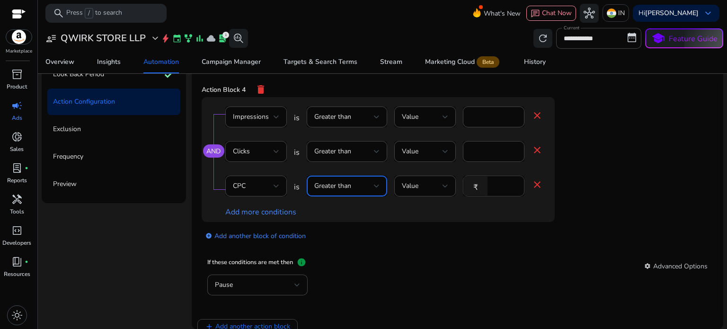
scroll to position [573, 0]
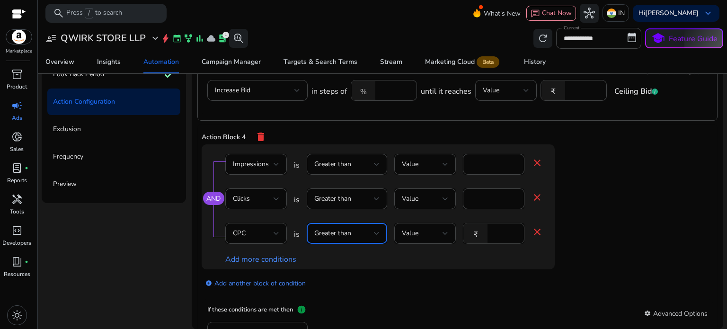
click at [492, 236] on input "*" at bounding box center [504, 233] width 25 height 10
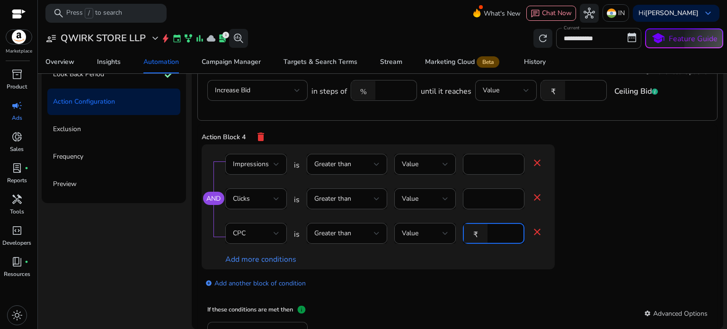
scroll to position [621, 0]
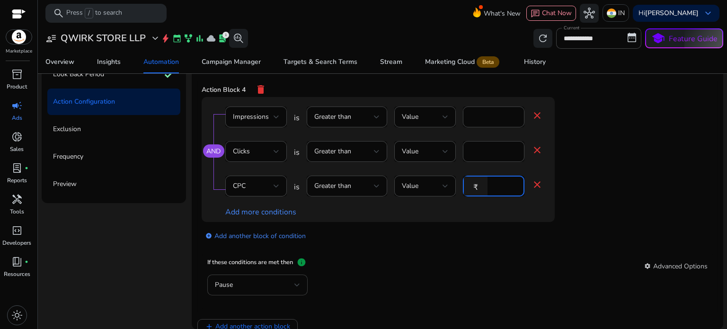
type input "**"
click at [260, 284] on div "Pause" at bounding box center [254, 285] width 79 height 10
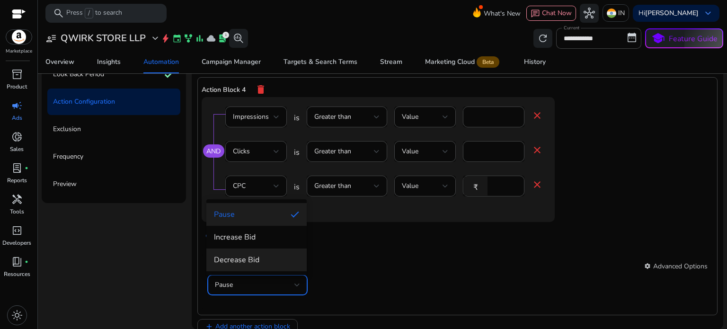
click at [248, 264] on span "Decrease Bid" at bounding box center [256, 260] width 85 height 10
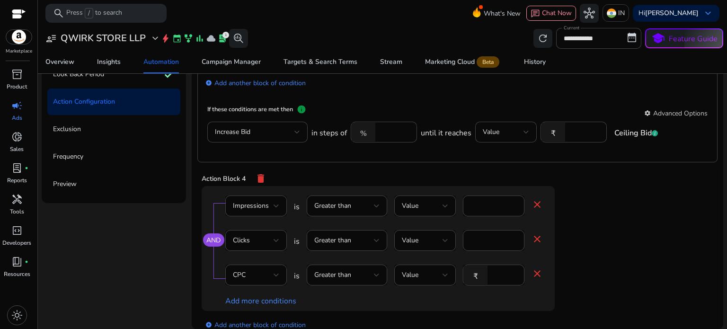
scroll to position [390, 0]
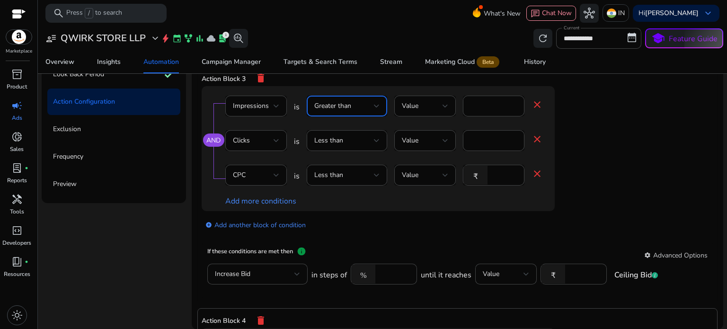
click at [352, 101] on div "Greater than" at bounding box center [344, 106] width 60 height 10
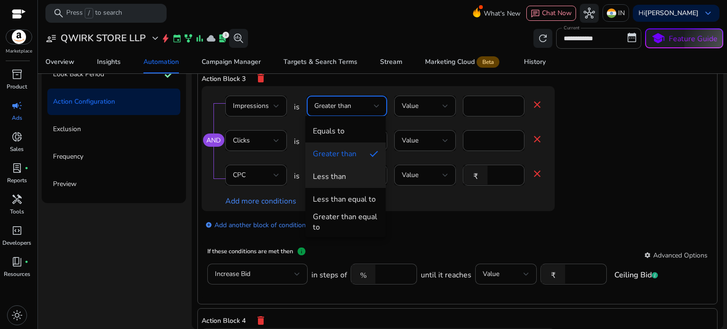
click at [336, 179] on div "Less than" at bounding box center [329, 176] width 33 height 10
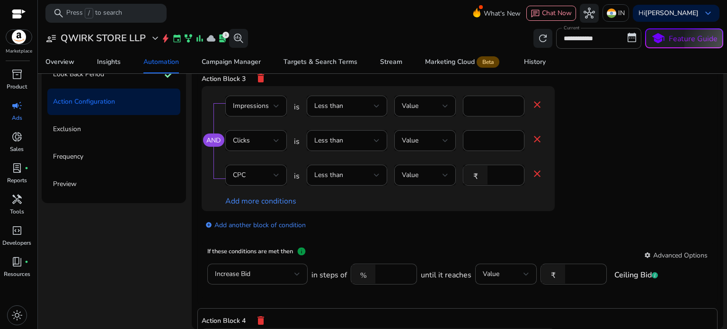
click at [320, 235] on div "add_circle Add another block of condition" at bounding box center [397, 224] width 391 height 26
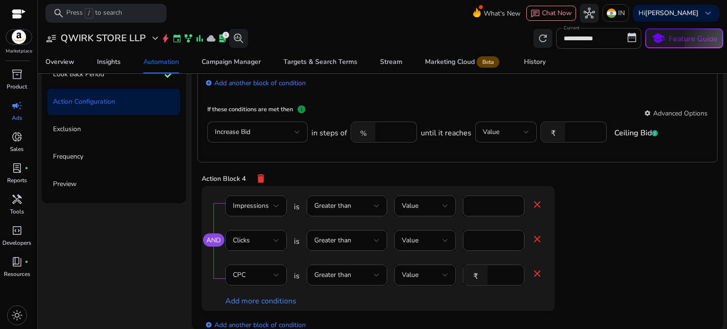
scroll to position [626, 0]
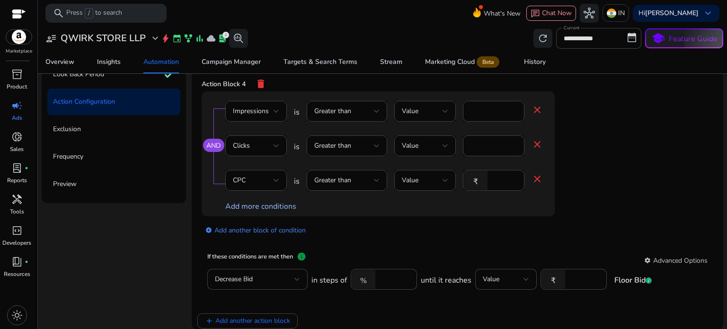
click at [274, 208] on link "Add more conditions" at bounding box center [260, 206] width 71 height 10
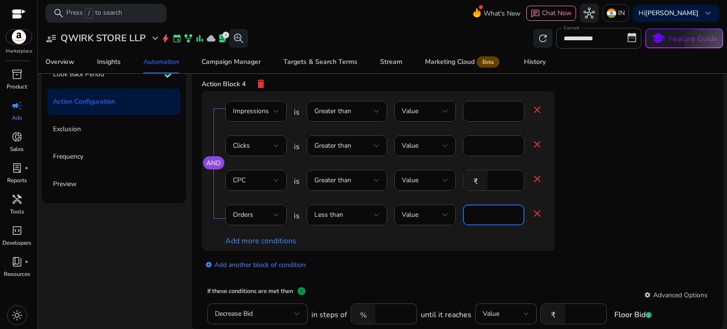
click at [473, 215] on input "*" at bounding box center [493, 215] width 46 height 10
click at [335, 213] on span "Less than" at bounding box center [328, 214] width 29 height 9
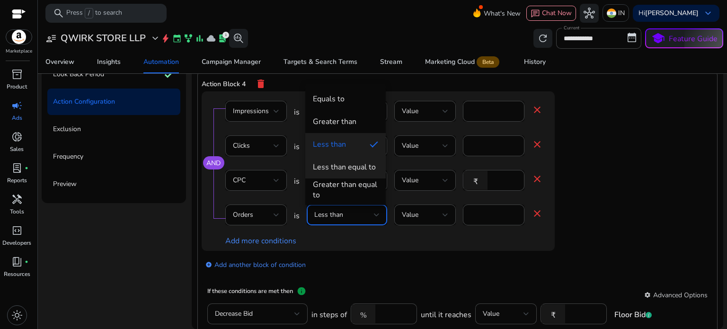
click at [344, 166] on div "Less than equal to" at bounding box center [344, 167] width 63 height 10
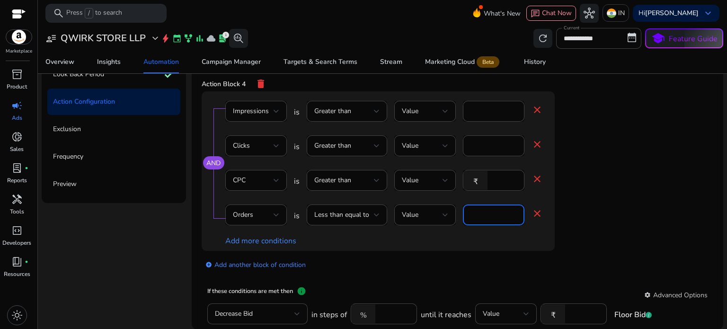
click at [470, 212] on input "*" at bounding box center [493, 215] width 46 height 10
click at [476, 212] on input "*" at bounding box center [493, 215] width 46 height 10
type input "*"
click at [466, 285] on mat-card "If these conditions are met then info settings Advanced Options Decrease Bid in…" at bounding box center [457, 310] width 511 height 59
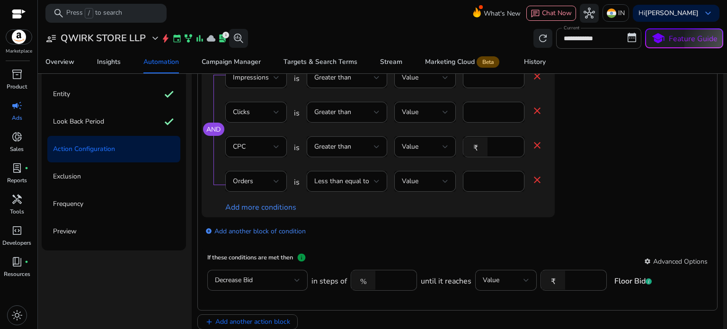
scroll to position [116, 0]
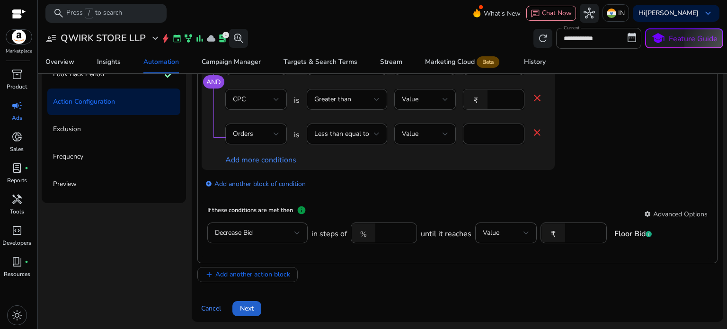
click at [246, 311] on span "Next" at bounding box center [247, 308] width 14 height 10
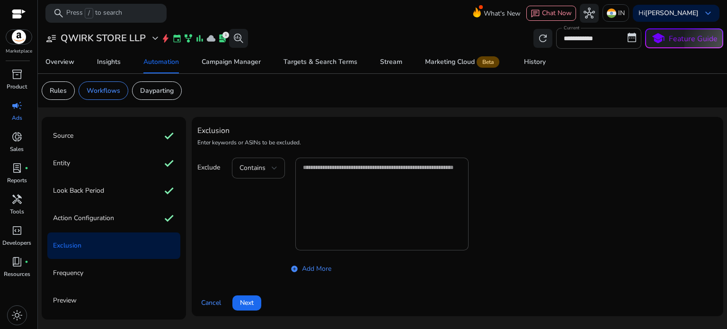
scroll to position [0, 0]
click at [256, 174] on div "Contains" at bounding box center [258, 168] width 38 height 21
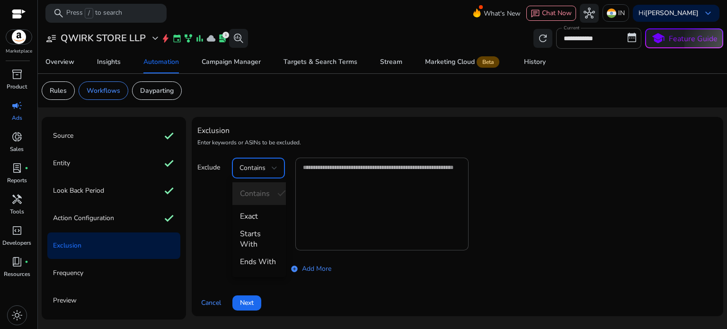
click at [639, 153] on div at bounding box center [363, 164] width 727 height 329
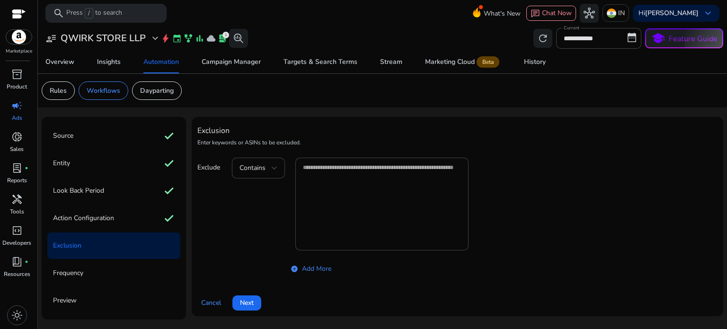
click at [138, 270] on div "Frequency" at bounding box center [113, 273] width 133 height 26
click at [242, 307] on span "Next" at bounding box center [247, 303] width 14 height 10
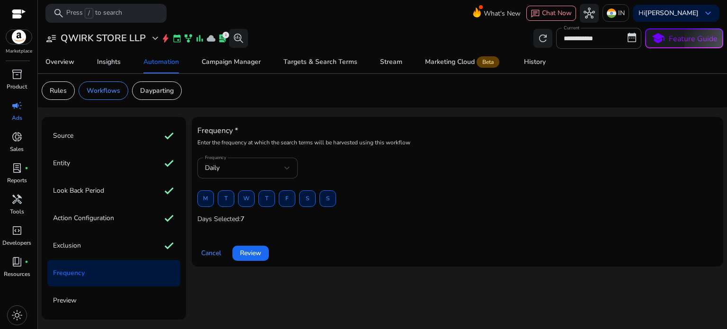
click at [231, 173] on div "Daily" at bounding box center [247, 167] width 85 height 11
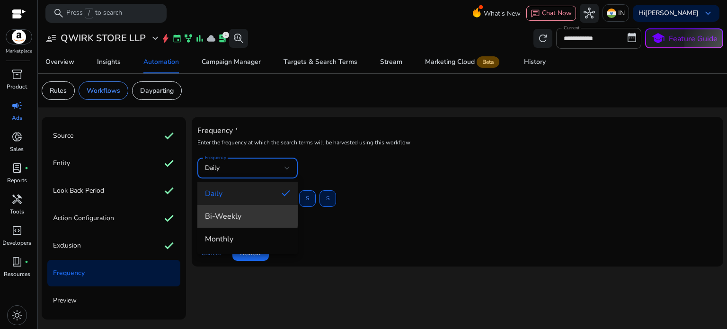
click at [236, 215] on span "Bi-Weekly" at bounding box center [247, 216] width 85 height 10
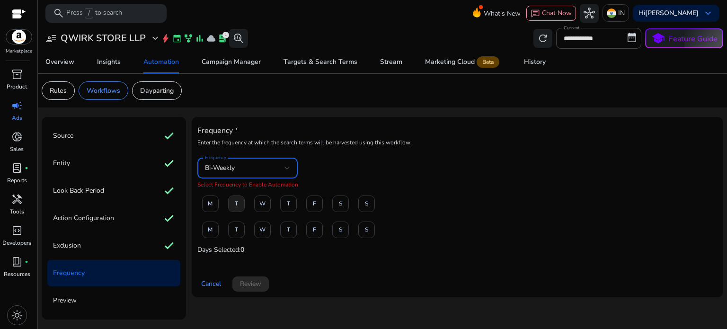
click at [233, 204] on span at bounding box center [237, 203] width 16 height 23
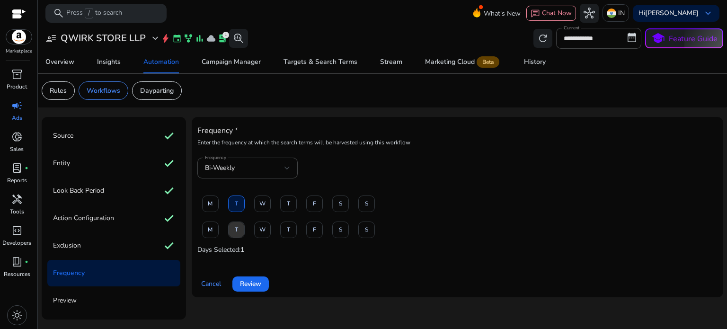
click at [231, 232] on span at bounding box center [237, 229] width 16 height 23
click at [314, 230] on span "F" at bounding box center [314, 229] width 3 height 17
click at [250, 281] on span "Review" at bounding box center [250, 284] width 21 height 10
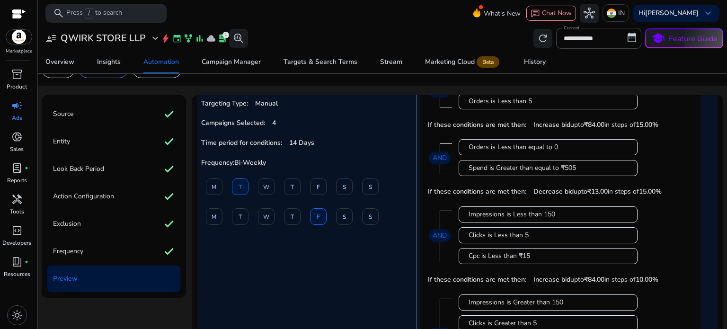
scroll to position [142, 0]
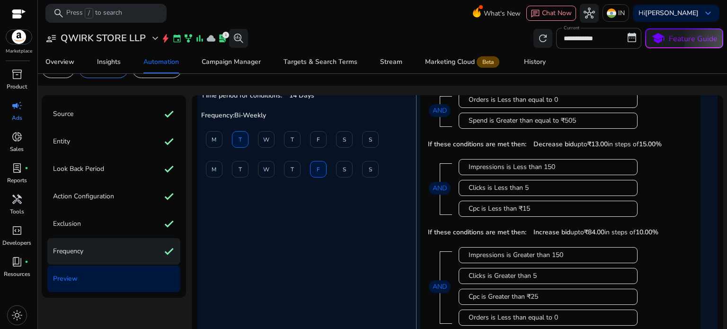
click at [136, 258] on div "Frequency check" at bounding box center [113, 251] width 133 height 26
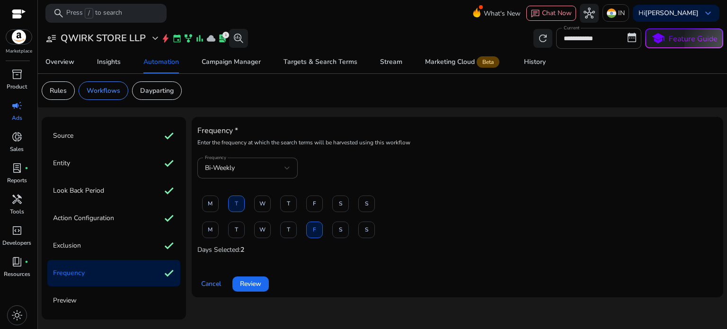
scroll to position [0, 0]
click at [288, 225] on span "T" at bounding box center [288, 229] width 3 height 17
click at [312, 234] on span at bounding box center [315, 229] width 16 height 23
click at [257, 204] on span at bounding box center [263, 203] width 16 height 23
click at [263, 227] on span "W" at bounding box center [262, 229] width 6 height 17
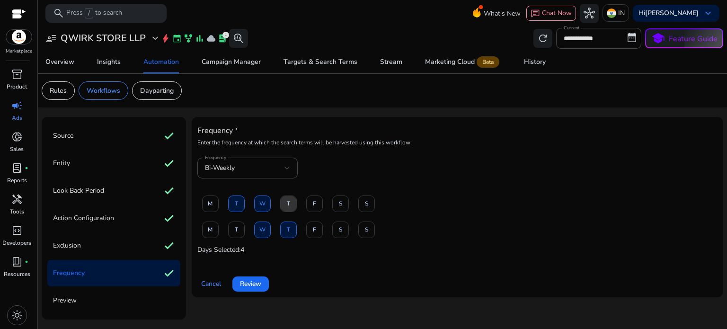
click at [291, 207] on span at bounding box center [289, 203] width 16 height 23
click at [259, 204] on span "W" at bounding box center [262, 203] width 6 height 17
click at [260, 223] on span "W" at bounding box center [262, 229] width 6 height 17
click at [288, 208] on span "T" at bounding box center [288, 203] width 3 height 17
click at [274, 164] on div "Bi-Weekly" at bounding box center [244, 168] width 79 height 10
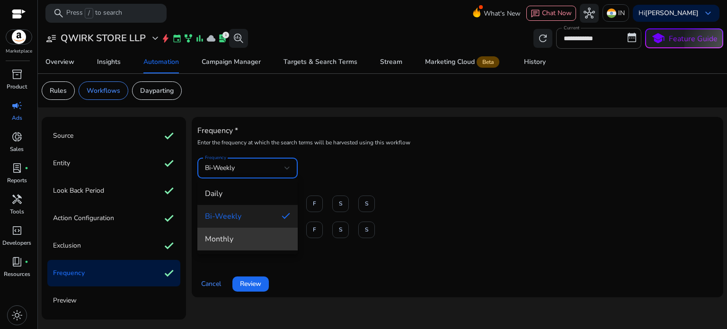
click at [223, 242] on span "Monthly" at bounding box center [247, 239] width 85 height 10
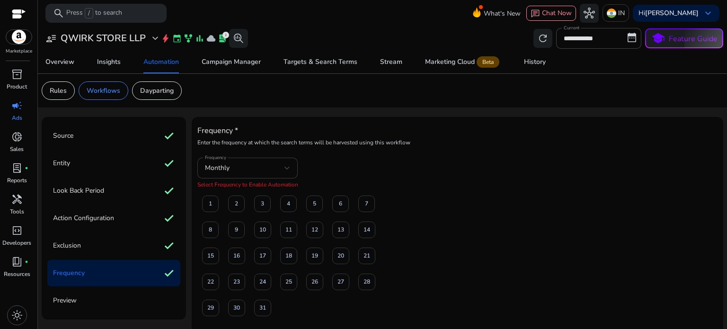
click at [261, 159] on div "Monthly" at bounding box center [247, 168] width 85 height 21
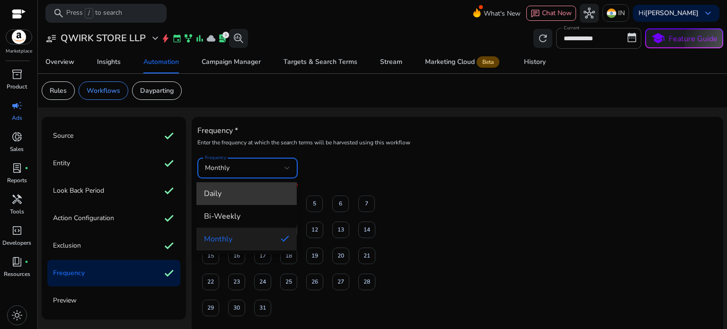
click at [242, 191] on span "Daily" at bounding box center [246, 193] width 85 height 10
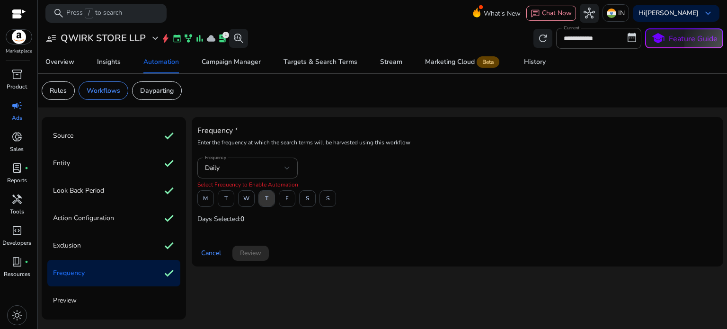
click at [263, 200] on span at bounding box center [267, 198] width 16 height 23
click at [233, 175] on div "Daily" at bounding box center [247, 168] width 85 height 21
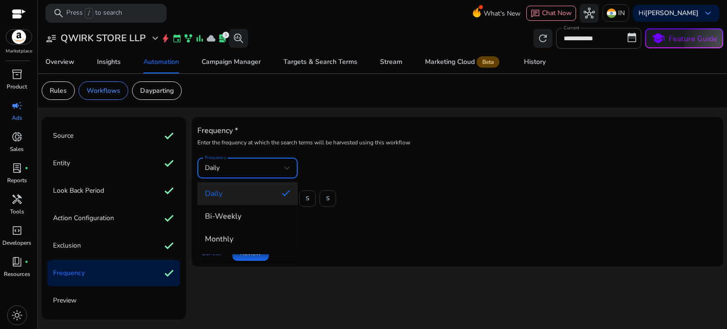
click at [361, 206] on div at bounding box center [363, 164] width 727 height 329
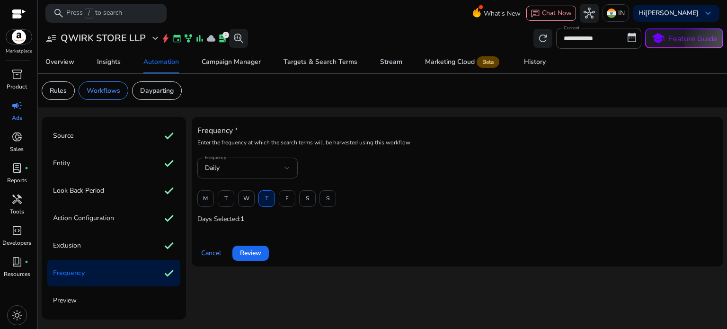
click at [276, 171] on div "Daily" at bounding box center [244, 168] width 79 height 10
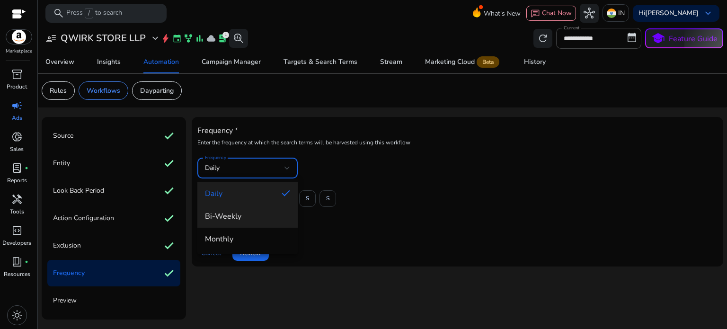
click at [261, 212] on span "Bi-Weekly" at bounding box center [247, 216] width 85 height 10
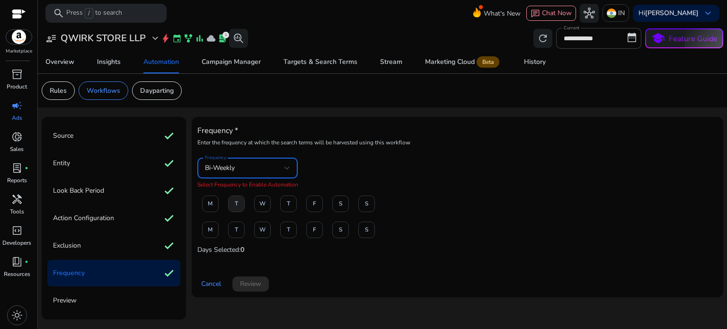
click at [239, 203] on span at bounding box center [237, 203] width 16 height 23
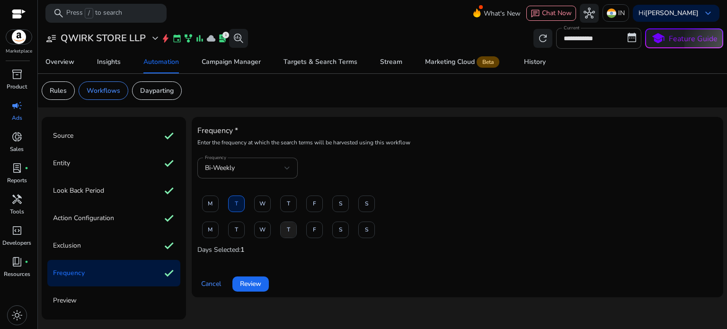
click at [286, 228] on span at bounding box center [289, 229] width 16 height 23
click at [286, 214] on span at bounding box center [289, 203] width 16 height 23
click at [237, 210] on span "T" at bounding box center [236, 203] width 3 height 17
click at [238, 204] on span at bounding box center [237, 203] width 16 height 23
click at [292, 206] on span at bounding box center [289, 203] width 16 height 23
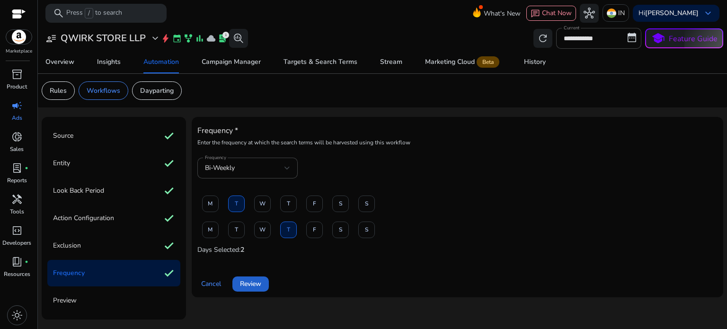
click at [245, 282] on span "Review" at bounding box center [250, 284] width 21 height 10
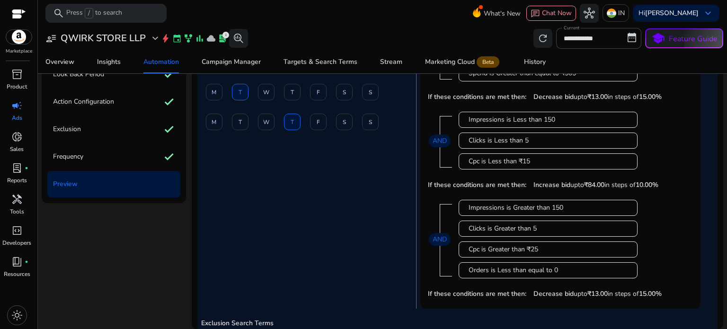
scroll to position [151, 0]
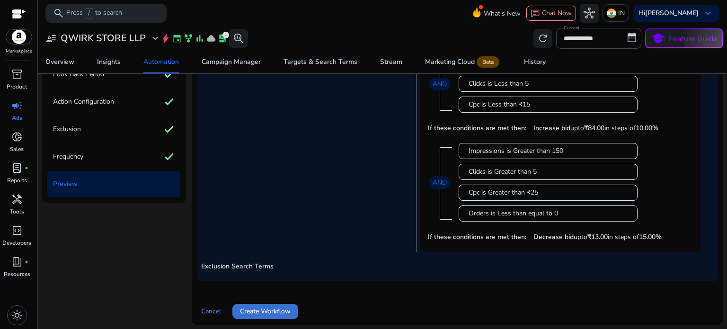
click at [252, 306] on span "Create Workflow" at bounding box center [265, 311] width 51 height 10
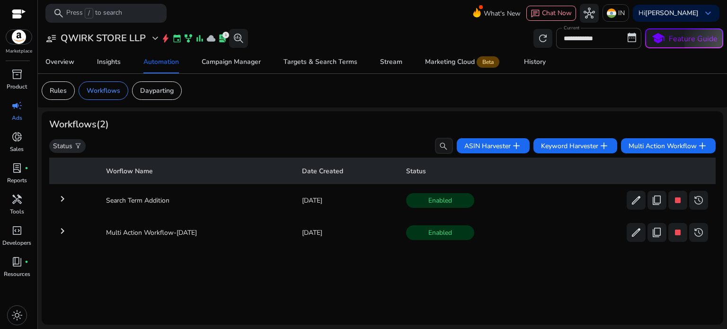
click at [62, 197] on mat-icon "keyboard_arrow_right" at bounding box center [62, 198] width 11 height 11
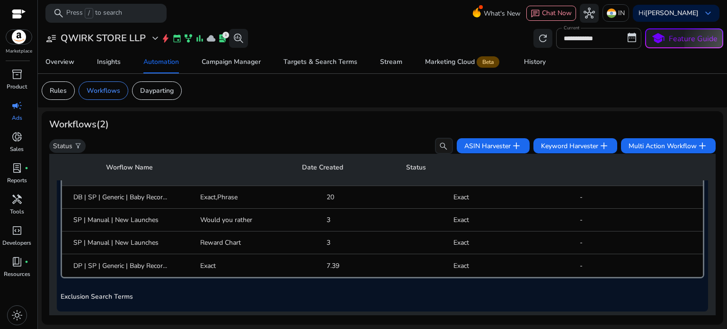
scroll to position [498, 0]
